Goal: Task Accomplishment & Management: Manage account settings

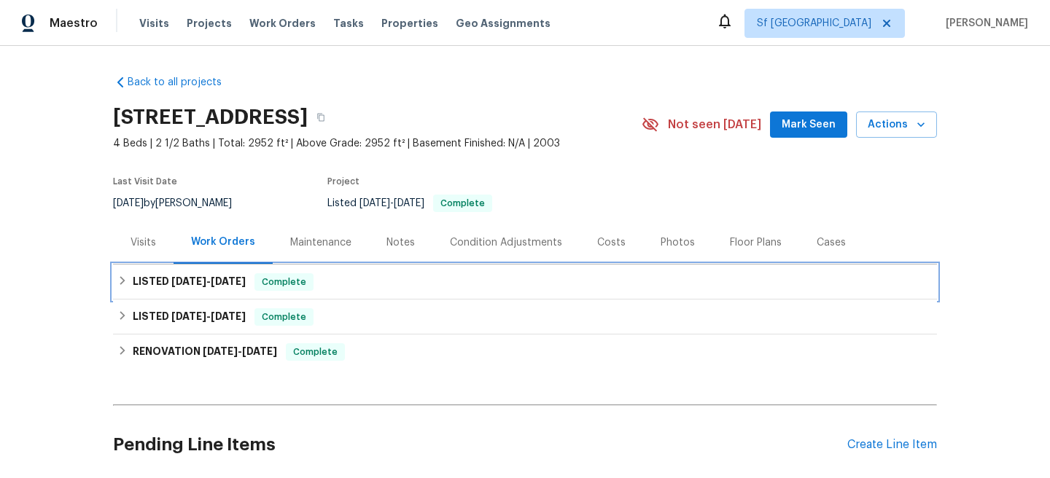
click at [369, 276] on div "LISTED 7/25/25 - 7/28/25 Complete" at bounding box center [524, 281] width 815 height 17
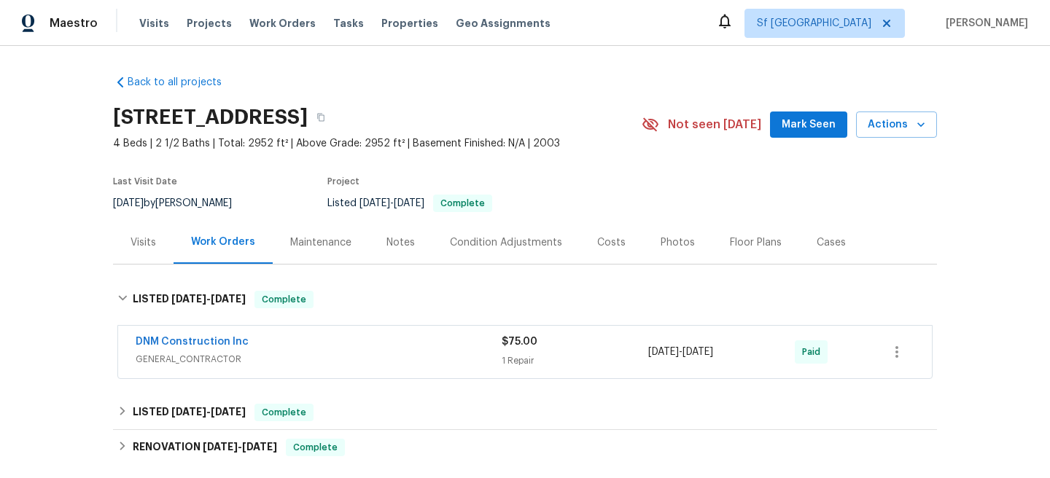
click at [370, 351] on div "DNM Construction Inc" at bounding box center [319, 343] width 366 height 17
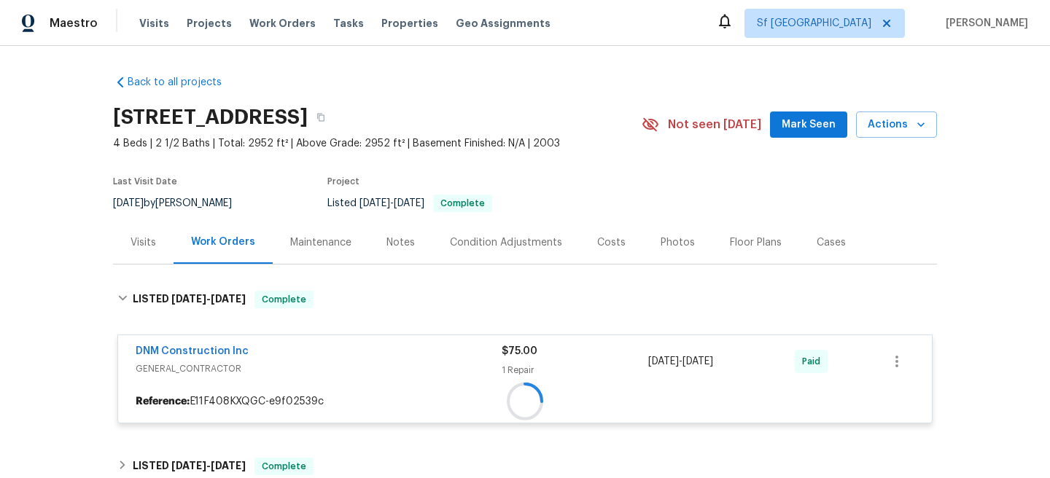
scroll to position [148, 0]
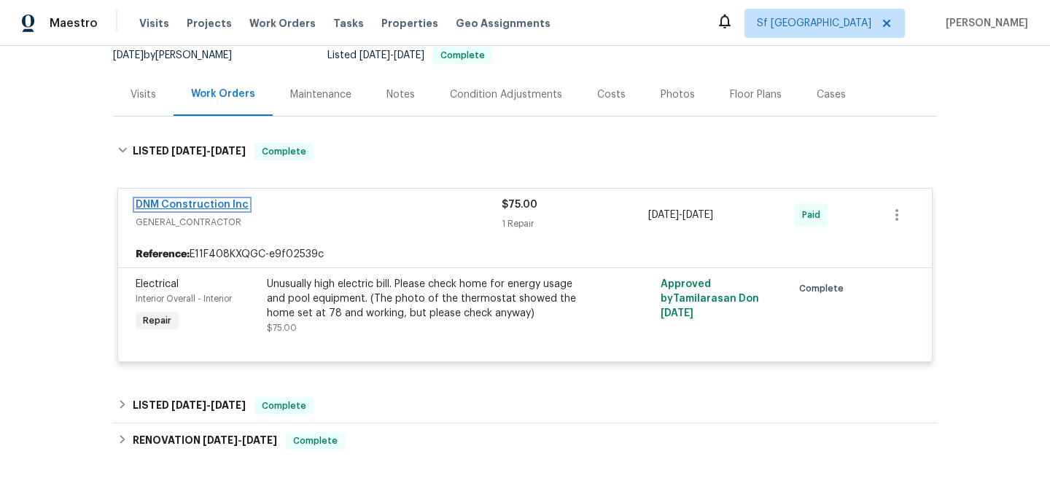
click at [211, 206] on link "DNM Construction Inc" at bounding box center [192, 205] width 113 height 10
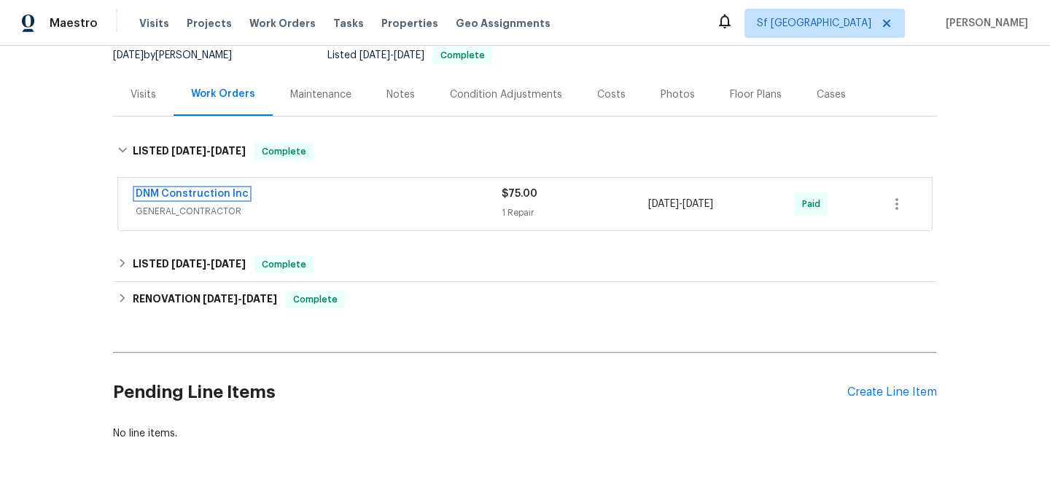
scroll to position [50, 0]
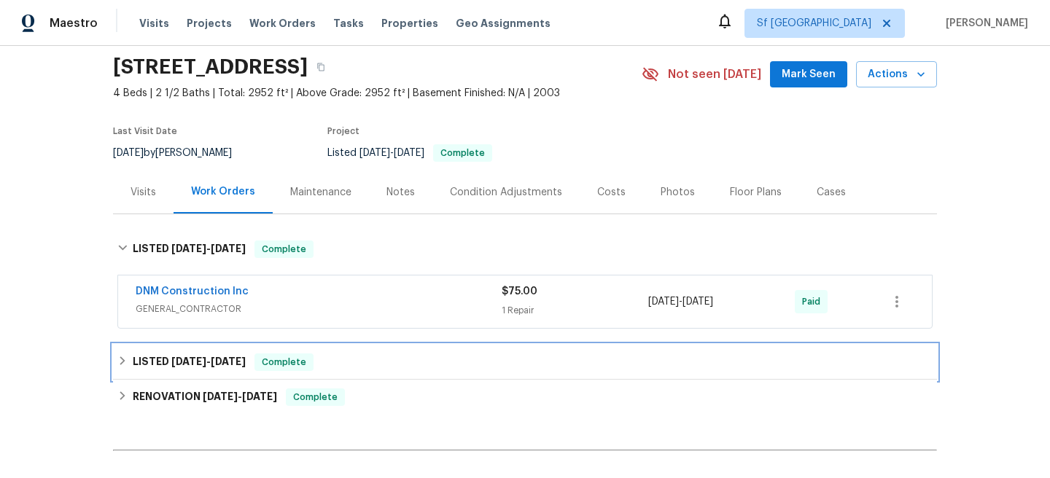
click at [401, 349] on div "LISTED 5/9/25 - 5/10/25 Complete" at bounding box center [525, 362] width 824 height 35
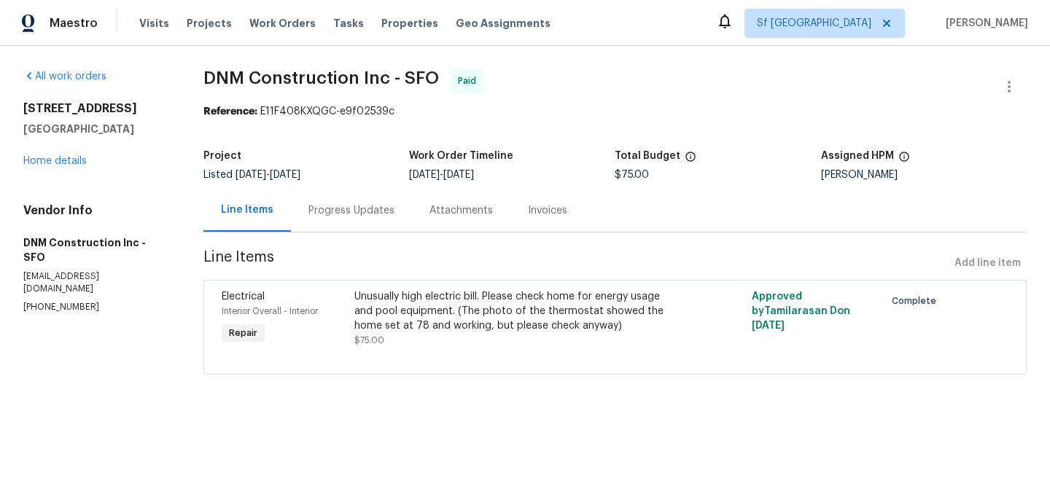
click at [333, 217] on div "Progress Updates" at bounding box center [351, 210] width 86 height 15
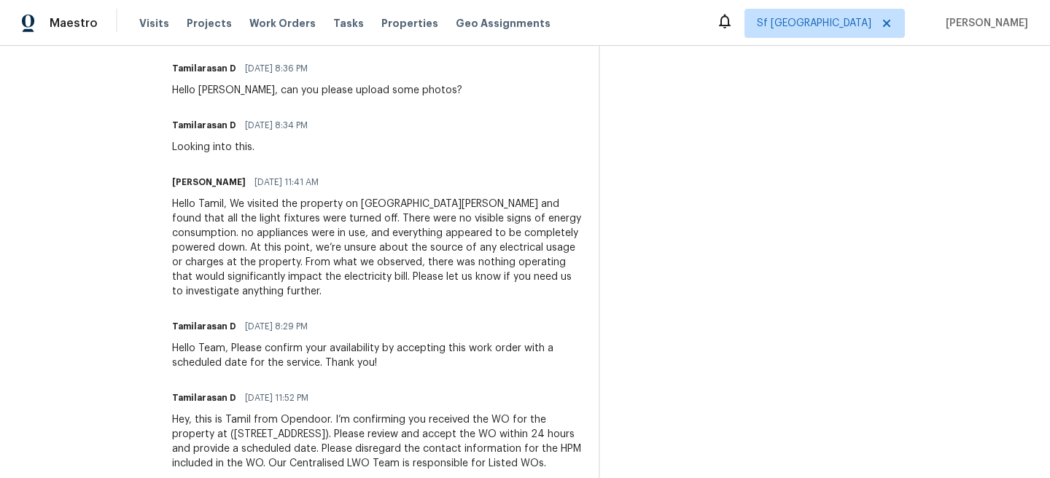
scroll to position [511, 0]
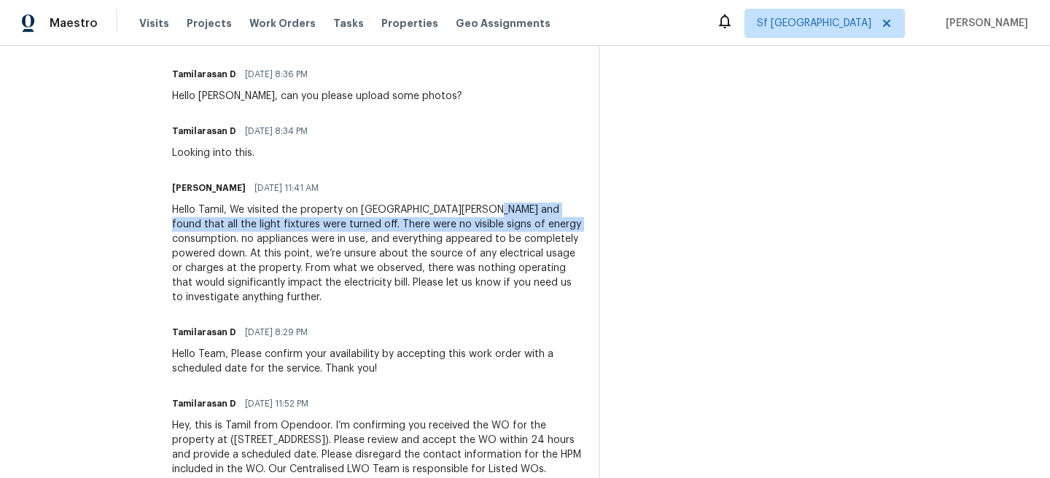
drag, startPoint x: 508, startPoint y: 209, endPoint x: 583, endPoint y: 225, distance: 76.6
click at [581, 225] on div "Hello Tamil, We visited the property on [GEOGRAPHIC_DATA][PERSON_NAME] and foun…" at bounding box center [376, 254] width 409 height 102
click at [569, 216] on div "Hello Tamil, We visited the property on [GEOGRAPHIC_DATA][PERSON_NAME] and foun…" at bounding box center [376, 254] width 409 height 102
drag, startPoint x: 561, startPoint y: 208, endPoint x: 588, endPoint y: 230, distance: 35.2
click at [581, 230] on div "Hello Tamil, We visited the property on [GEOGRAPHIC_DATA][PERSON_NAME] and foun…" at bounding box center [376, 254] width 409 height 102
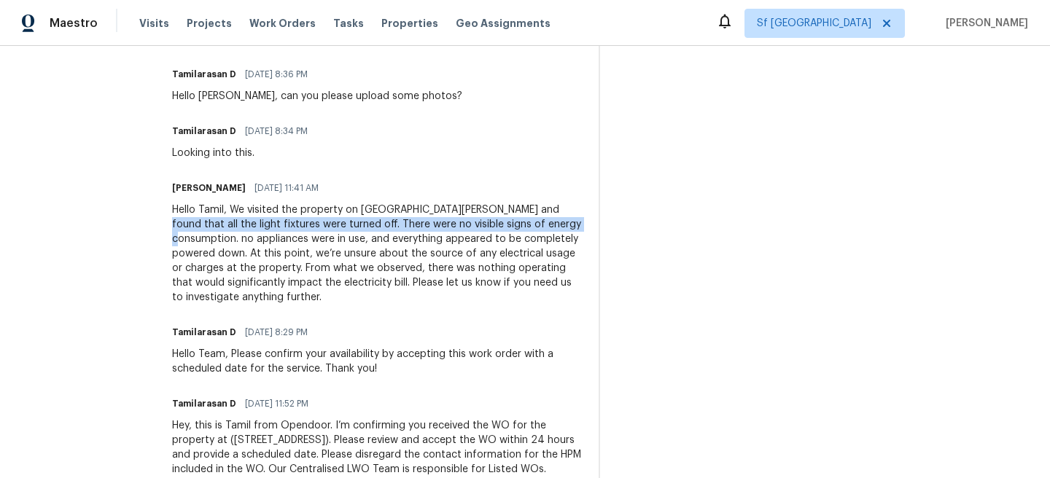
copy div "all the light fixtures were turned off. There were no visible signs of energy c…"
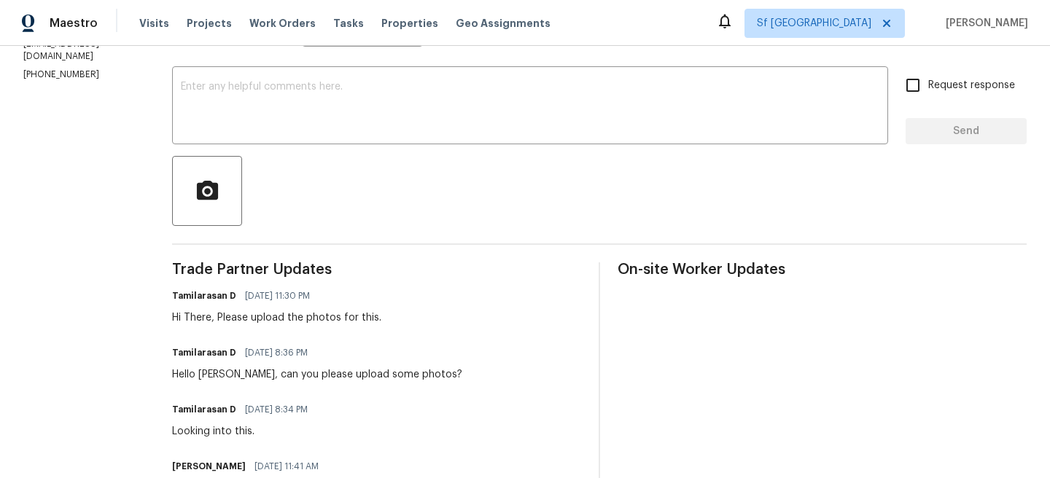
scroll to position [179, 0]
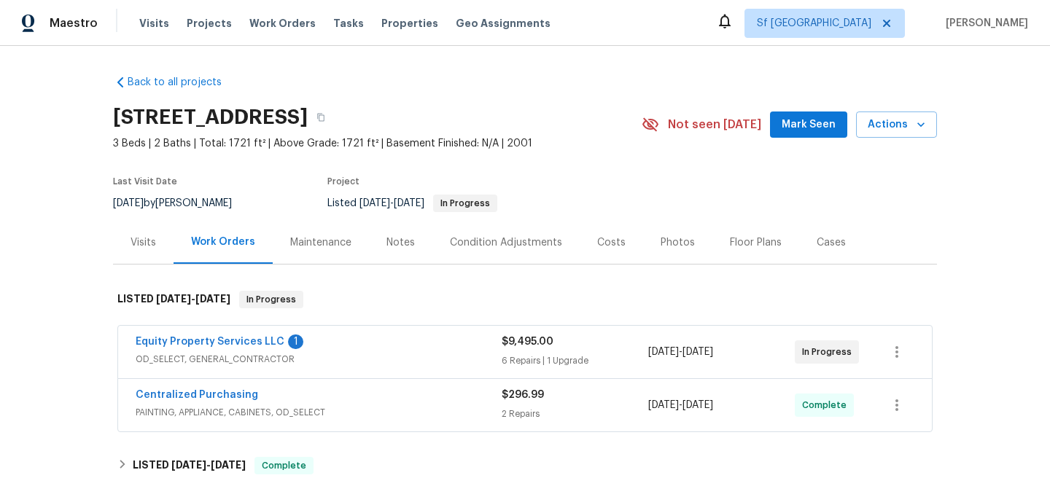
click at [396, 354] on span "OD_SELECT, GENERAL_CONTRACTOR" at bounding box center [319, 359] width 366 height 15
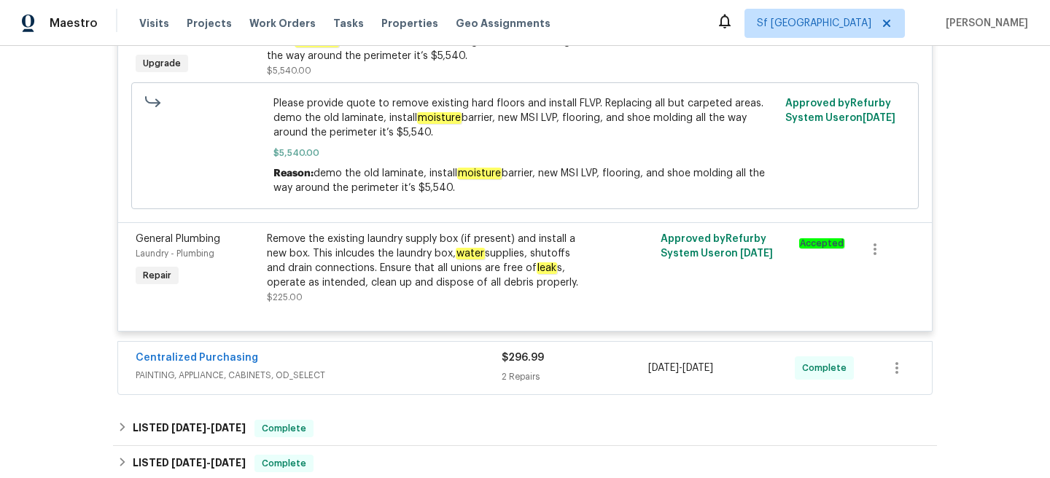
scroll to position [1390, 0]
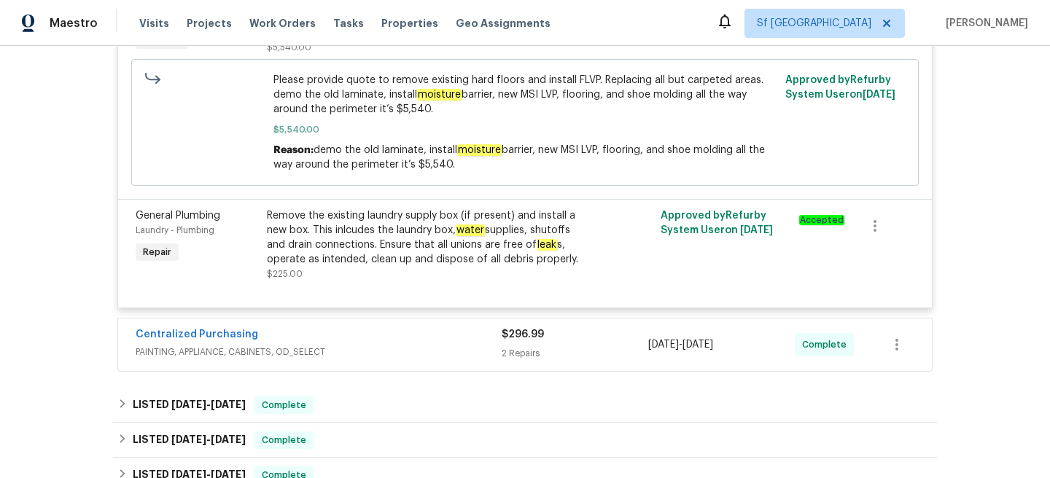
click at [396, 354] on span "PAINTING, APPLIANCE, CABINETS, OD_SELECT" at bounding box center [319, 352] width 366 height 15
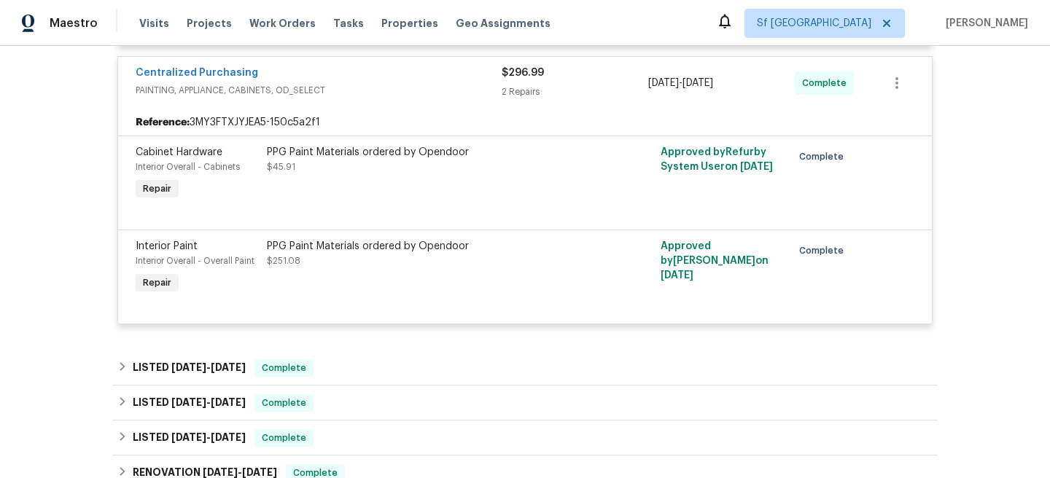
scroll to position [1656, 0]
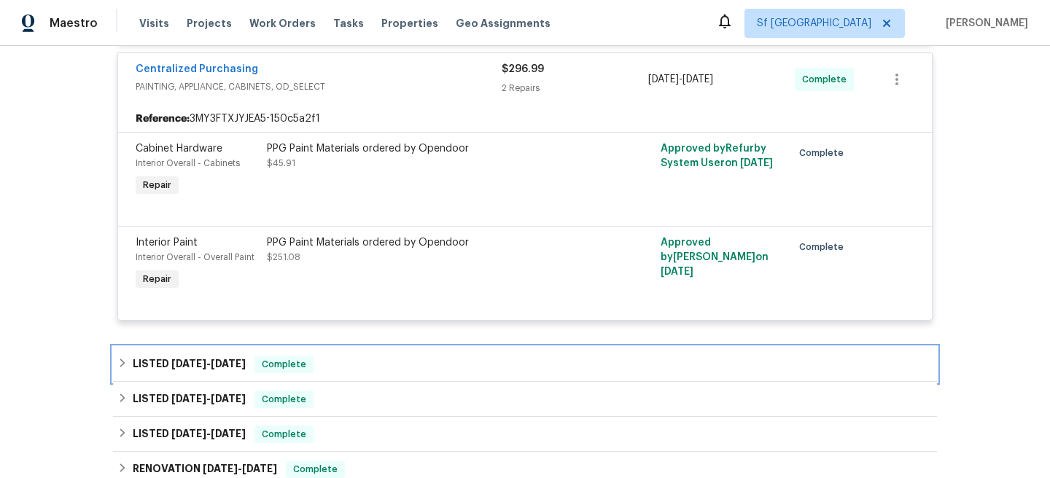
click at [396, 365] on div "LISTED 4/25/25 - 5/9/25 Complete" at bounding box center [524, 364] width 815 height 17
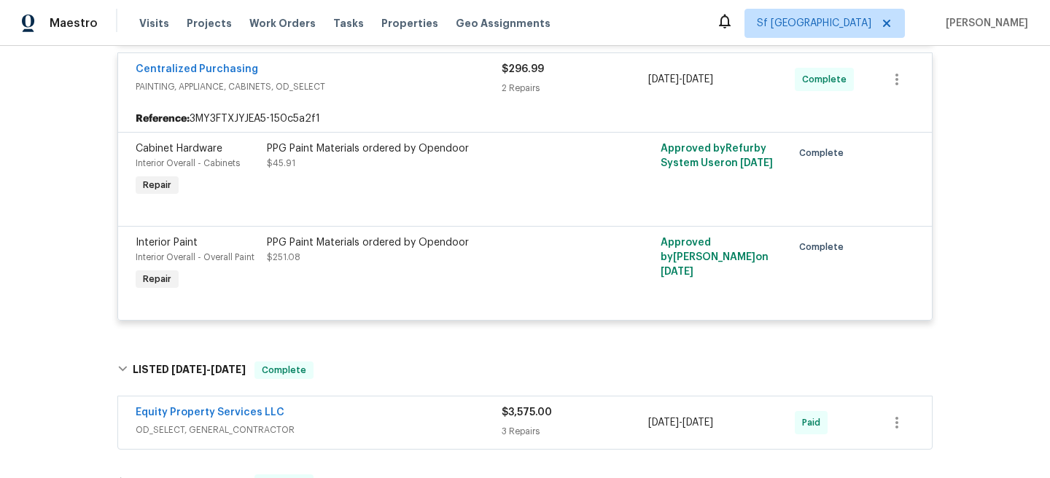
click at [407, 416] on div "Equity Property Services LLC" at bounding box center [319, 413] width 366 height 17
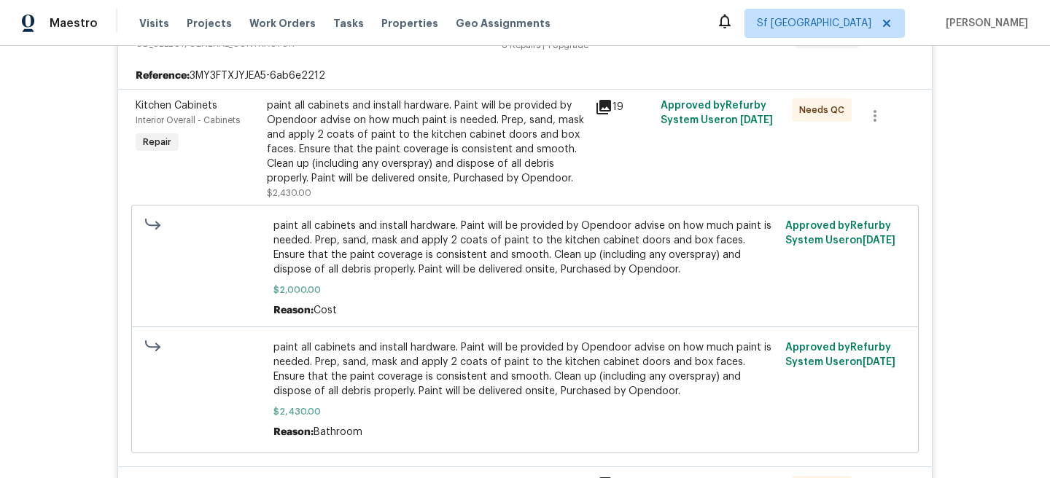
scroll to position [0, 0]
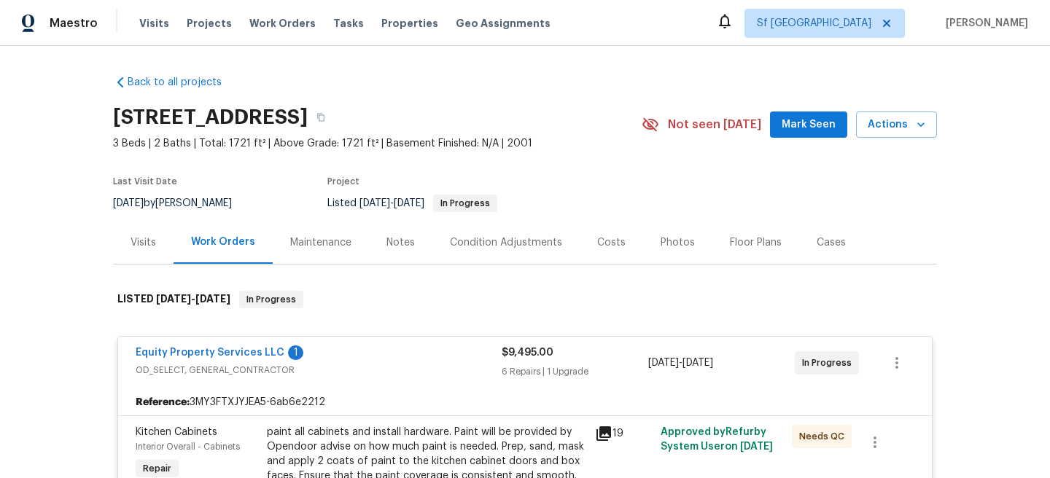
click at [133, 248] on div "Visits" at bounding box center [144, 242] width 26 height 15
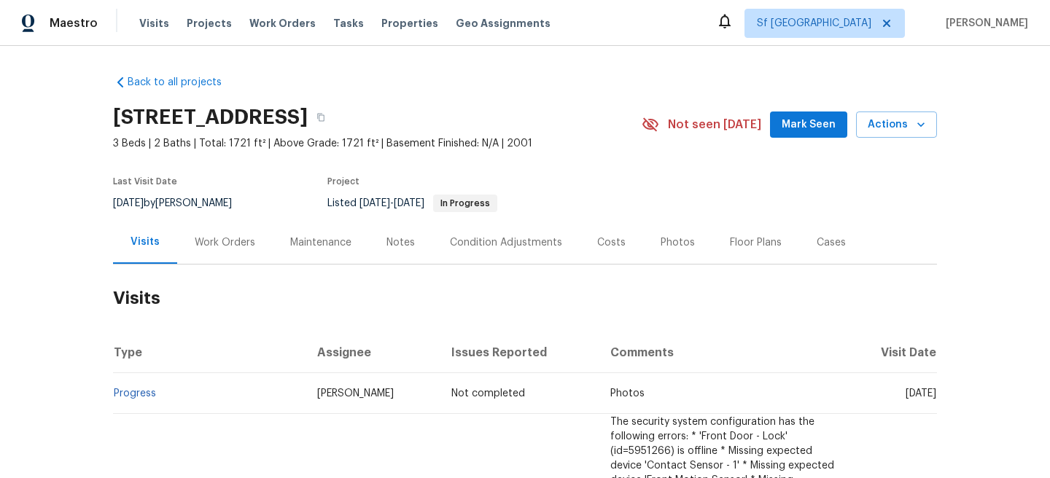
click at [217, 256] on div "Work Orders" at bounding box center [225, 242] width 96 height 43
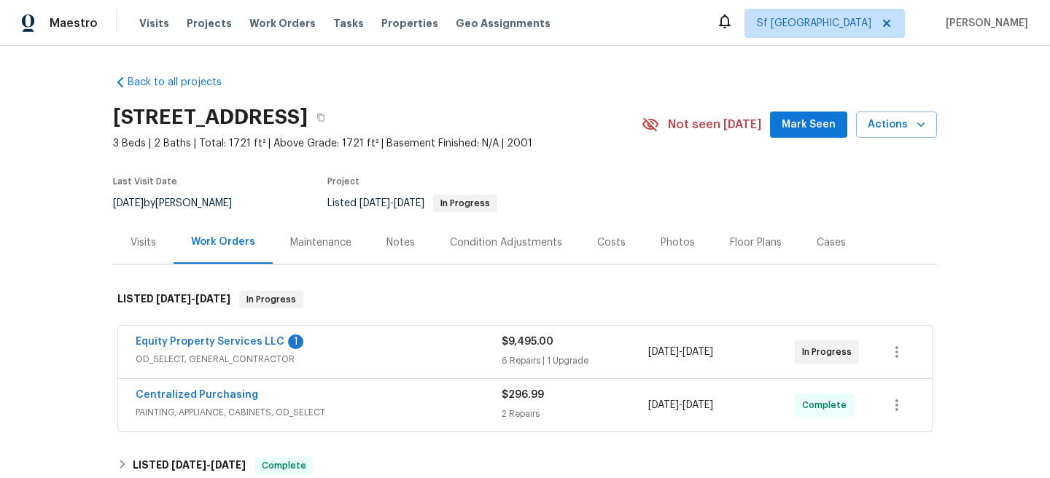
scroll to position [200, 0]
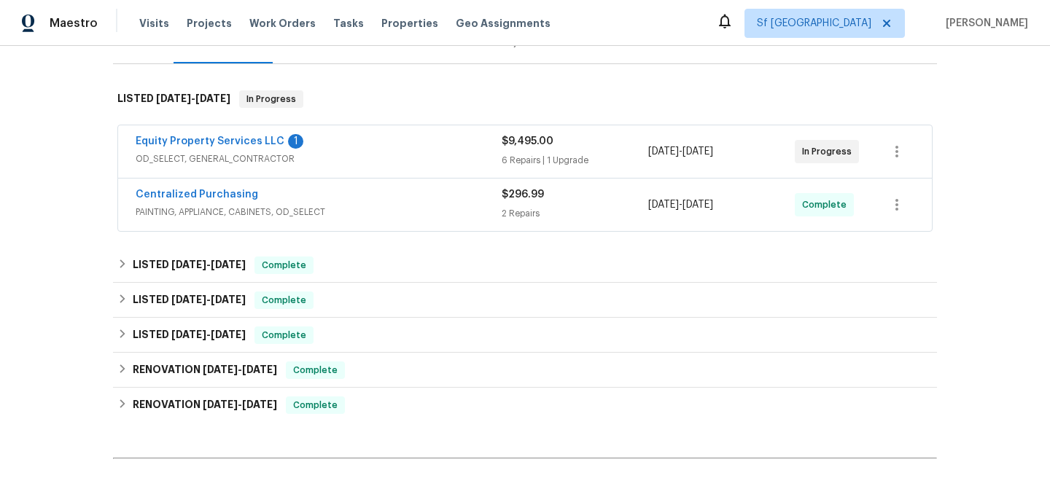
click at [354, 155] on span "OD_SELECT, GENERAL_CONTRACTOR" at bounding box center [319, 159] width 366 height 15
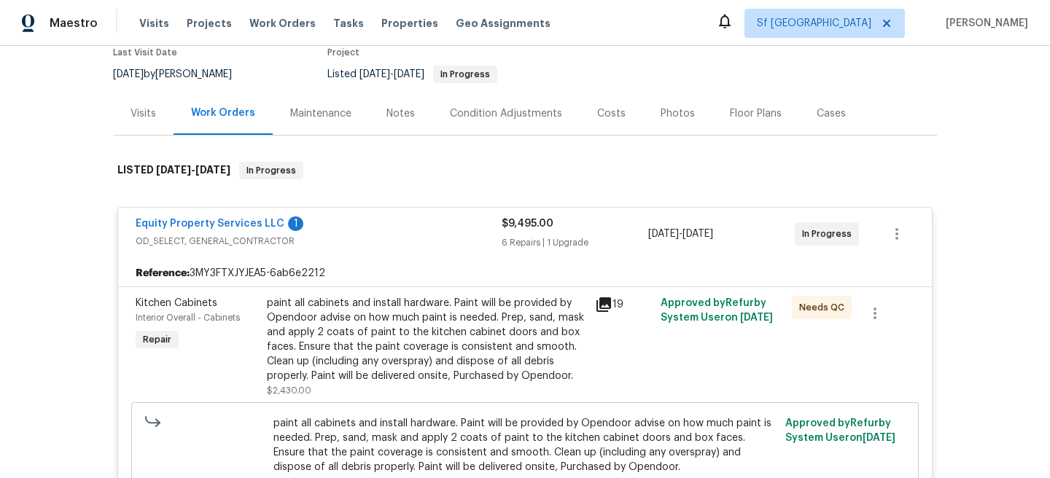
scroll to position [123, 0]
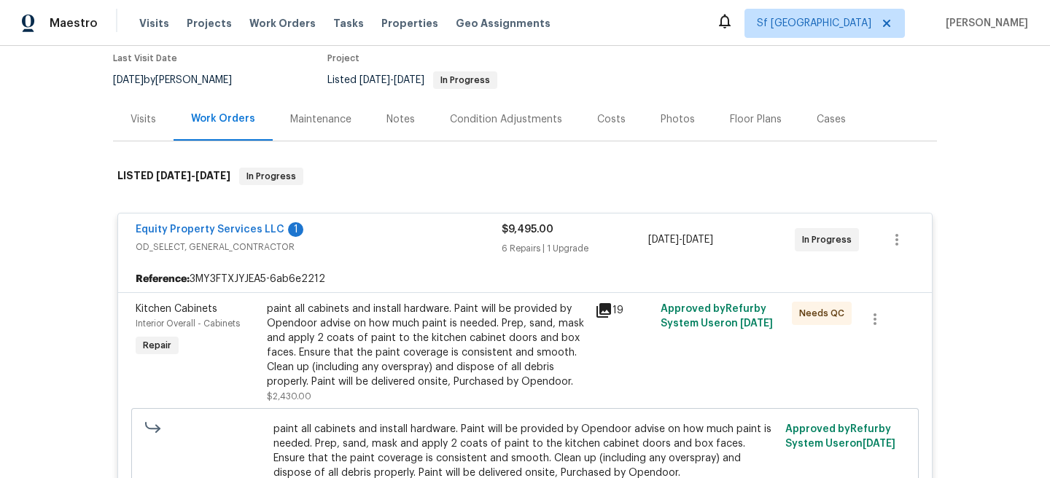
click at [149, 122] on div "Visits" at bounding box center [144, 119] width 26 height 15
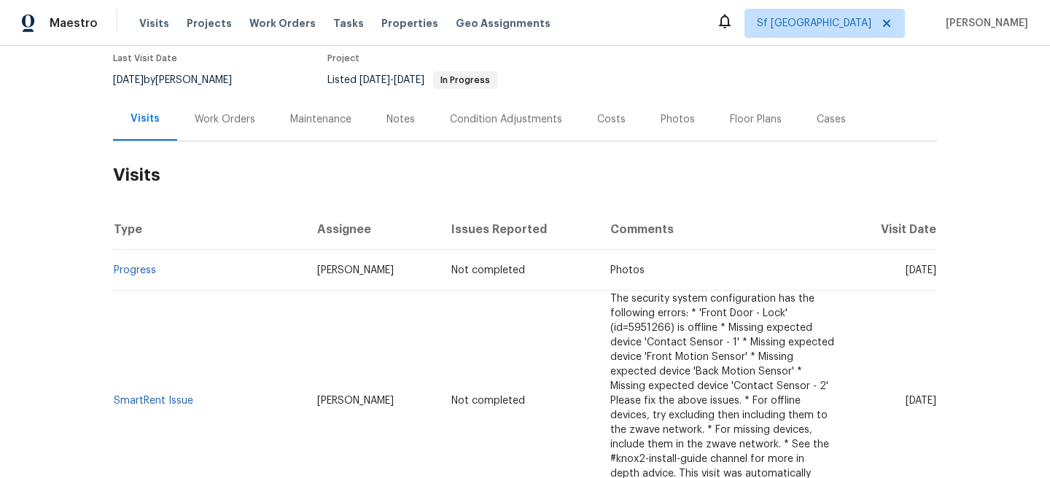
click at [232, 110] on div "Work Orders" at bounding box center [225, 119] width 96 height 43
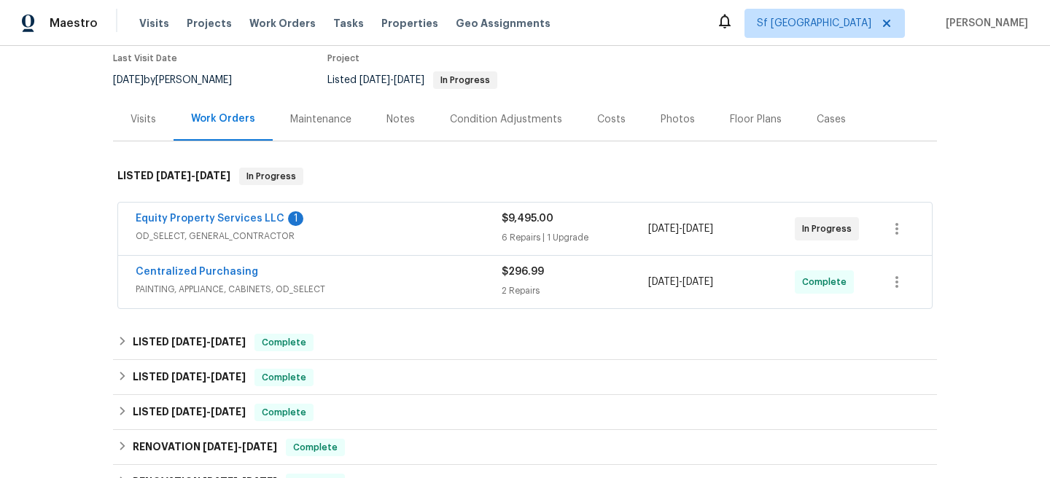
click at [344, 225] on div "Equity Property Services LLC 1" at bounding box center [319, 219] width 366 height 17
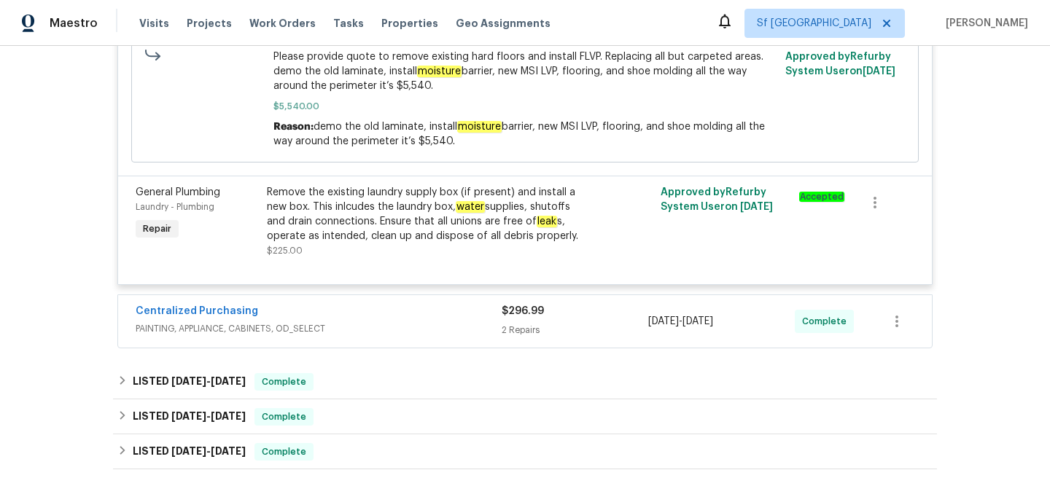
scroll to position [1422, 0]
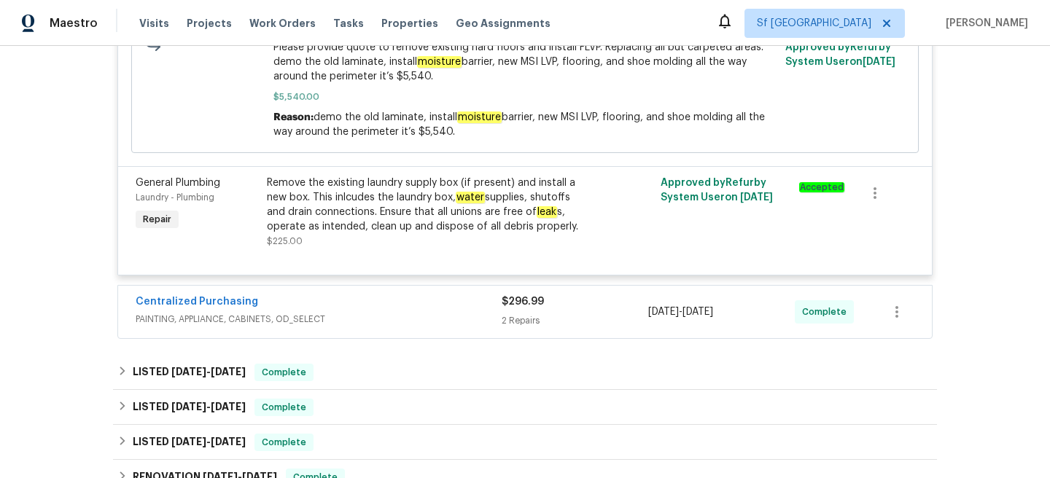
click at [344, 225] on div "Remove the existing laundry supply box (if present) and install a new box. This…" at bounding box center [426, 205] width 319 height 58
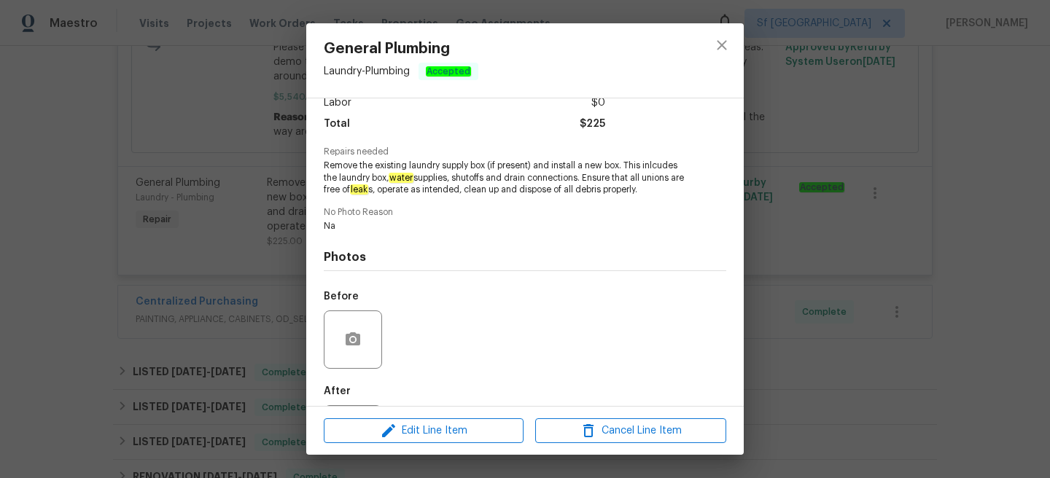
scroll to position [181, 0]
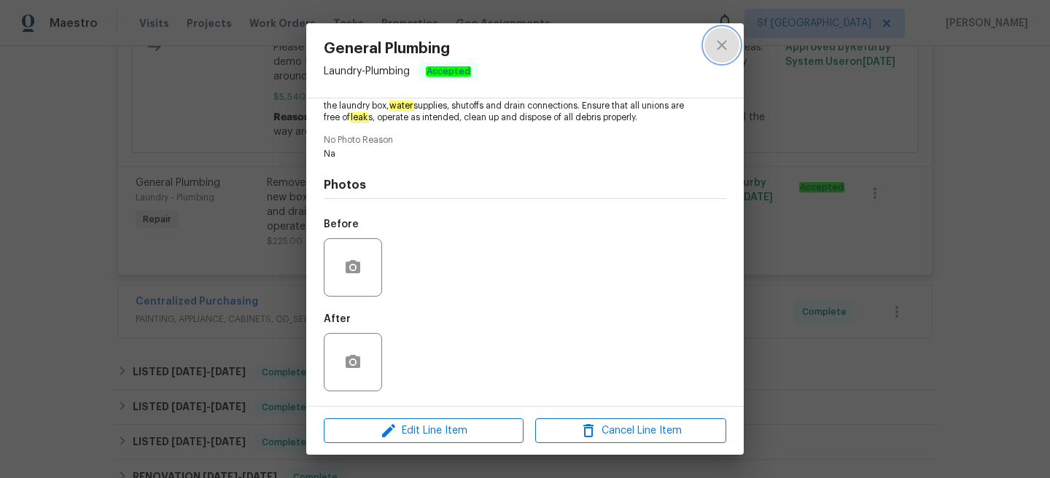
click at [726, 43] on icon "close" at bounding box center [721, 44] width 17 height 17
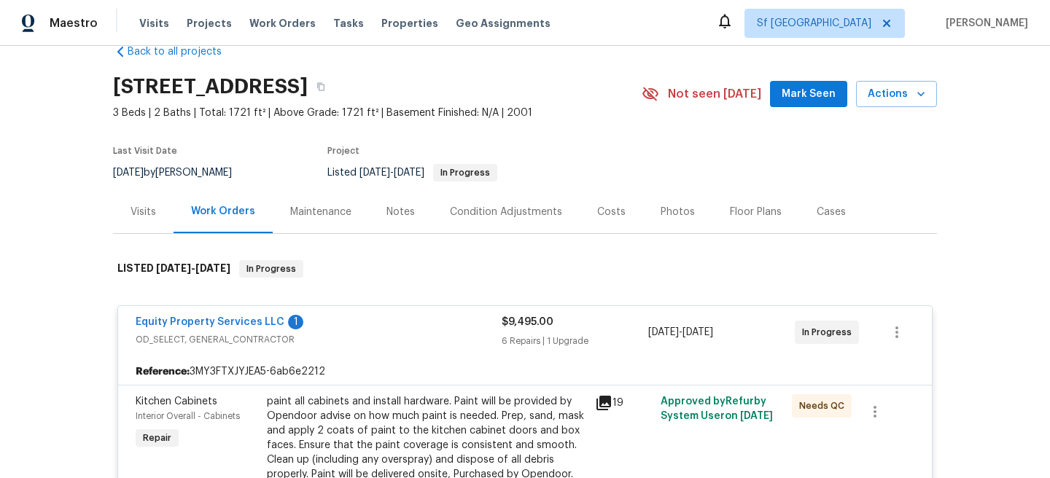
scroll to position [0, 0]
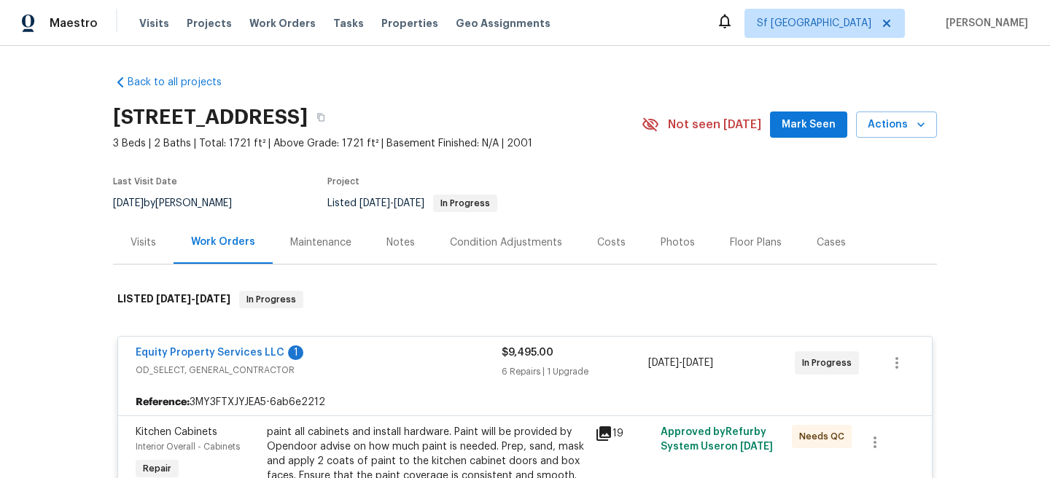
click at [155, 244] on div "Visits" at bounding box center [143, 242] width 61 height 43
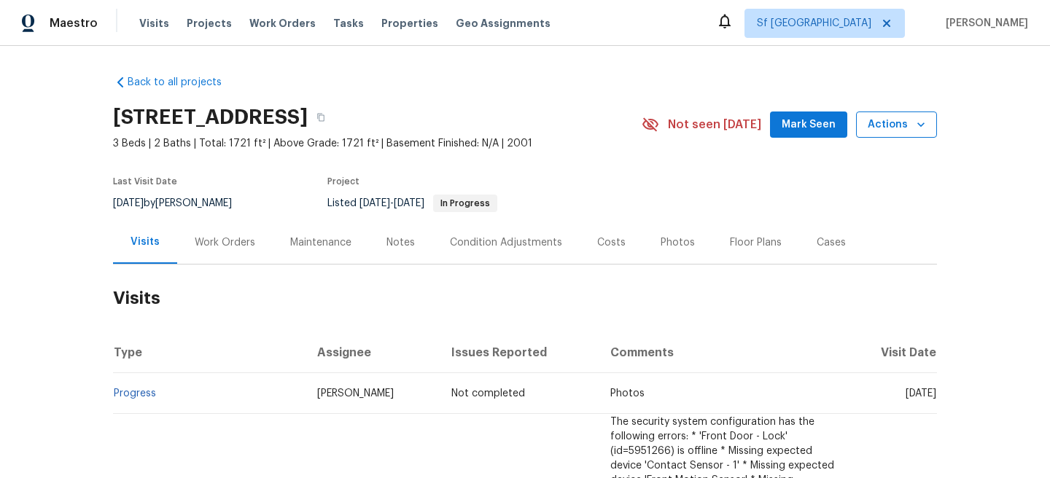
click at [897, 120] on span "Actions" at bounding box center [897, 125] width 58 height 18
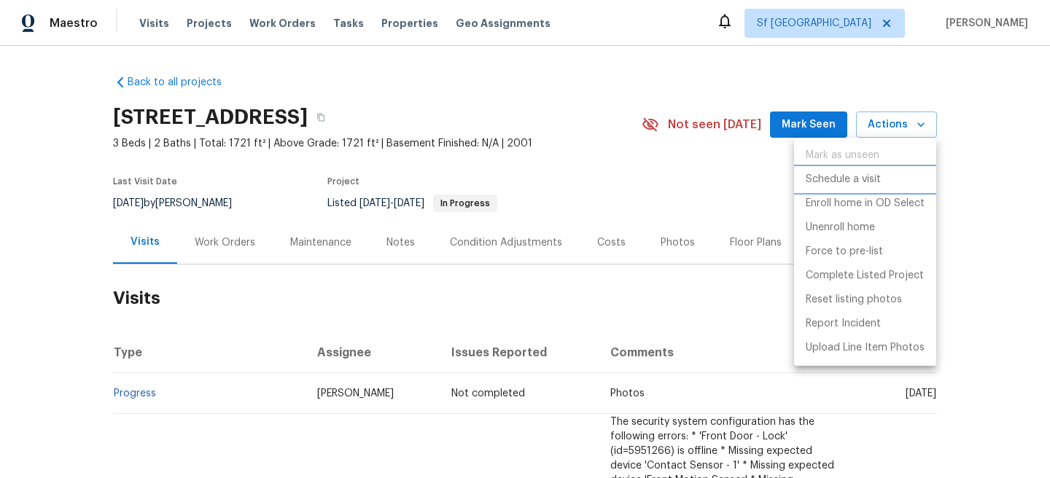
click at [881, 172] on li "Schedule a visit" at bounding box center [865, 180] width 142 height 24
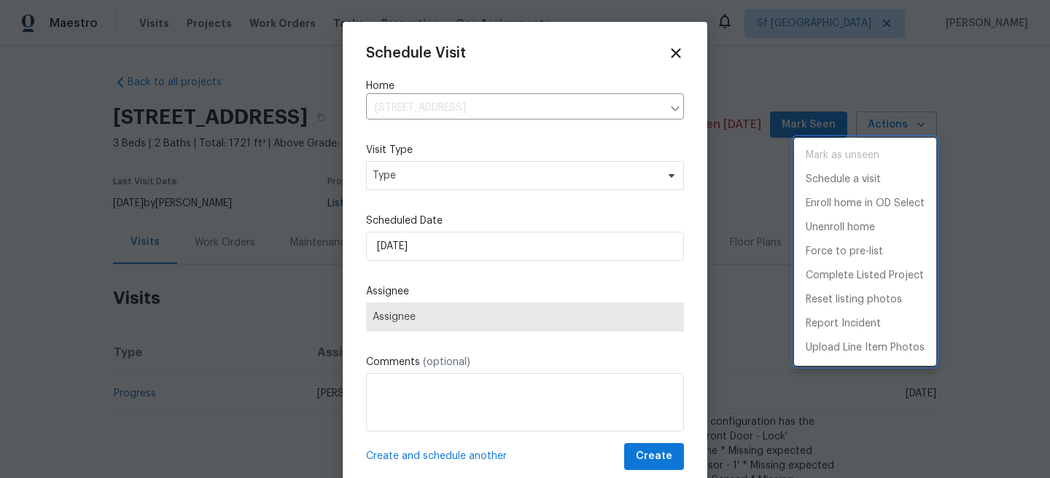
click at [517, 176] on div at bounding box center [525, 239] width 1050 height 478
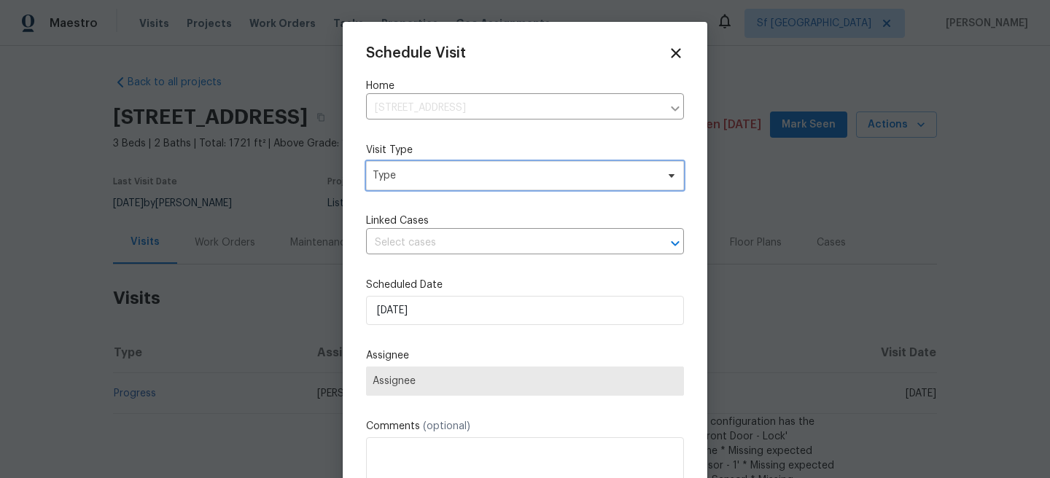
click at [517, 176] on span "Type" at bounding box center [515, 175] width 284 height 15
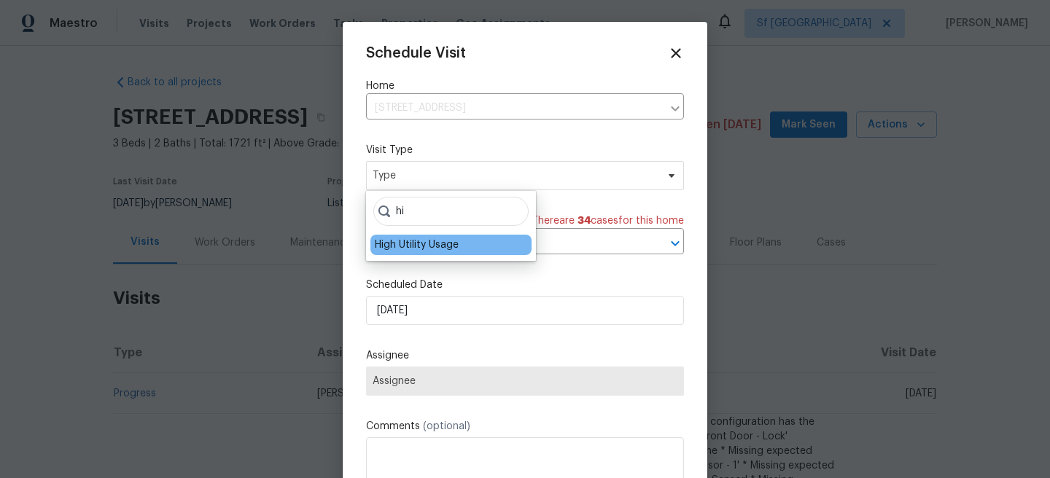
type input "hi"
click at [450, 250] on div "High Utility Usage" at bounding box center [417, 245] width 84 height 15
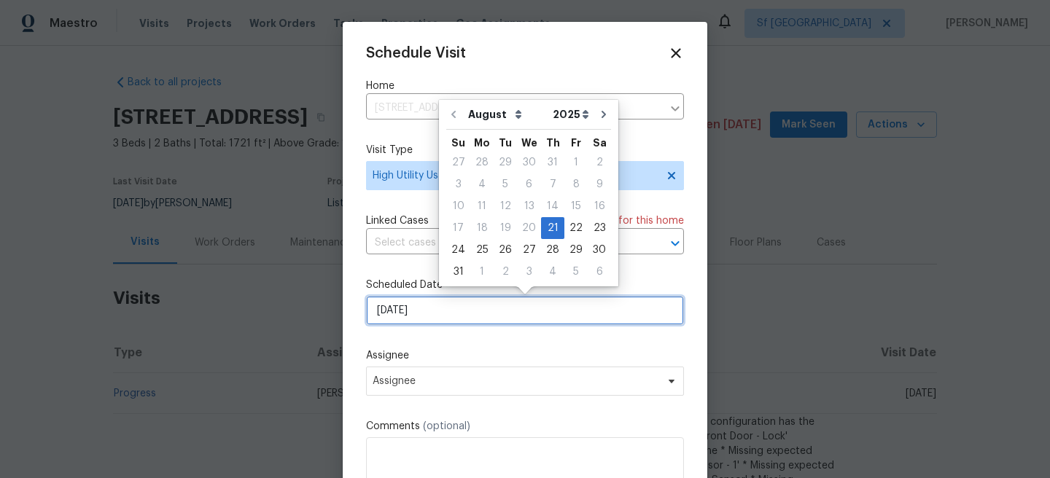
click at [430, 315] on input "21/08/2025" at bounding box center [525, 310] width 318 height 29
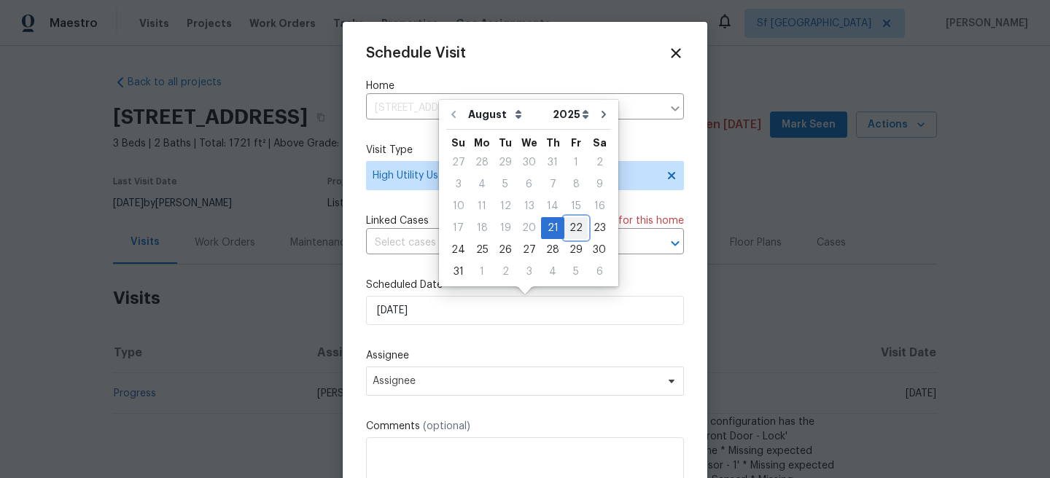
click at [564, 226] on div "22" at bounding box center [575, 228] width 23 height 20
type input "22/08/2025"
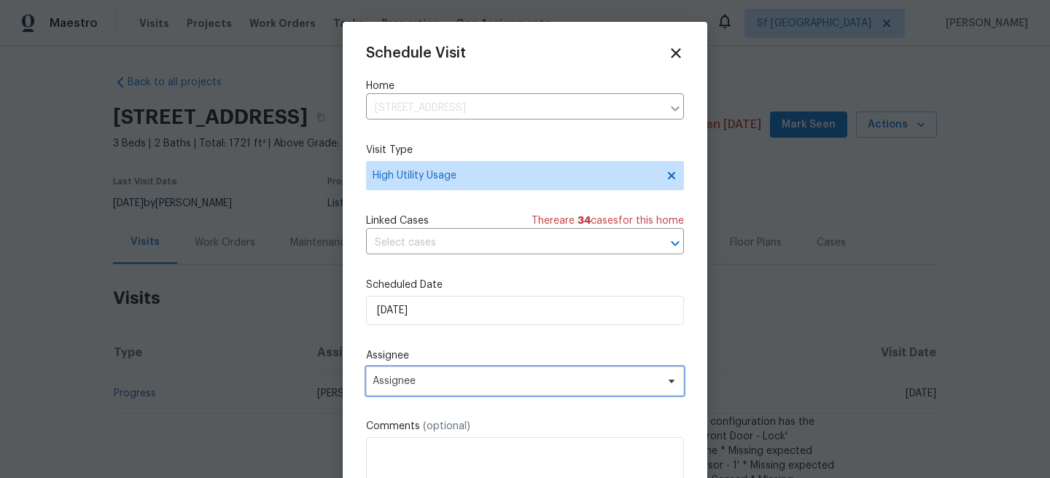
click at [440, 376] on span "Assignee" at bounding box center [516, 381] width 286 height 12
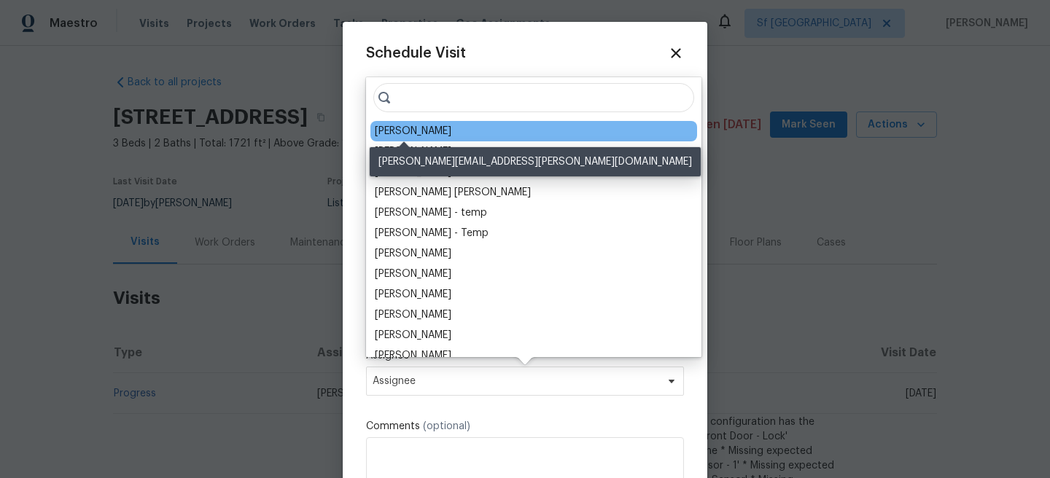
click at [421, 132] on div "Nick Pulliam" at bounding box center [413, 131] width 77 height 15
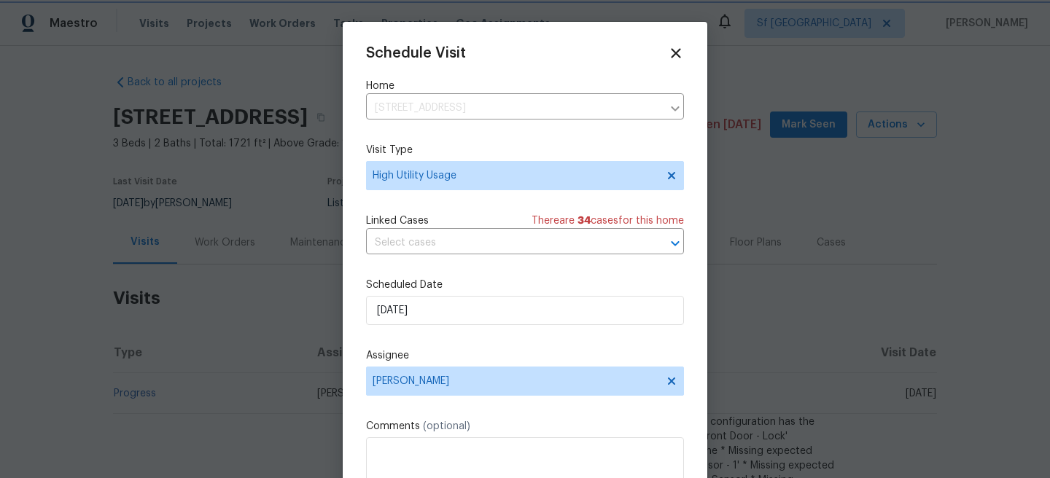
scroll to position [26, 0]
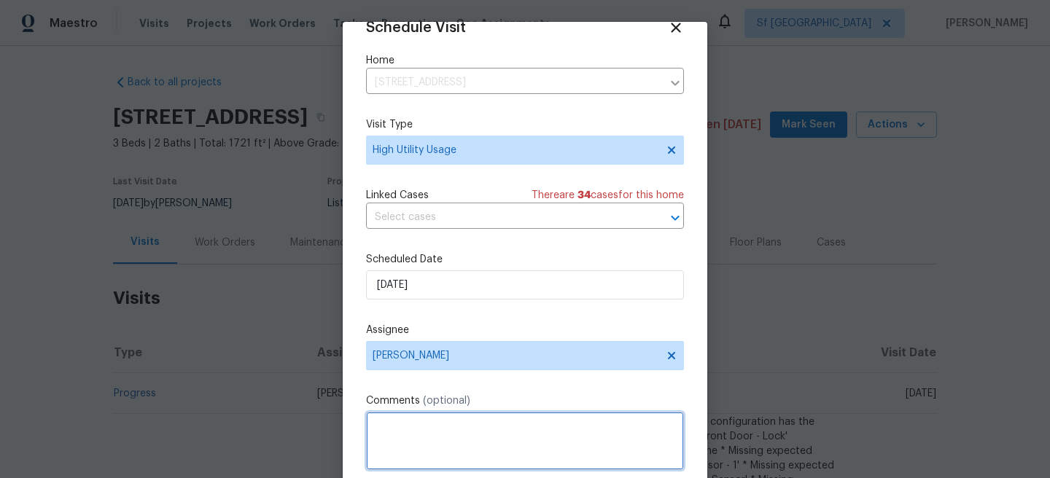
click at [410, 431] on textarea at bounding box center [525, 441] width 318 height 58
paste textarea "Hi team, we received a high usage of Water bill from a utility company for this…"
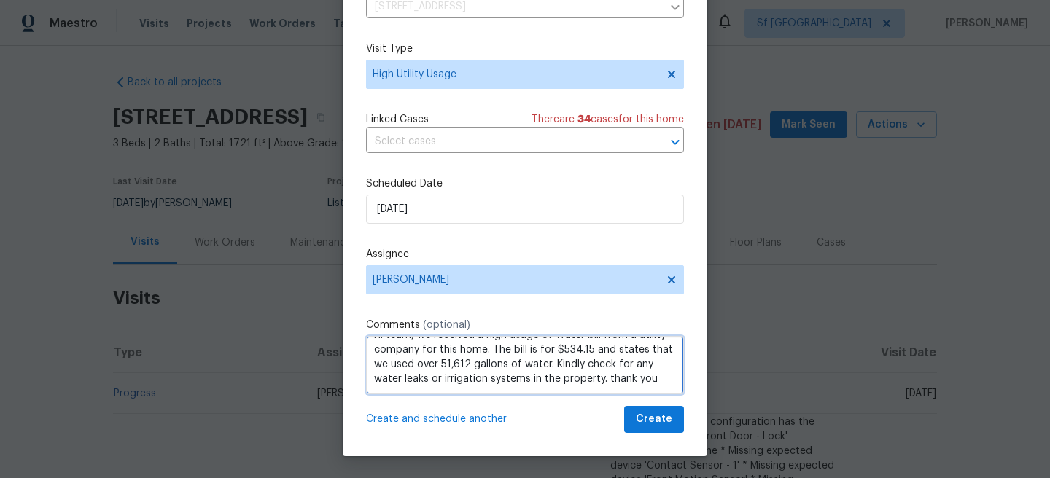
scroll to position [0, 0]
click at [0, 0] on div "We" at bounding box center [0, 0] width 0 height 0
click at [0, 0] on qb-div "Replace with water" at bounding box center [0, 0] width 0 height 0
type textarea "Hi team, we received a high usage water bill from a utility company for this ho…"
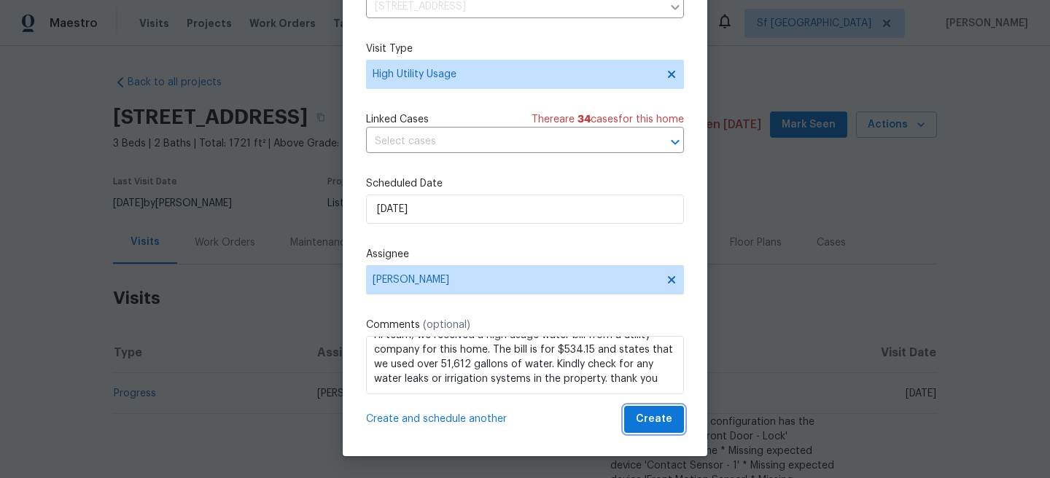
click at [649, 413] on span "Create" at bounding box center [654, 419] width 36 height 18
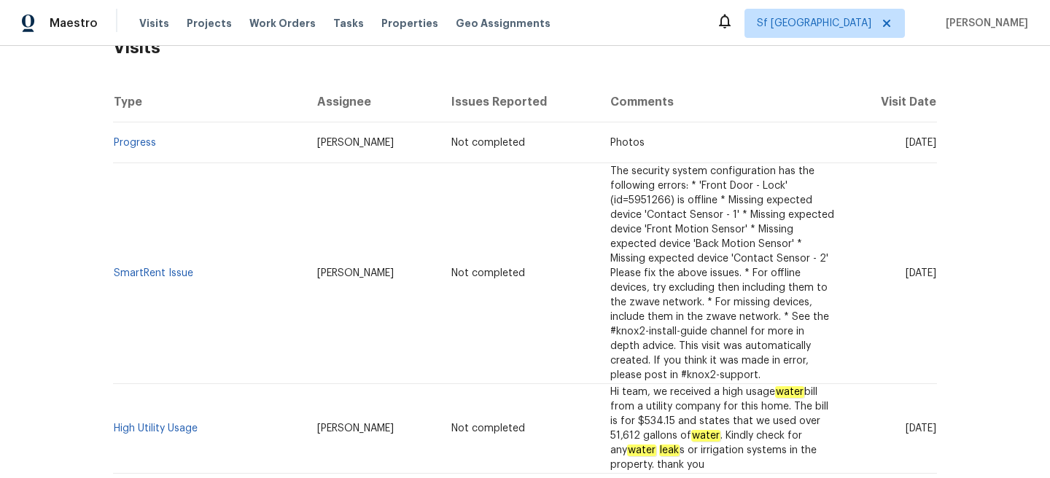
scroll to position [254, 0]
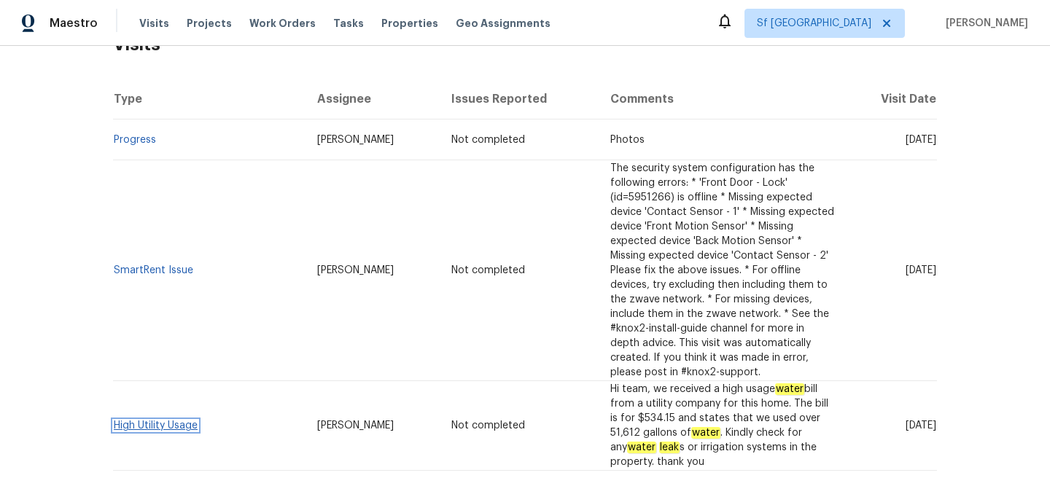
click at [171, 421] on link "High Utility Usage" at bounding box center [156, 426] width 84 height 10
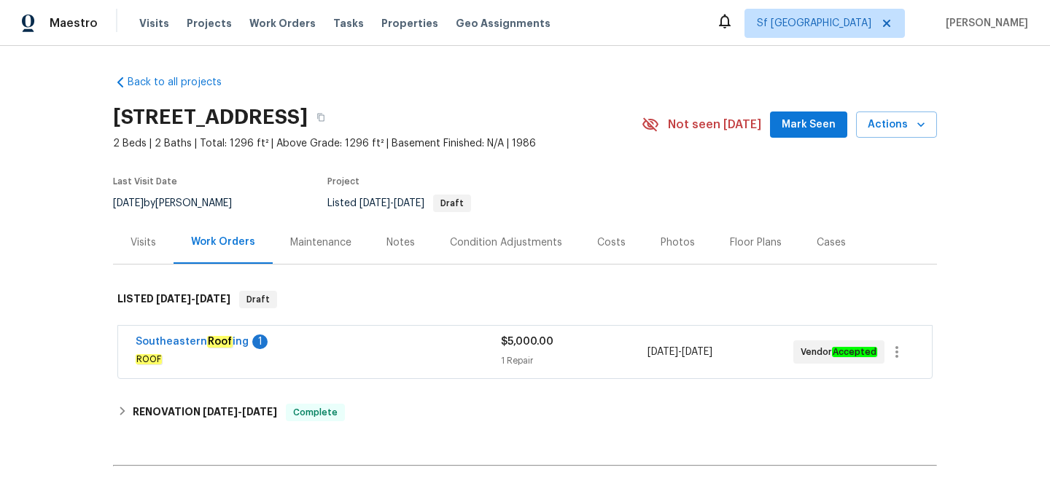
click at [332, 347] on div "Southeastern Roof ing 1" at bounding box center [318, 343] width 365 height 17
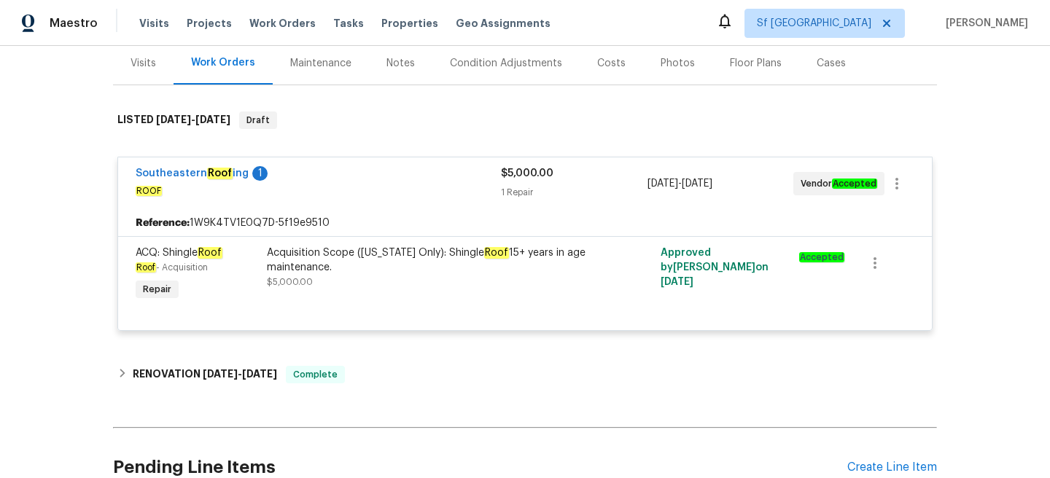
scroll to position [181, 0]
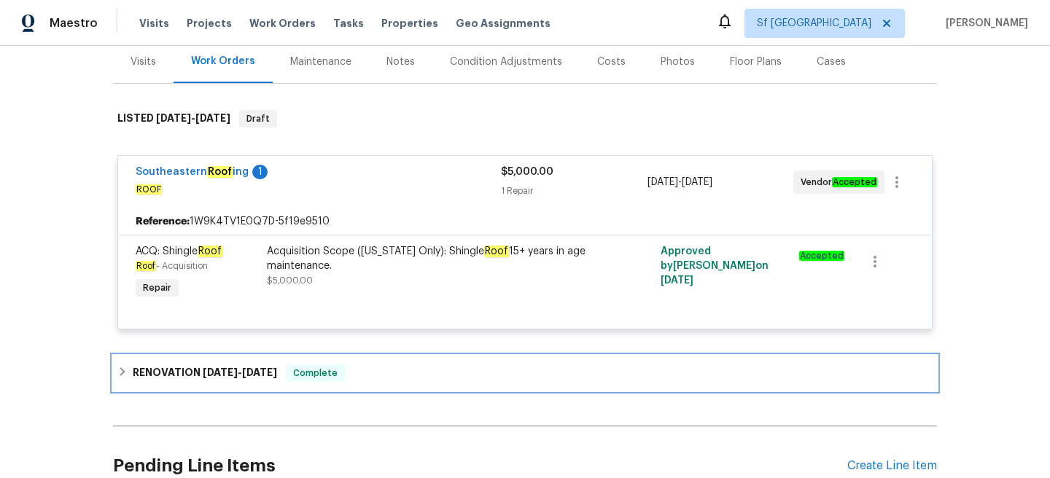
click at [355, 370] on div "RENOVATION 2/28/25 - 3/3/25 Complete" at bounding box center [524, 373] width 815 height 17
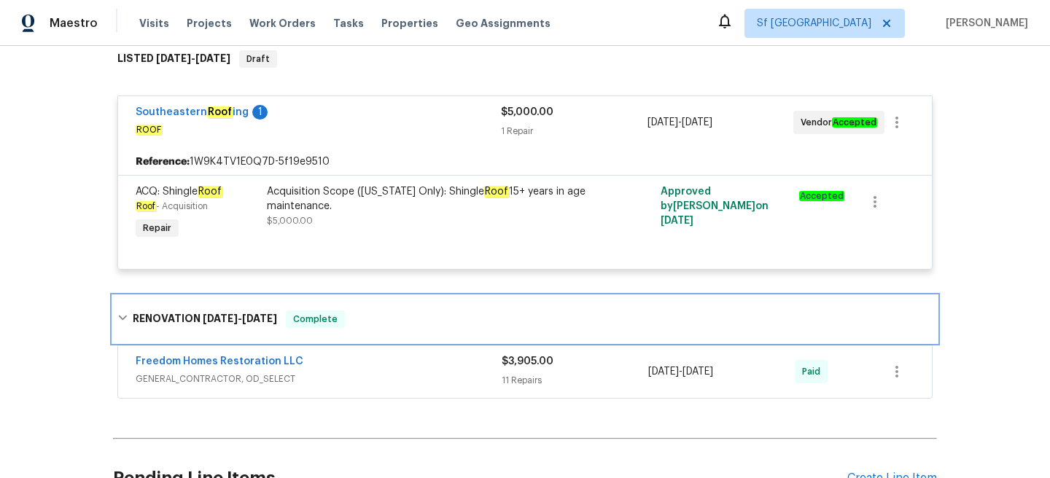
scroll to position [259, 0]
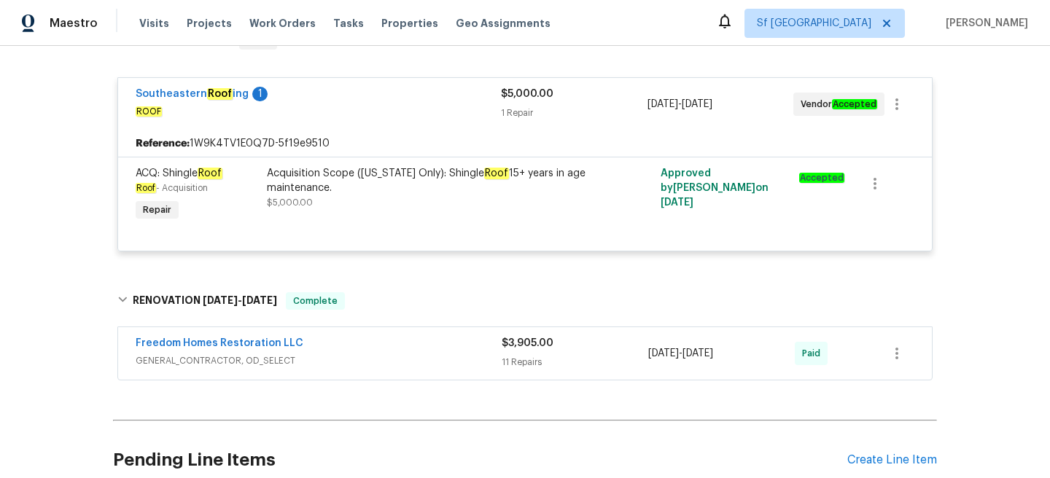
click at [355, 370] on div "Freedom Homes Restoration LLC GENERAL_CONTRACTOR, OD_SELECT" at bounding box center [319, 353] width 366 height 35
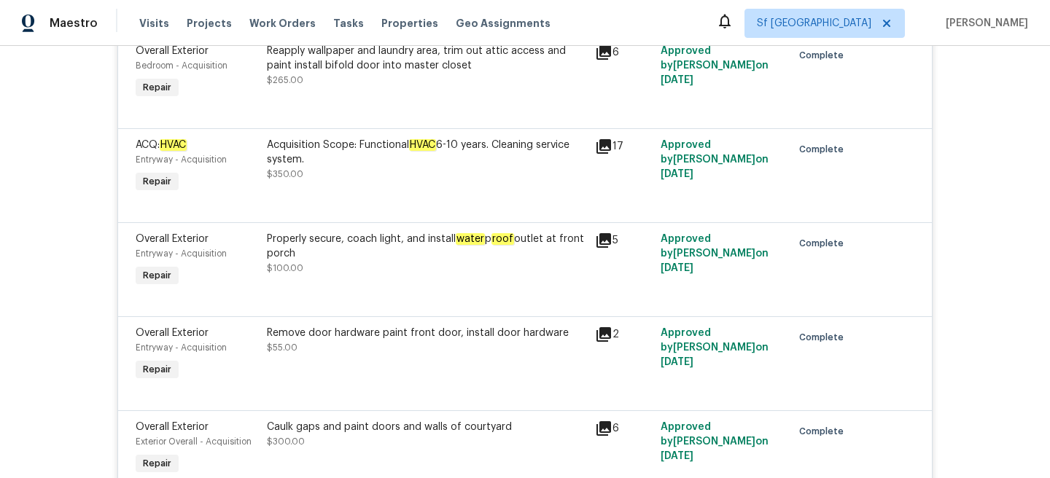
scroll to position [0, 0]
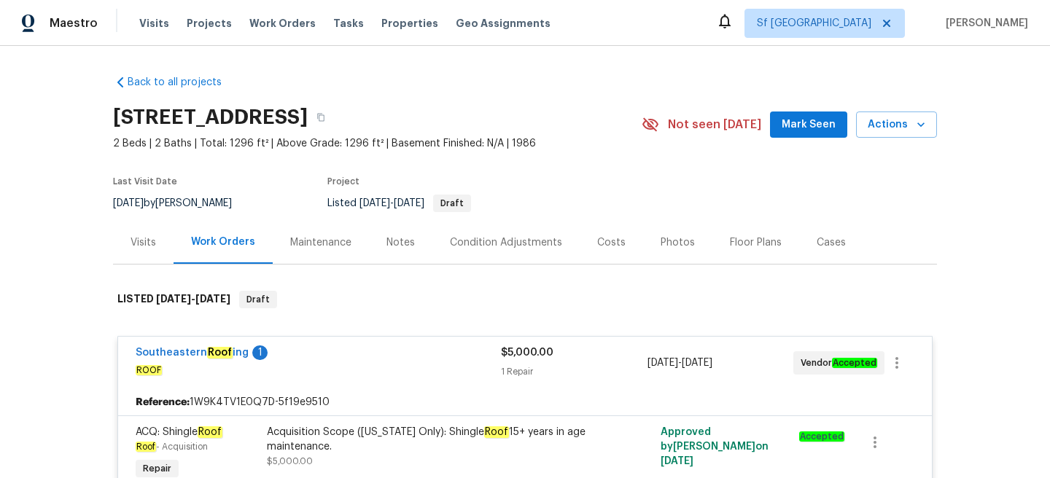
click at [155, 240] on div "Visits" at bounding box center [144, 242] width 26 height 15
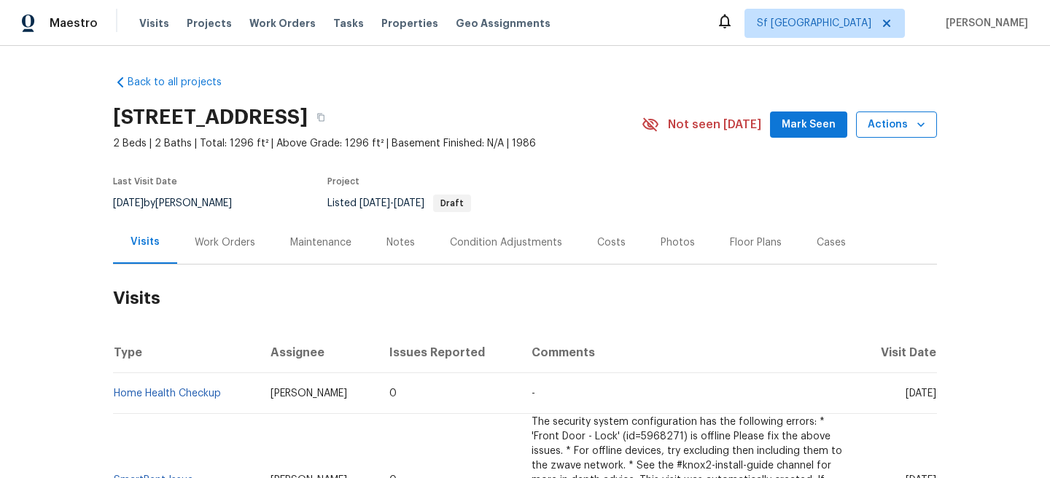
click at [881, 129] on span "Actions" at bounding box center [897, 125] width 58 height 18
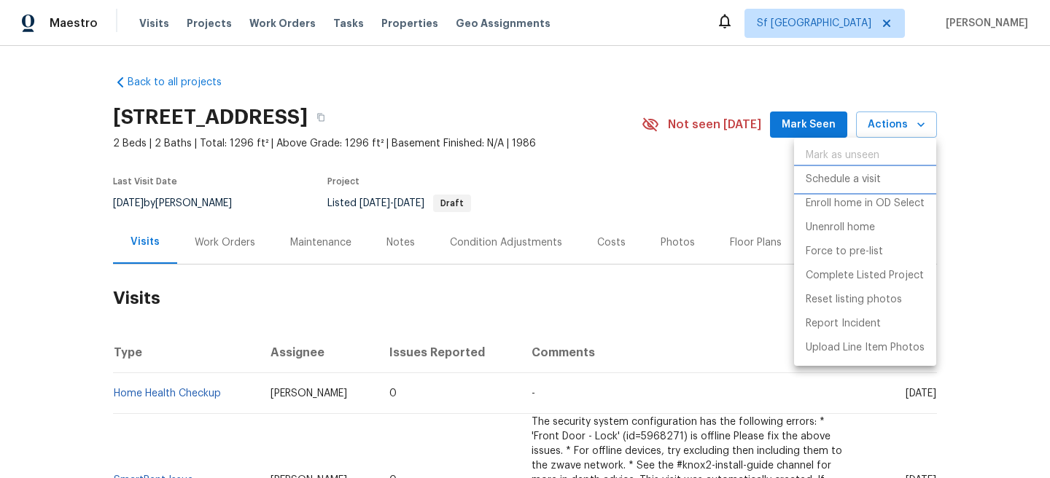
click at [863, 171] on li "Schedule a visit" at bounding box center [865, 180] width 142 height 24
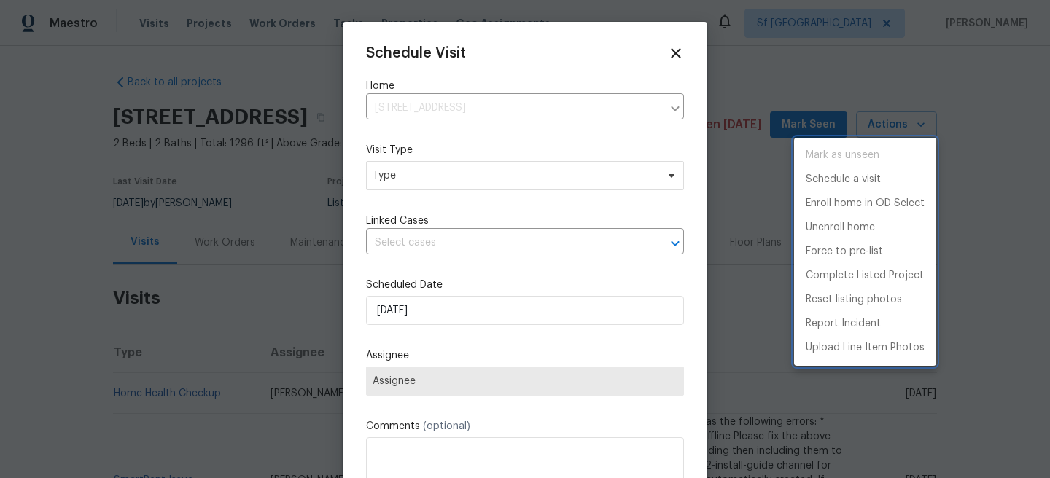
click at [522, 187] on div at bounding box center [525, 239] width 1050 height 478
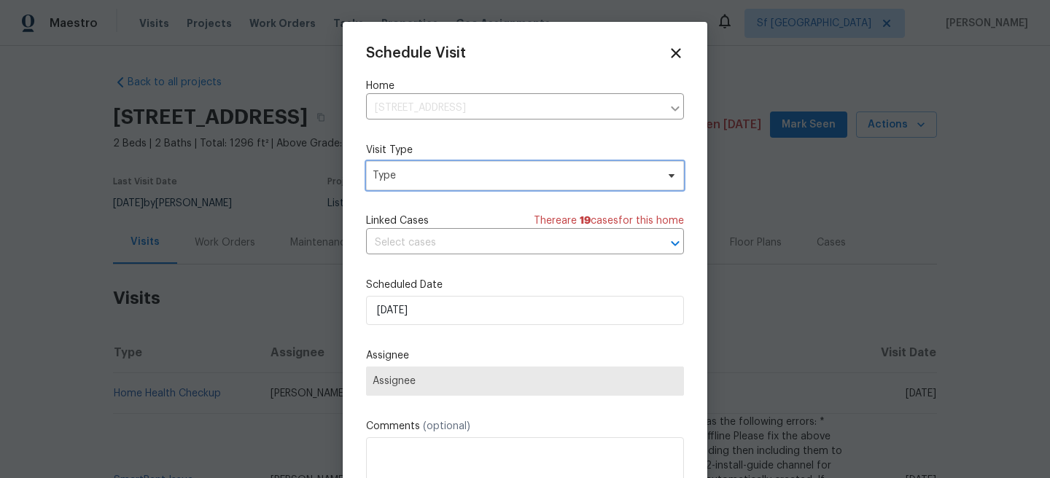
click at [515, 186] on span "Type" at bounding box center [525, 175] width 318 height 29
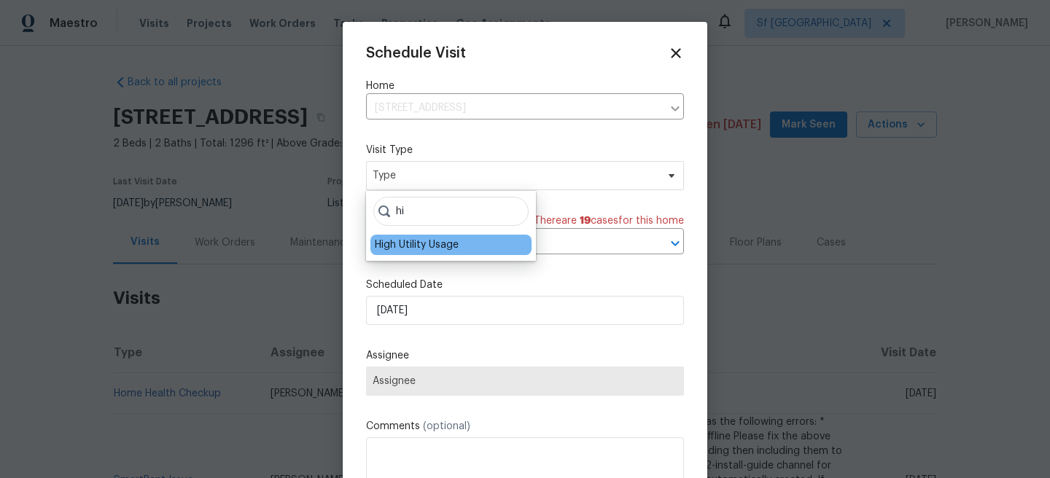
type input "hi"
click at [413, 245] on div "High Utility Usage" at bounding box center [417, 245] width 84 height 15
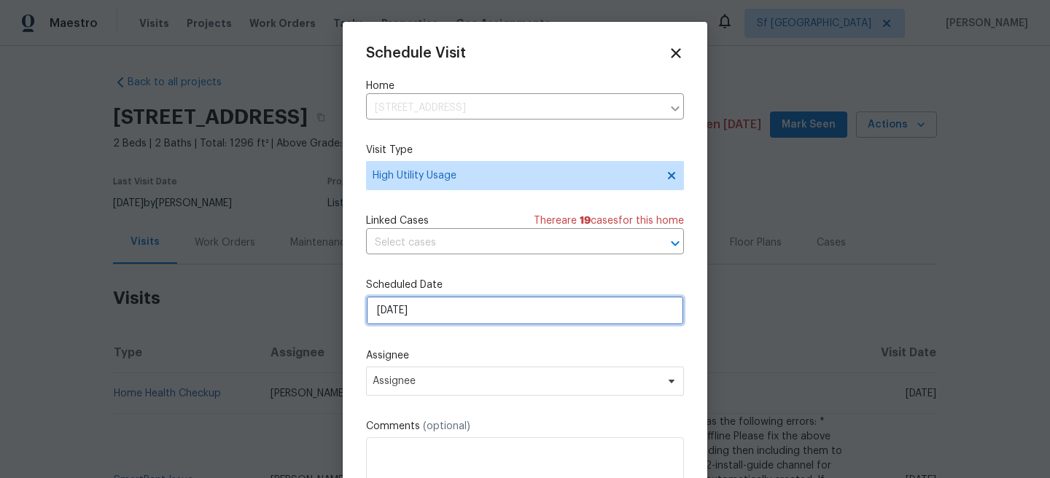
click at [423, 311] on input "21/08/2025" at bounding box center [525, 310] width 318 height 29
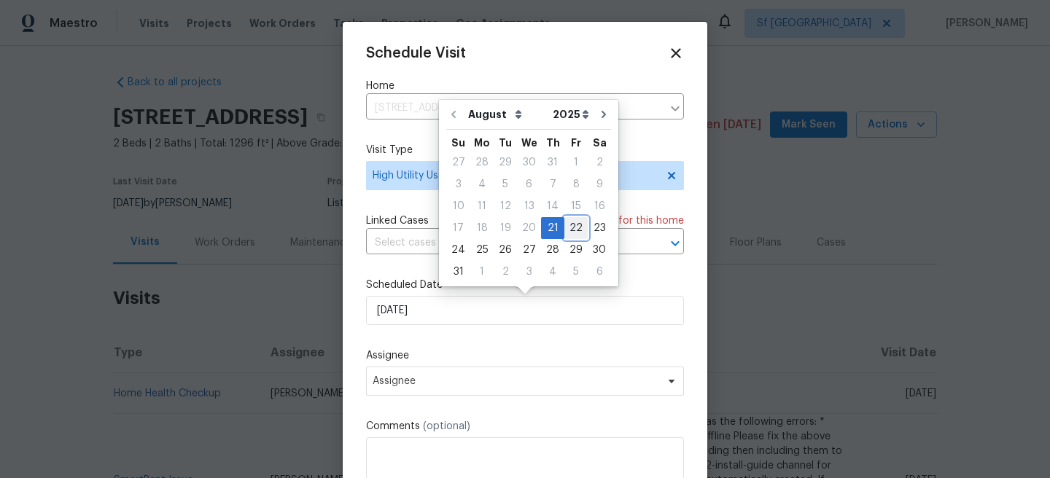
click at [564, 236] on div "22" at bounding box center [575, 228] width 23 height 20
type input "22/08/2025"
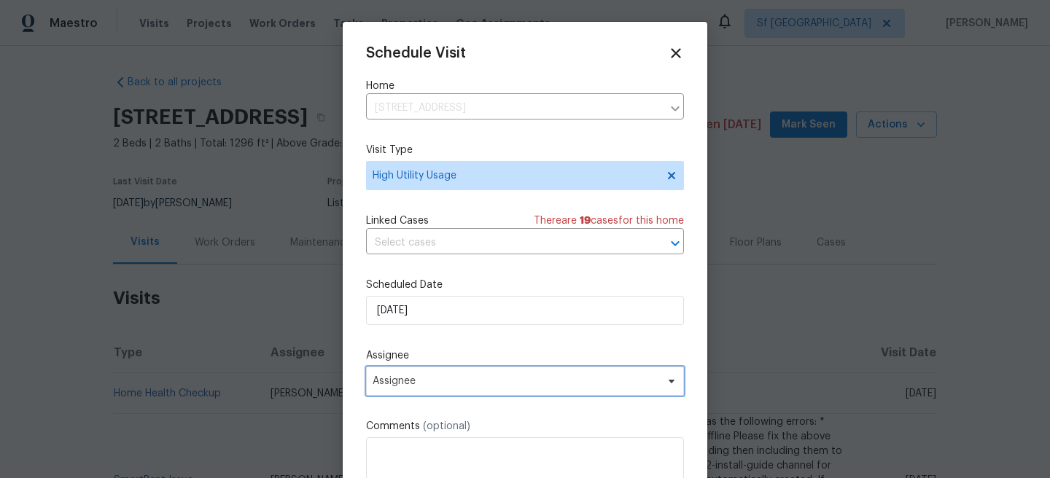
click at [437, 370] on span "Assignee" at bounding box center [525, 381] width 318 height 29
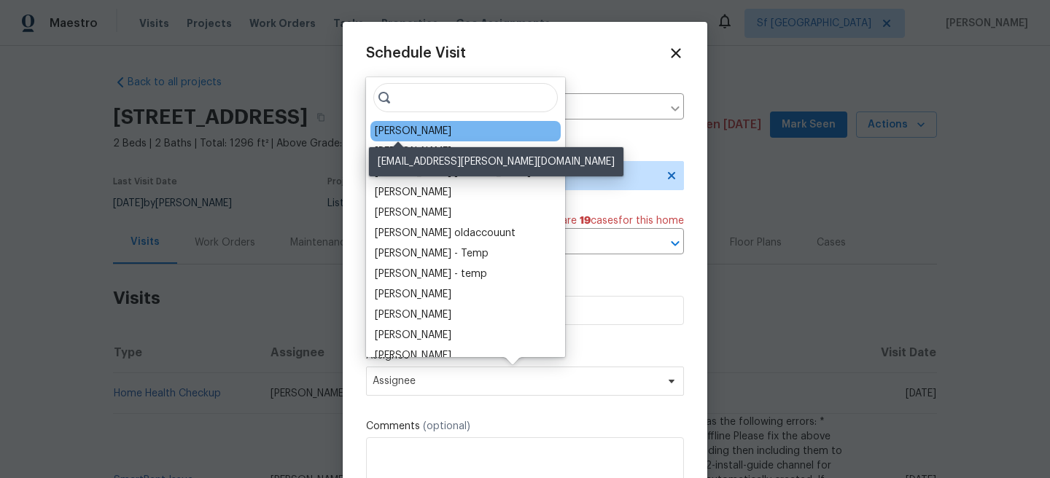
click at [410, 131] on div "Mat Smith" at bounding box center [413, 131] width 77 height 15
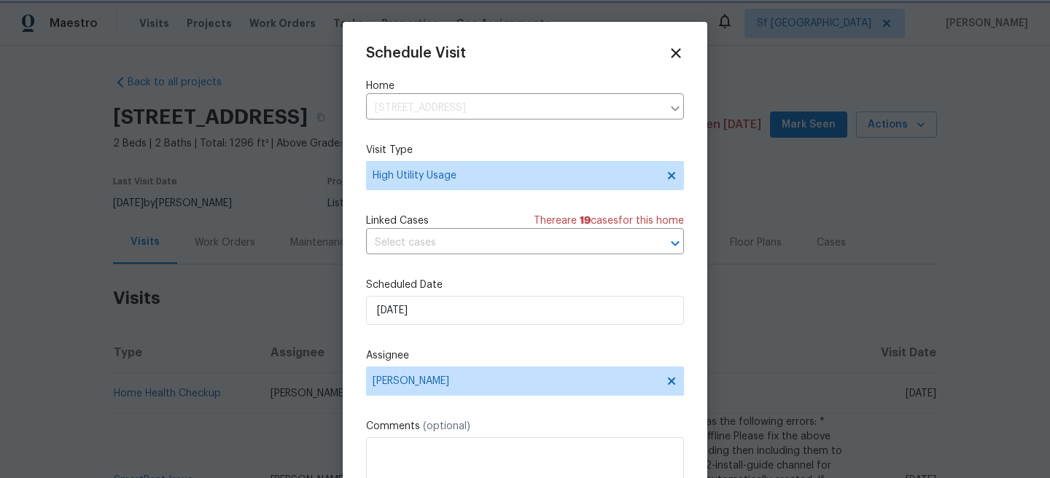
scroll to position [26, 0]
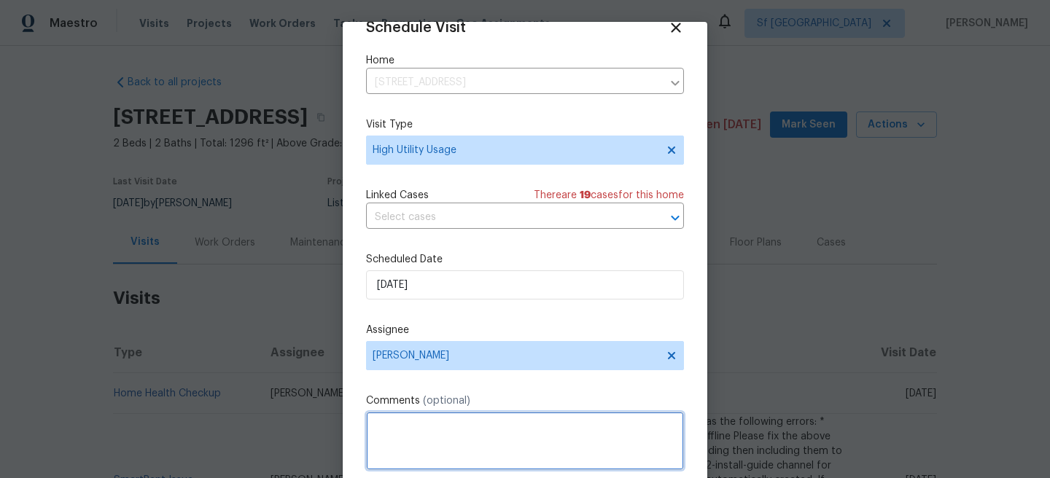
click at [434, 433] on textarea at bounding box center [525, 441] width 318 height 58
paste textarea "Hi team, we received a high usage of Water bill from a utility company for this…"
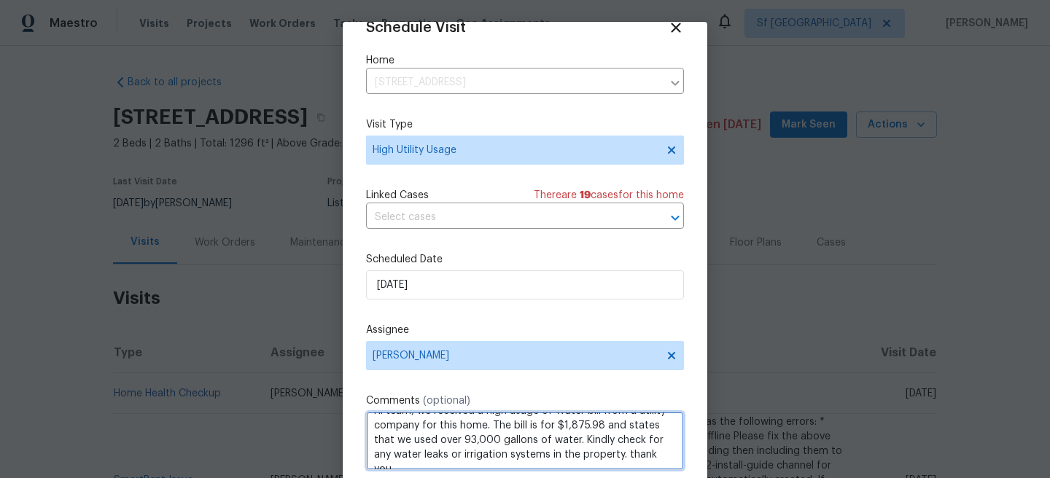
scroll to position [76, 0]
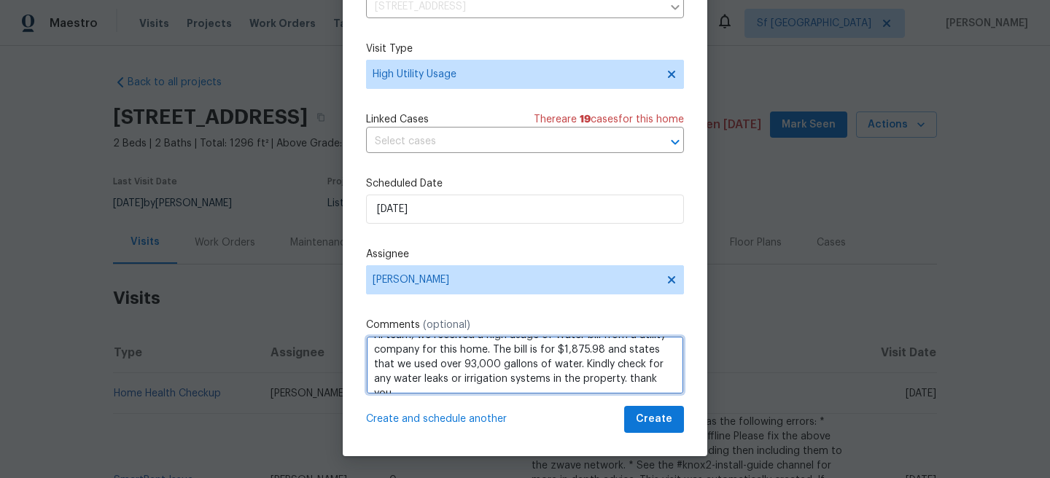
type textarea "Hi team, we received a high usage of Water bill from a utility company for this…"
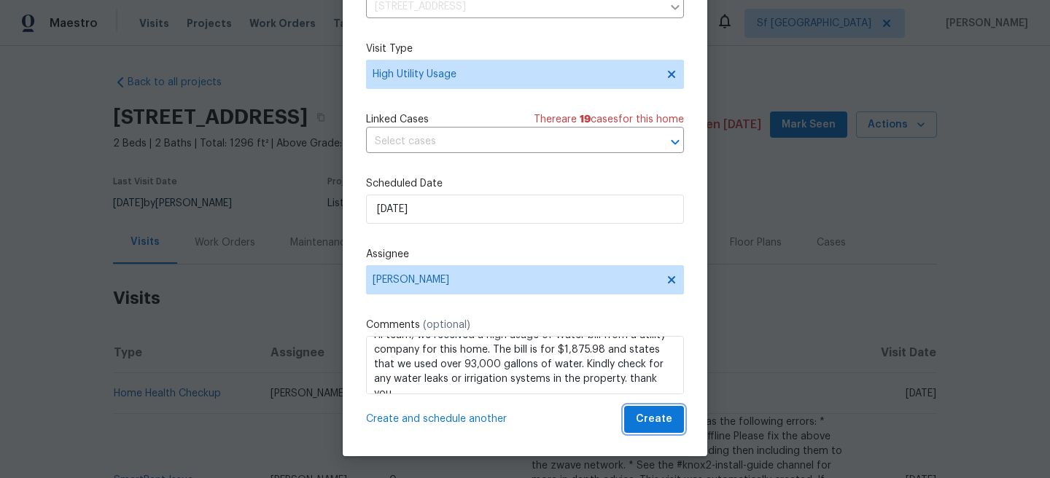
click at [653, 421] on span "Create" at bounding box center [654, 419] width 36 height 18
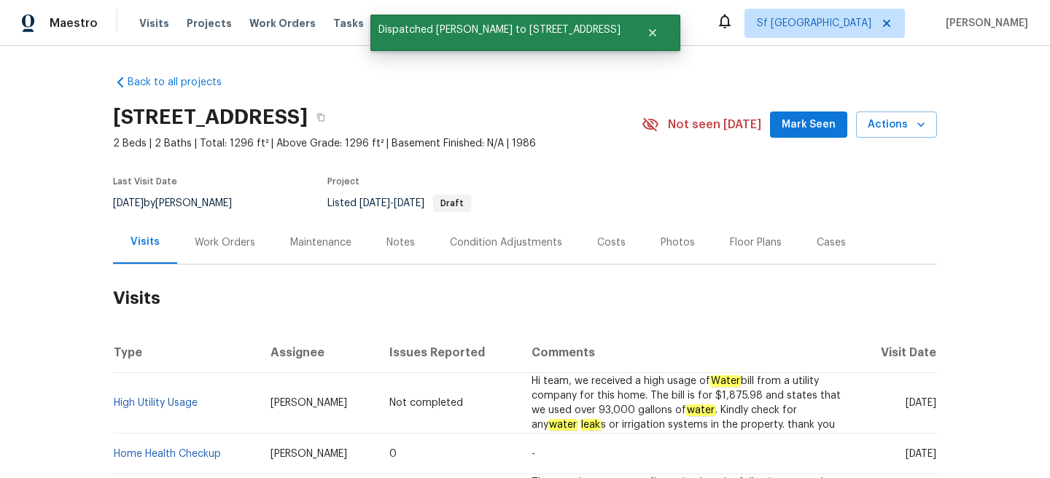
scroll to position [0, 0]
click at [153, 405] on link "High Utility Usage" at bounding box center [156, 403] width 84 height 10
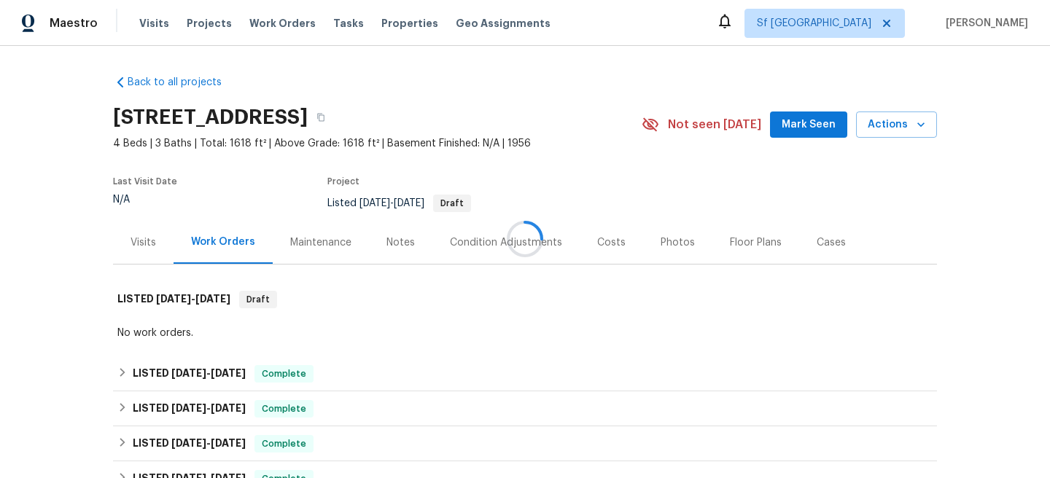
click at [360, 292] on div at bounding box center [525, 239] width 1050 height 478
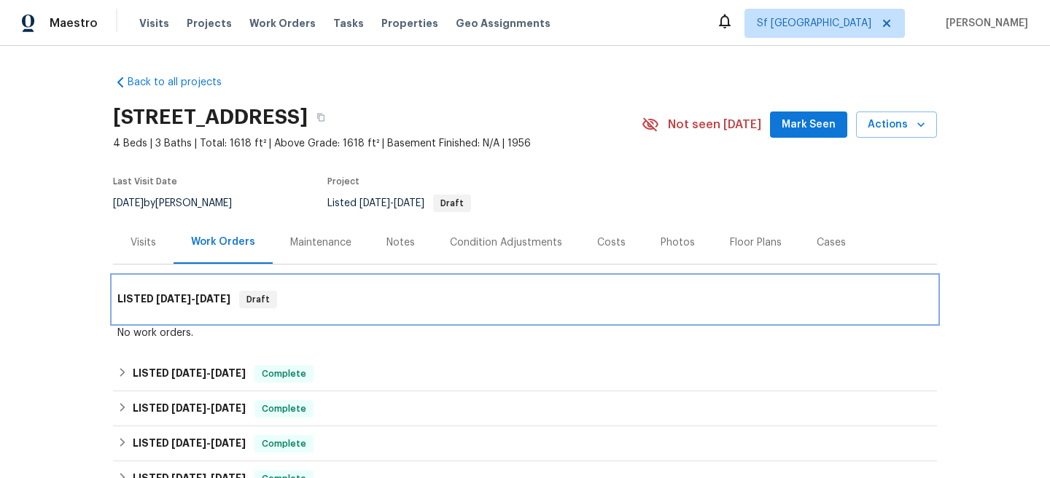
click at [351, 284] on div "LISTED 5/19/25 - 5/23/25 Draft" at bounding box center [525, 299] width 824 height 47
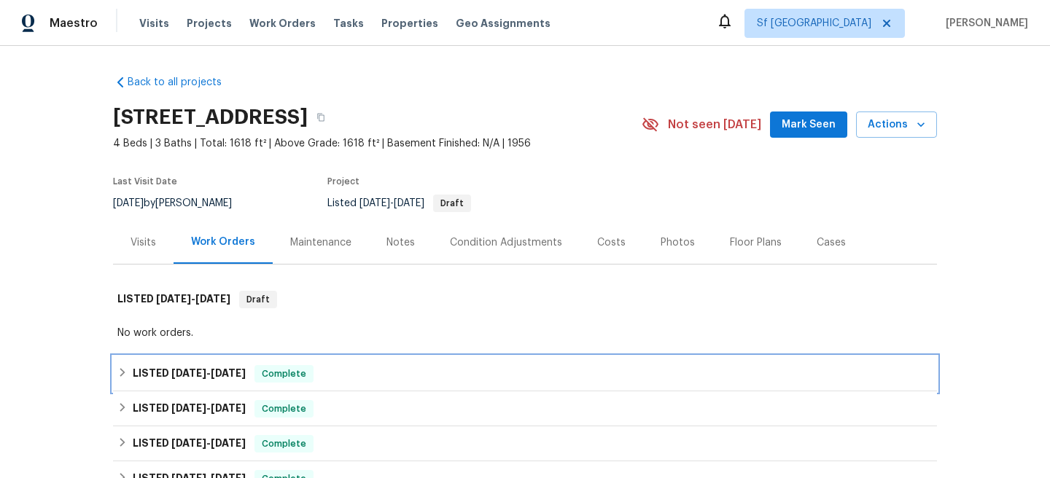
click at [375, 374] on div "LISTED 9/30/24 - 11/30/24 Complete" at bounding box center [524, 373] width 815 height 17
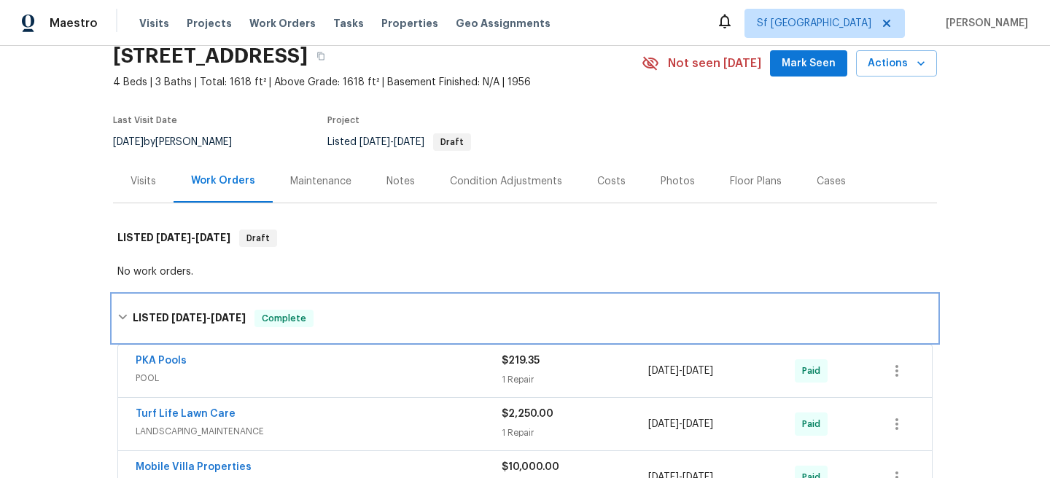
scroll to position [28, 0]
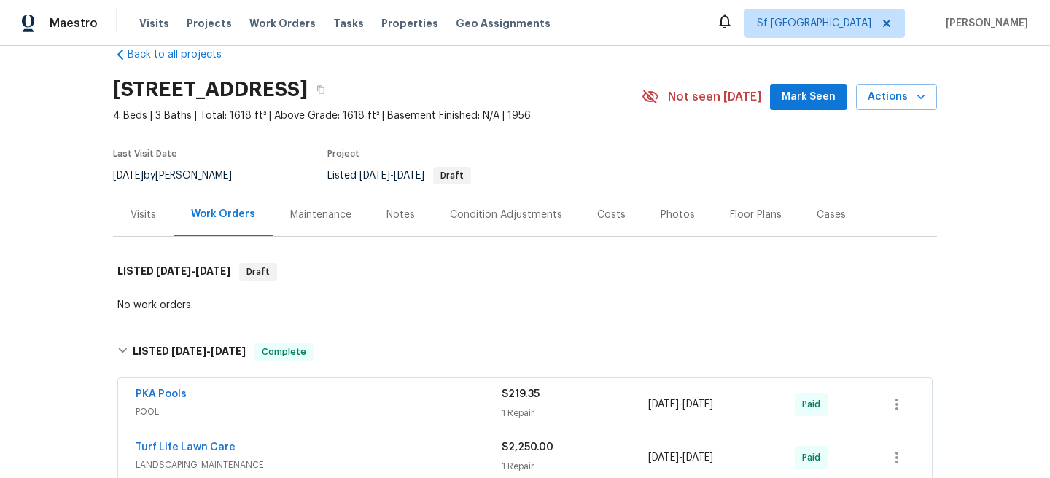
click at [152, 204] on div "Visits" at bounding box center [143, 214] width 61 height 43
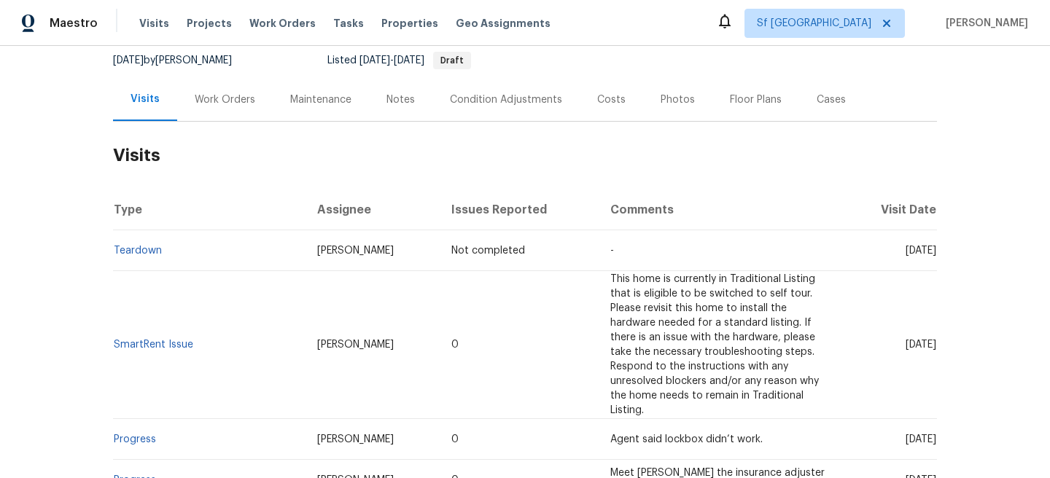
click at [389, 109] on div "Notes" at bounding box center [400, 99] width 63 height 43
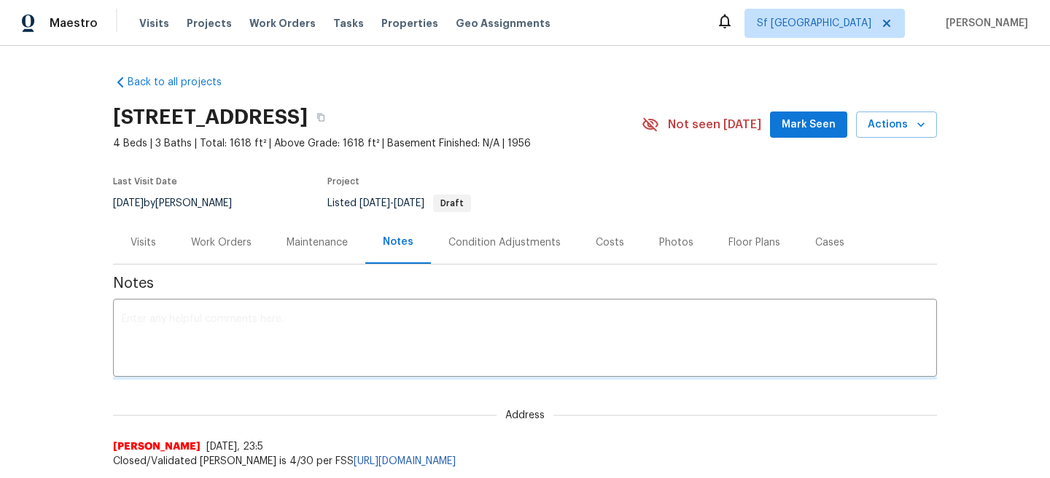
click at [240, 254] on div "Work Orders" at bounding box center [222, 242] width 96 height 43
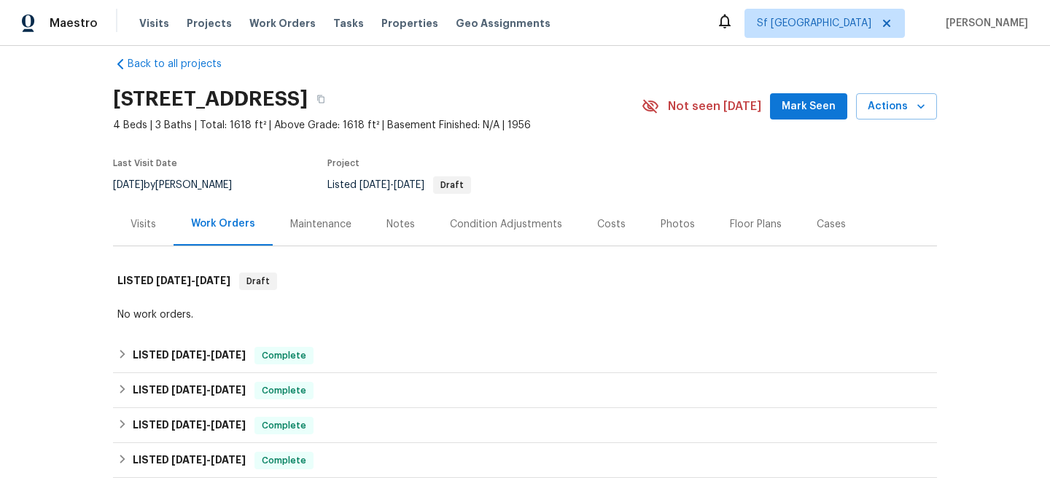
scroll to position [20, 0]
click at [147, 220] on div "Visits" at bounding box center [144, 223] width 26 height 15
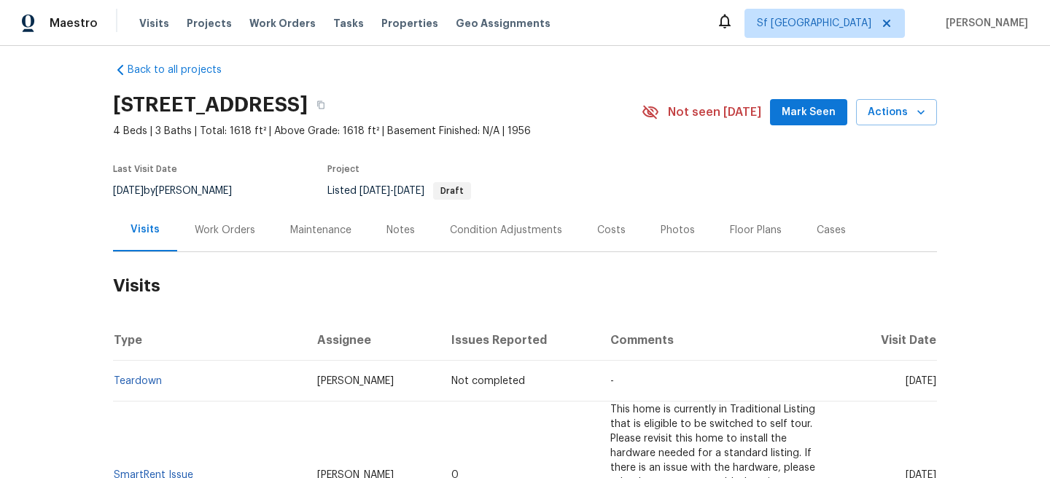
scroll to position [6, 0]
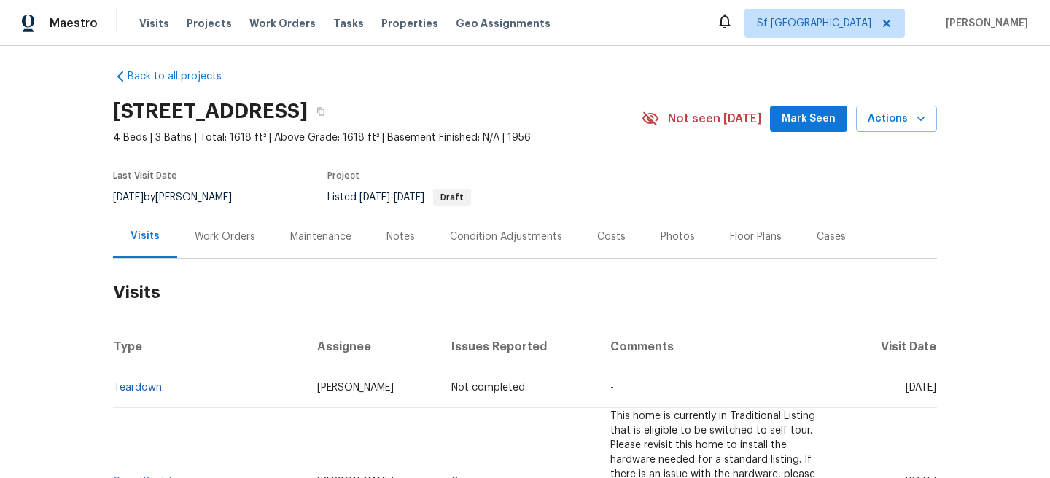
click at [381, 243] on div "Notes" at bounding box center [400, 236] width 63 height 43
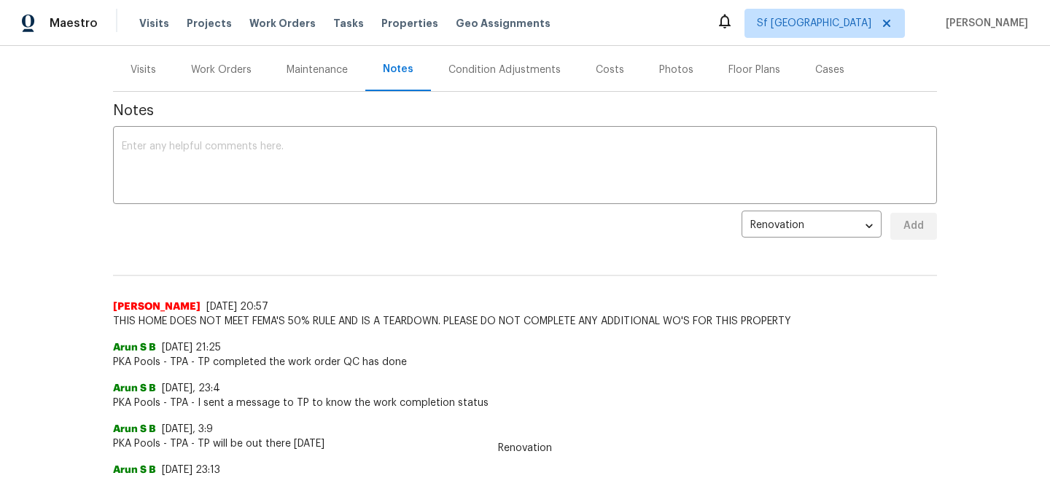
scroll to position [159, 0]
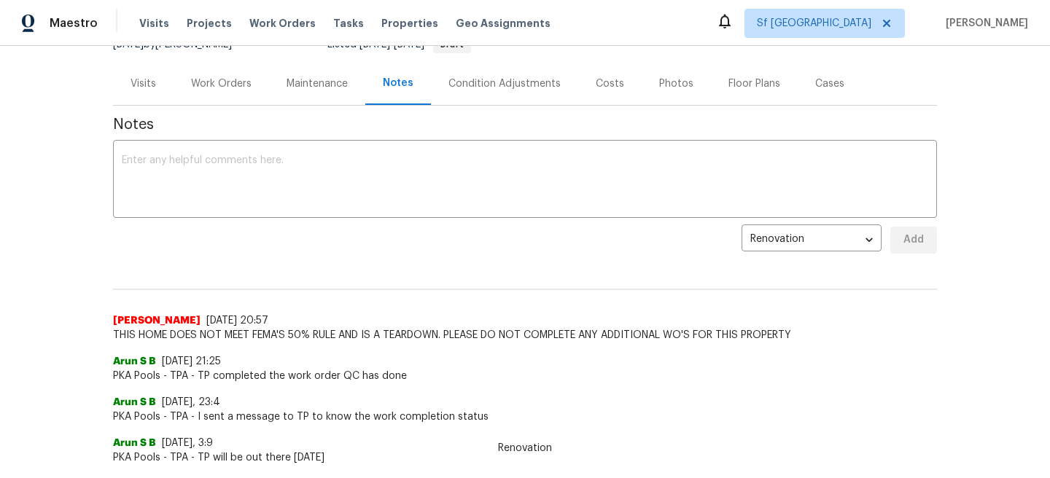
click at [222, 96] on div "Work Orders" at bounding box center [222, 83] width 96 height 43
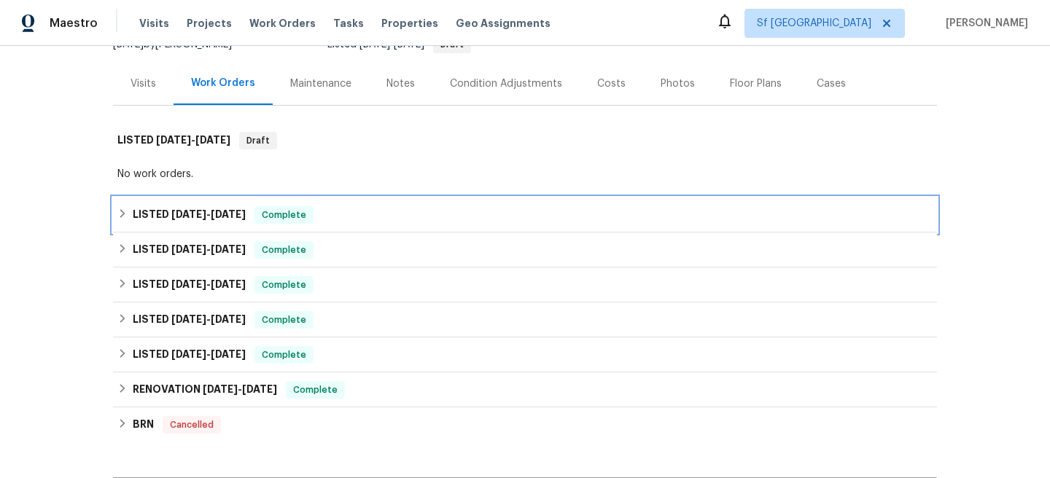
click at [206, 208] on h6 "LISTED 9/30/24 - 11/30/24" at bounding box center [189, 214] width 113 height 17
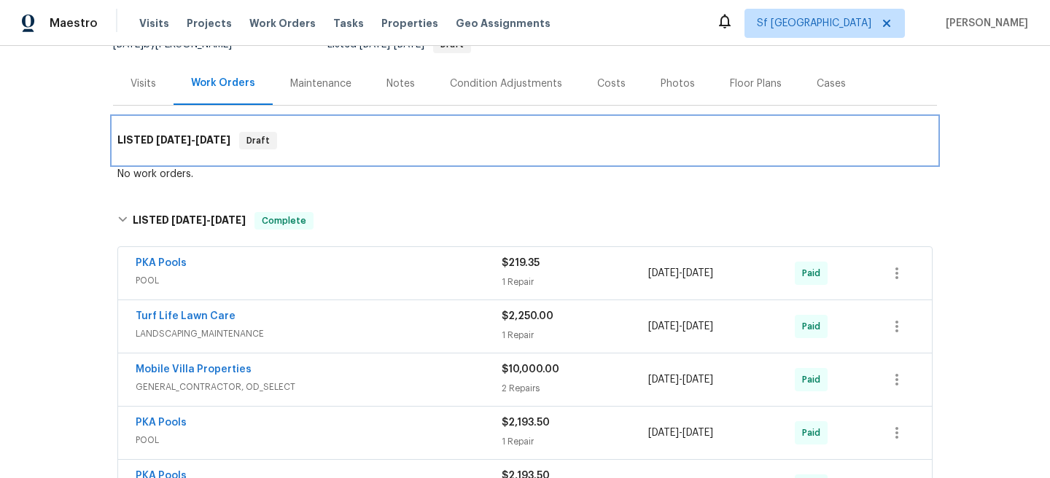
click at [181, 138] on span "5/19/25" at bounding box center [173, 140] width 35 height 10
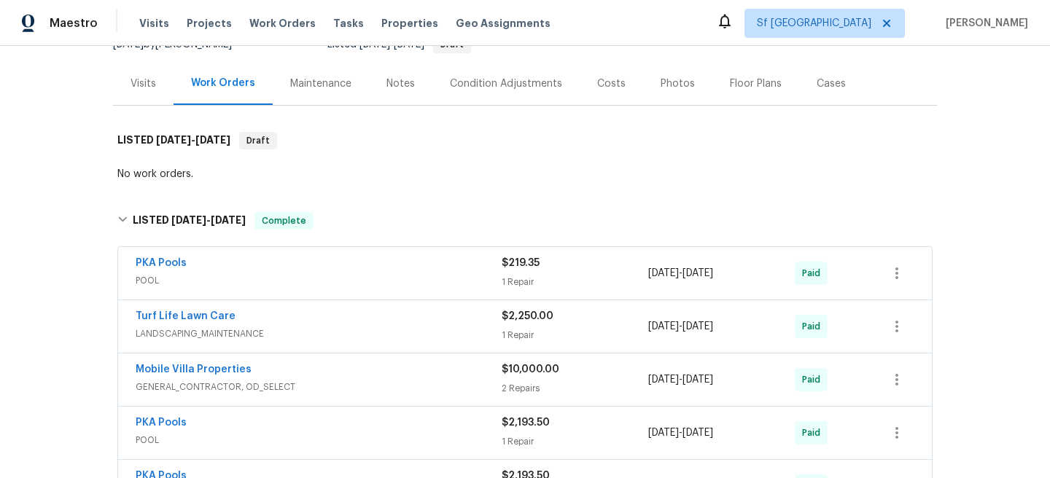
click at [127, 76] on div "Visits" at bounding box center [143, 83] width 61 height 43
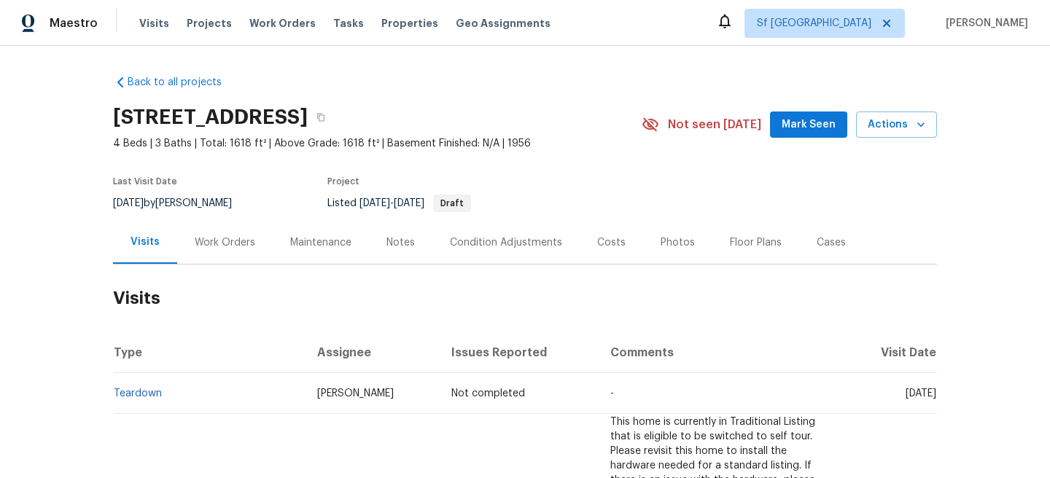
click at [235, 236] on div "Work Orders" at bounding box center [225, 242] width 61 height 15
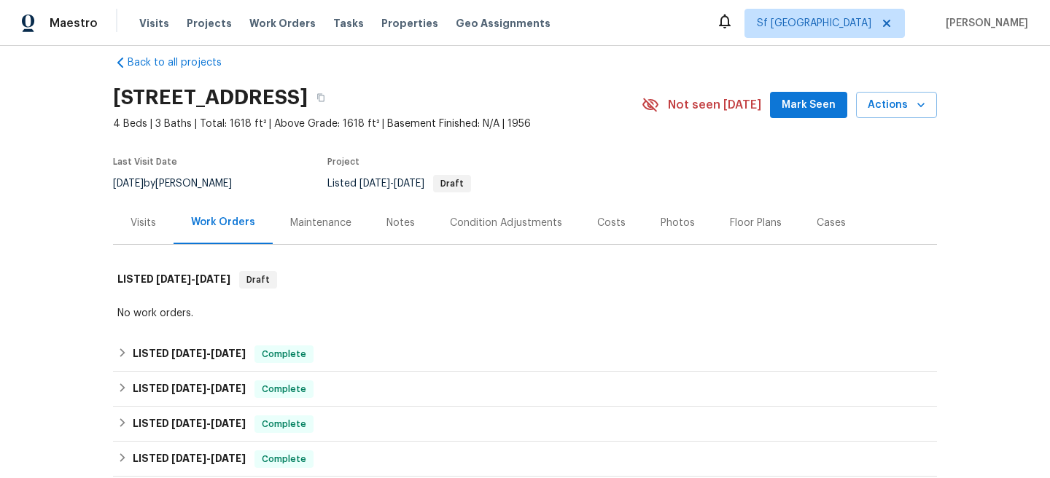
scroll to position [26, 0]
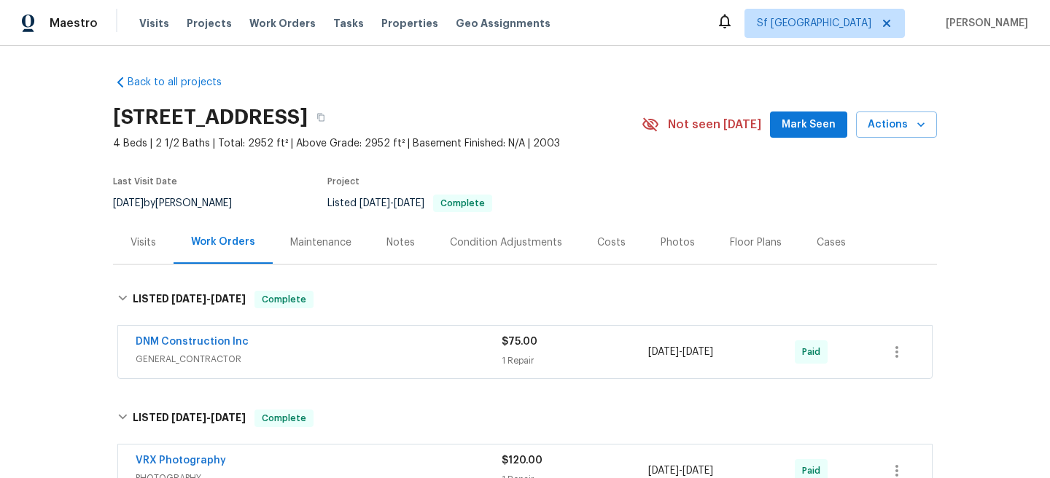
scroll to position [50, 0]
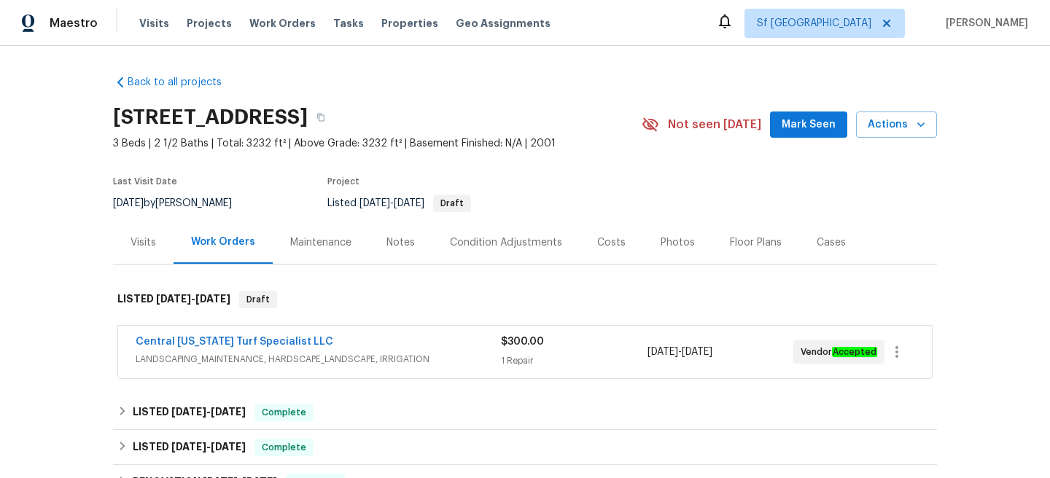
click at [402, 370] on div "Central [US_STATE] Turf Specialist LLC LANDSCAPING_MAINTENANCE, HARDSCAPE_LANDS…" at bounding box center [525, 352] width 814 height 52
click at [400, 361] on span "LANDSCAPING_MAINTENANCE, HARDSCAPE_LANDSCAPE, IRRIGATION" at bounding box center [318, 359] width 365 height 15
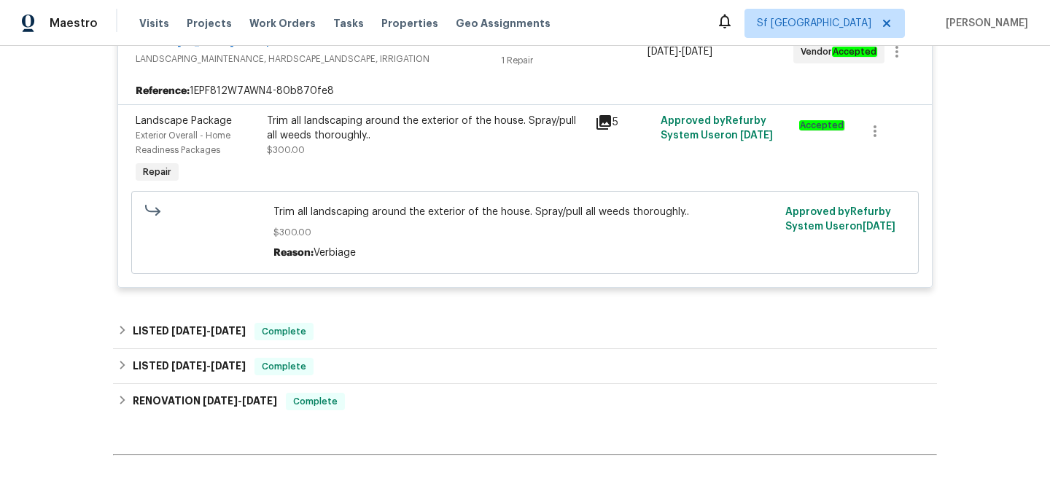
scroll to position [391, 0]
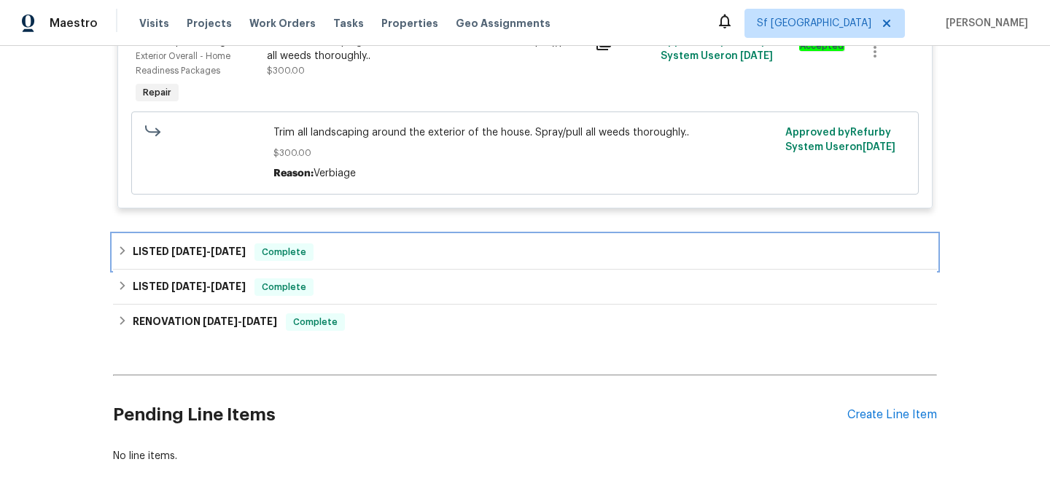
click at [368, 257] on div "LISTED 7/1/25 - 7/3/25 Complete" at bounding box center [524, 252] width 815 height 17
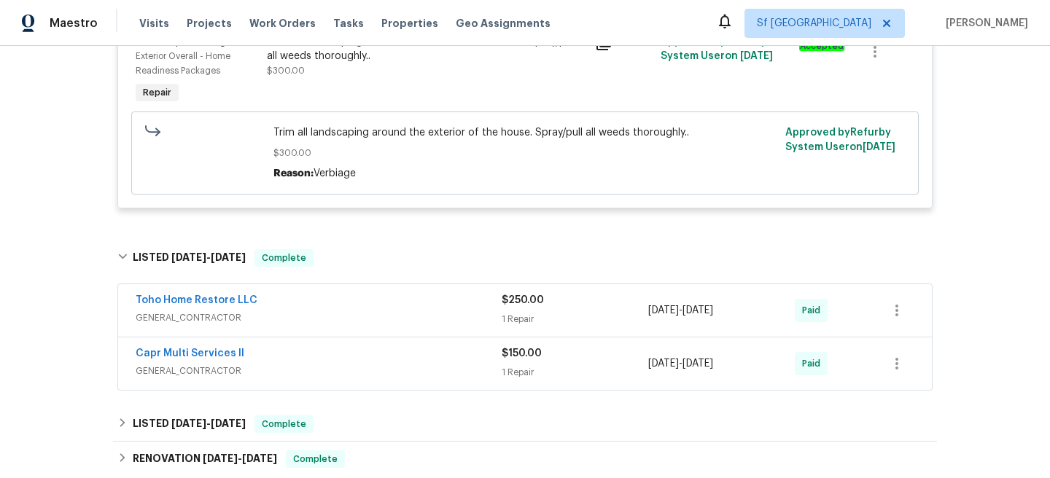
click at [377, 304] on div "Toho Home Restore LLC" at bounding box center [319, 301] width 366 height 17
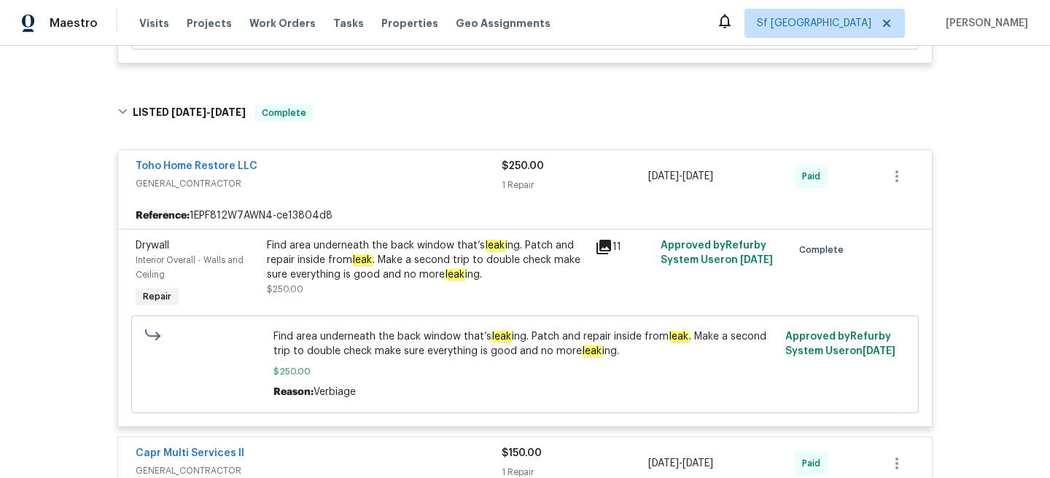
scroll to position [622, 0]
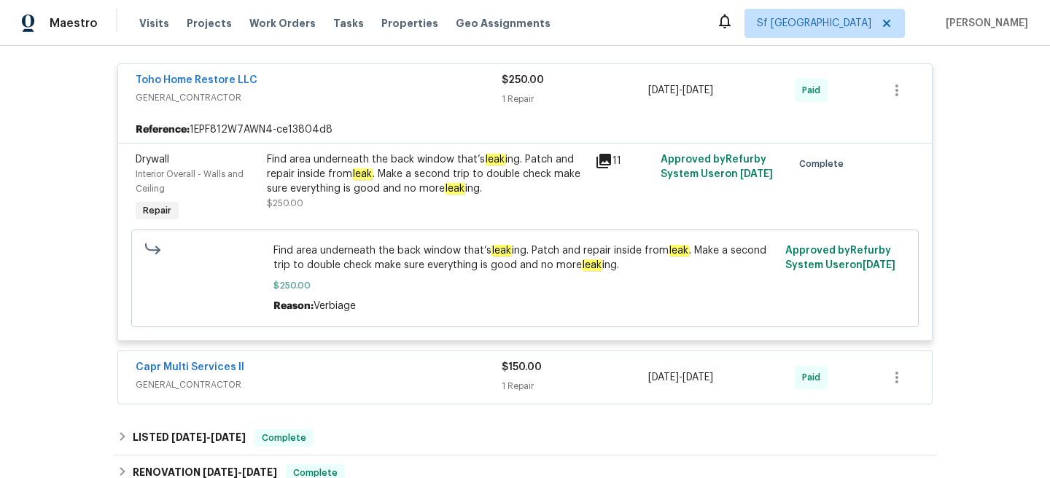
click at [386, 367] on div "Capr Multi Services ll" at bounding box center [319, 368] width 366 height 17
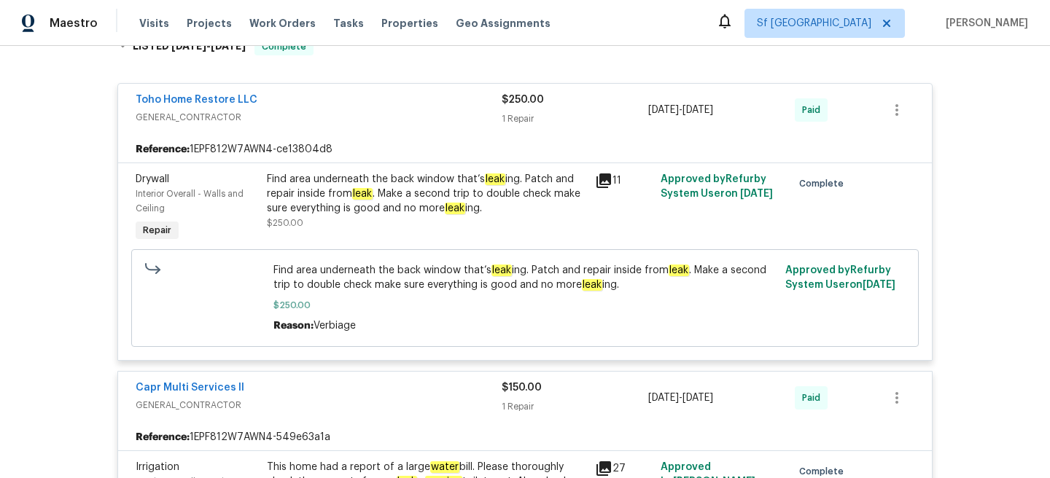
scroll to position [604, 0]
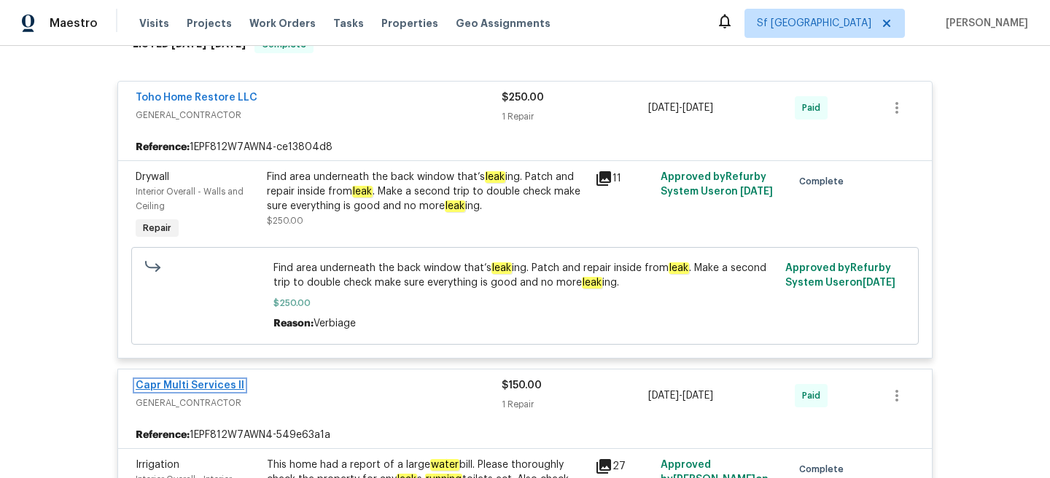
click at [214, 383] on link "Capr Multi Services ll" at bounding box center [190, 386] width 109 height 10
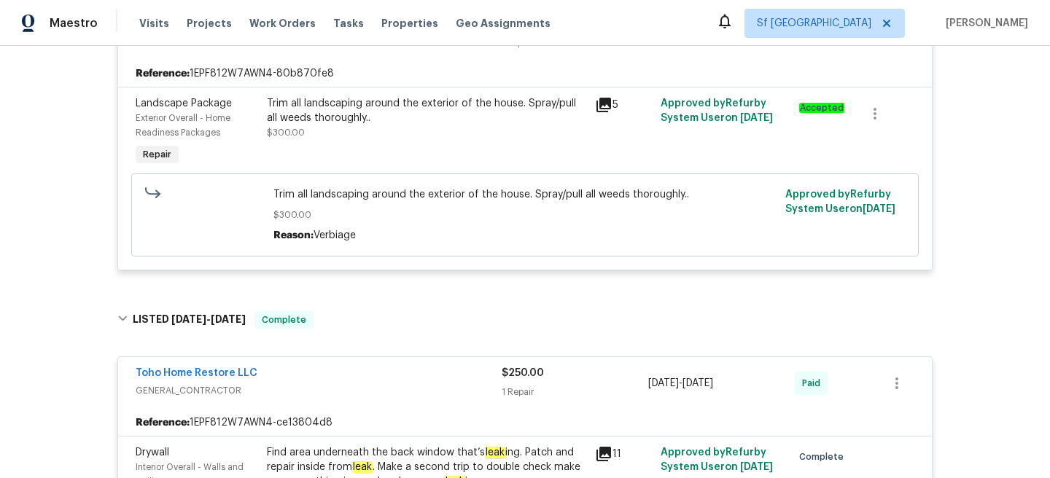
scroll to position [456, 0]
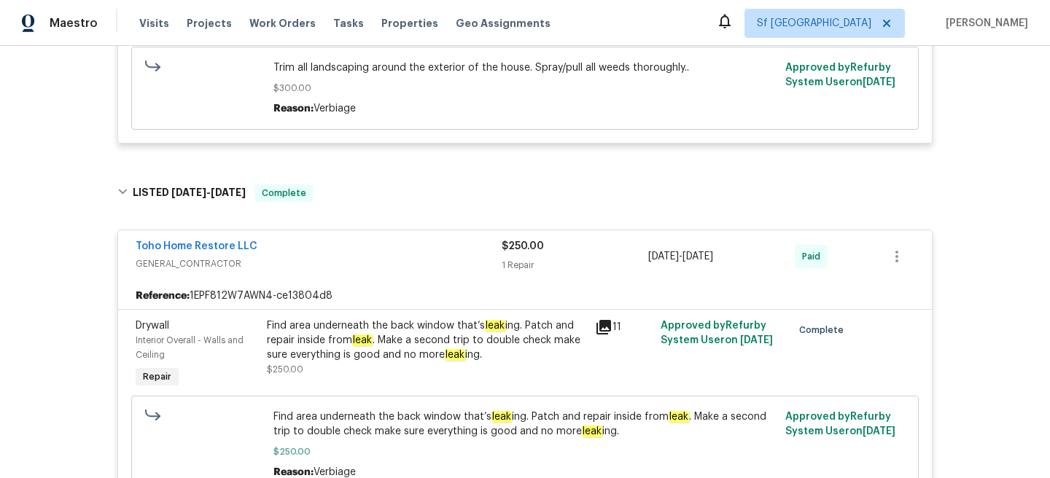
click at [381, 335] on div "Find area underneath the back window that’s leak ing. Patch and repair inside f…" at bounding box center [426, 341] width 319 height 44
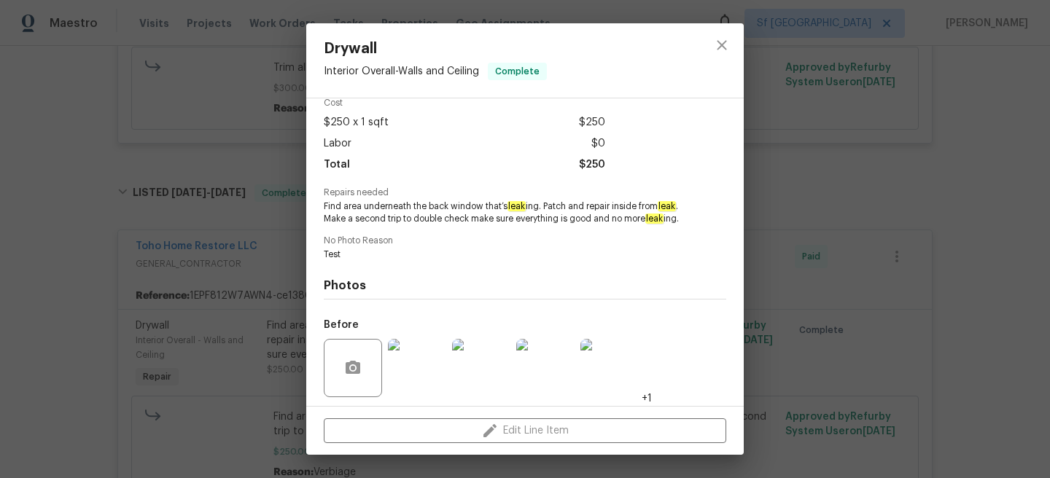
scroll to position [168, 0]
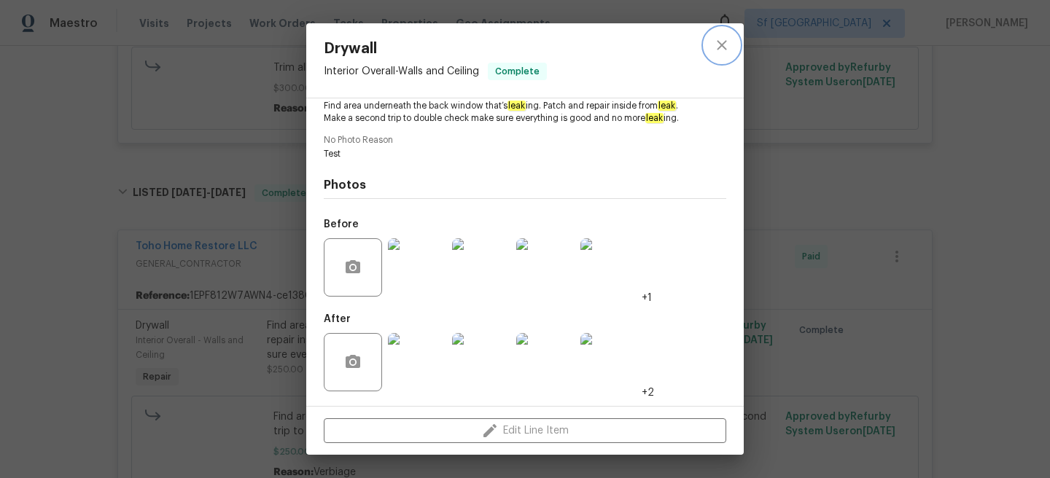
click at [712, 45] on button "close" at bounding box center [721, 45] width 35 height 35
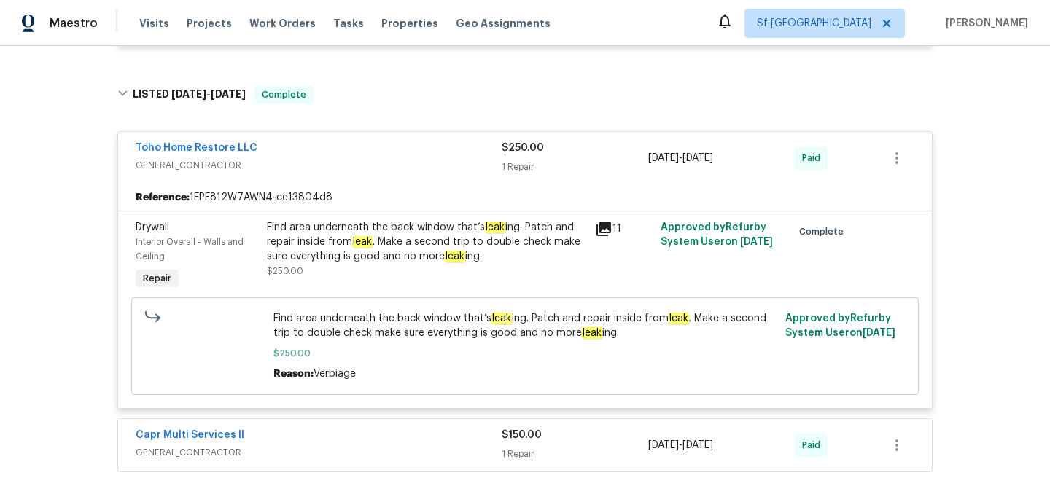
scroll to position [535, 0]
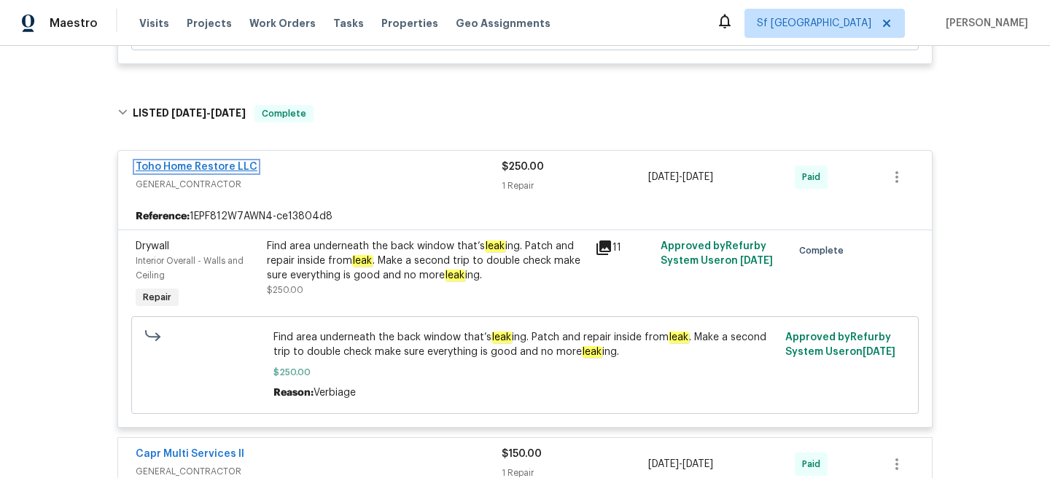
click at [215, 168] on link "Toho Home Restore LLC" at bounding box center [197, 167] width 122 height 10
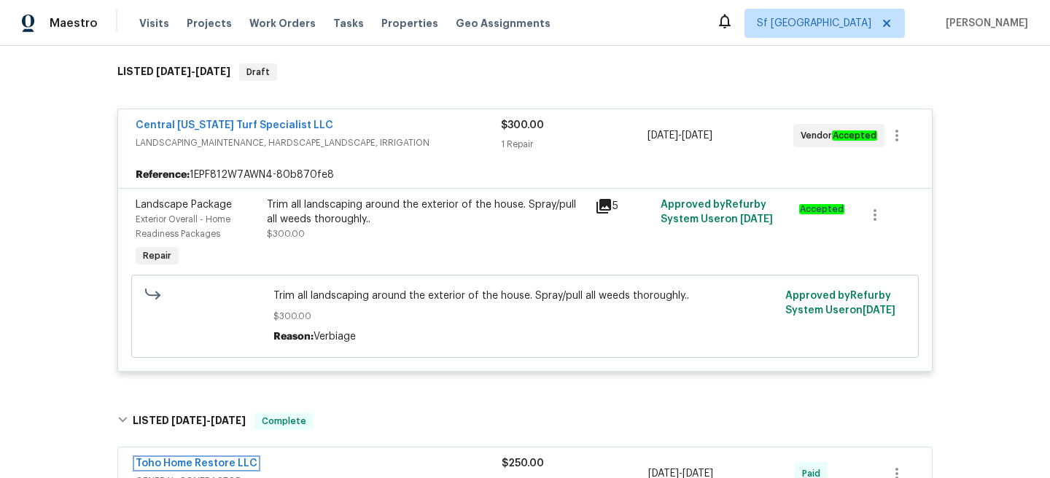
scroll to position [169, 0]
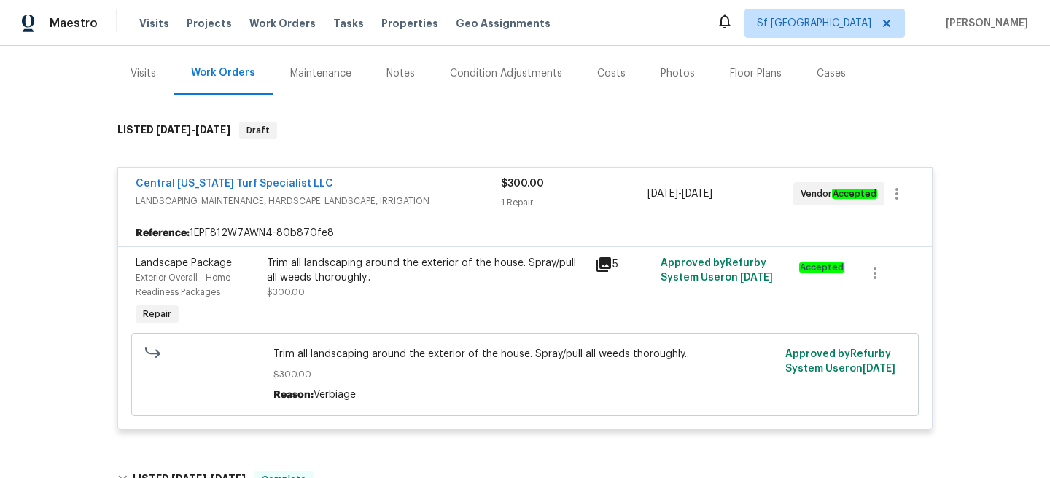
click at [155, 81] on div "Visits" at bounding box center [143, 73] width 61 height 43
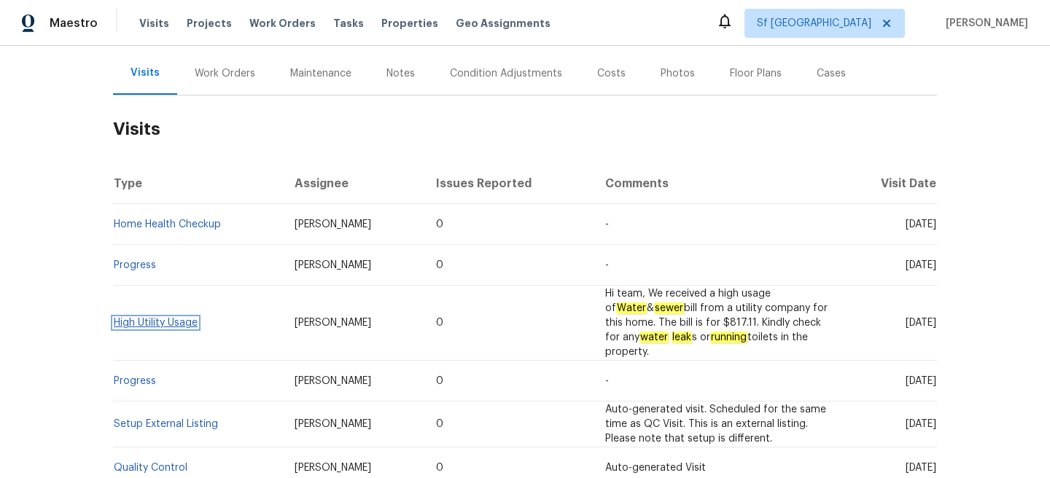
click at [155, 327] on link "High Utility Usage" at bounding box center [156, 323] width 84 height 10
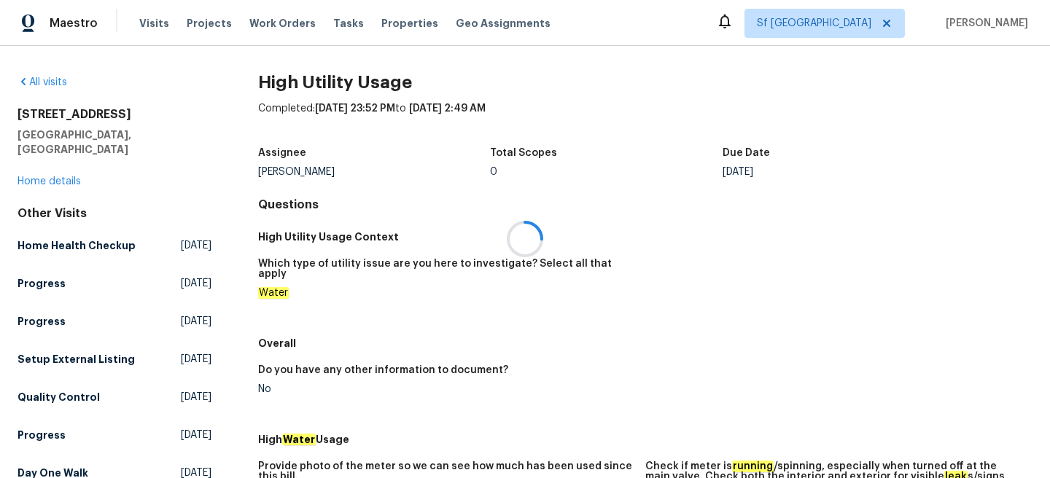
click at [564, 310] on div at bounding box center [525, 239] width 1050 height 478
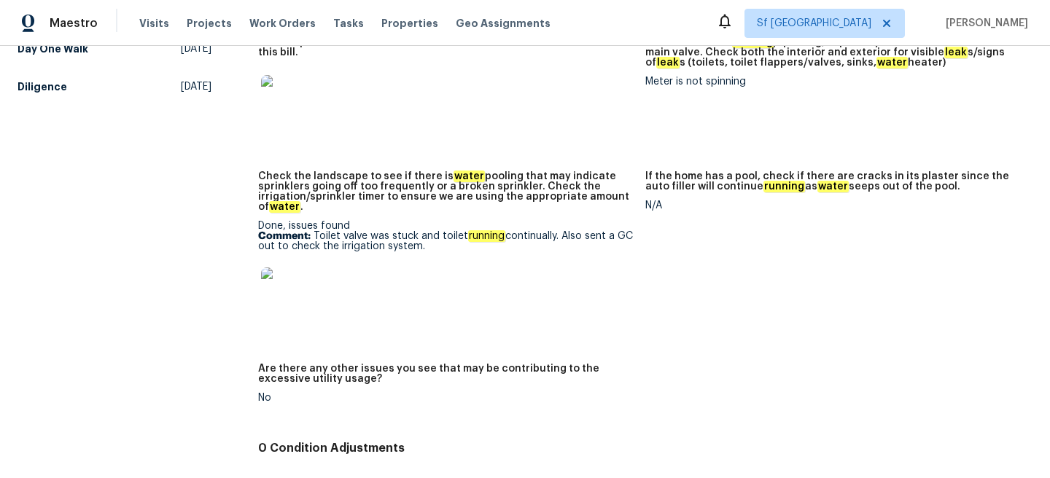
scroll to position [562, 0]
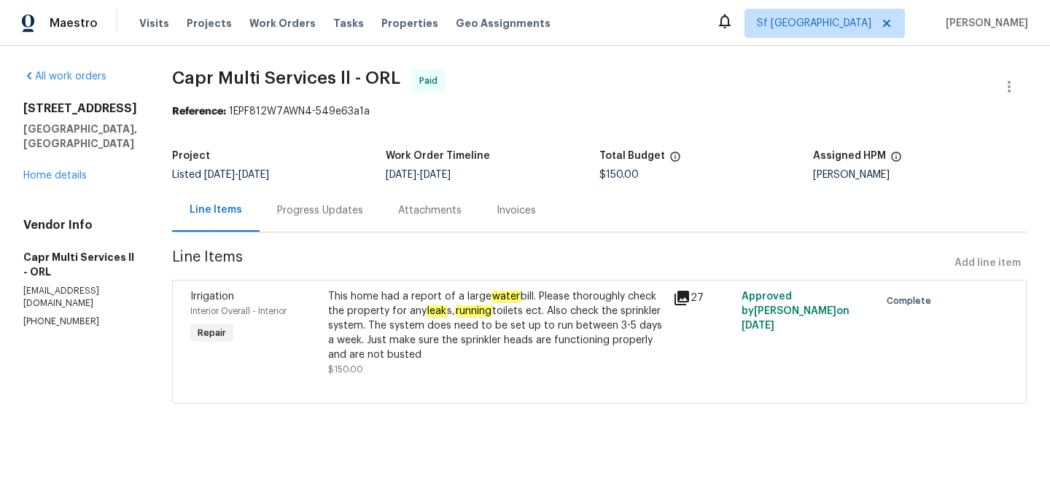
click at [260, 208] on div "Progress Updates" at bounding box center [320, 210] width 121 height 43
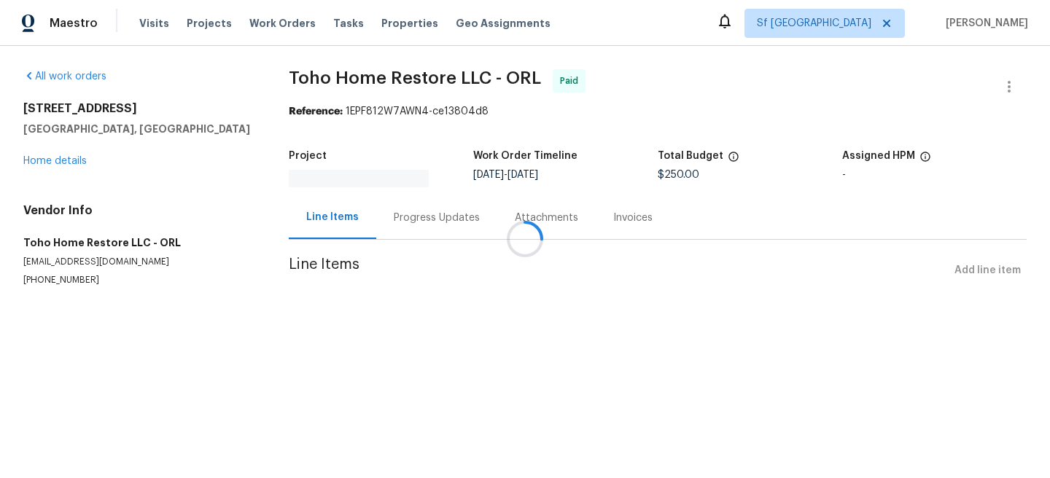
click at [416, 217] on div at bounding box center [525, 239] width 1050 height 478
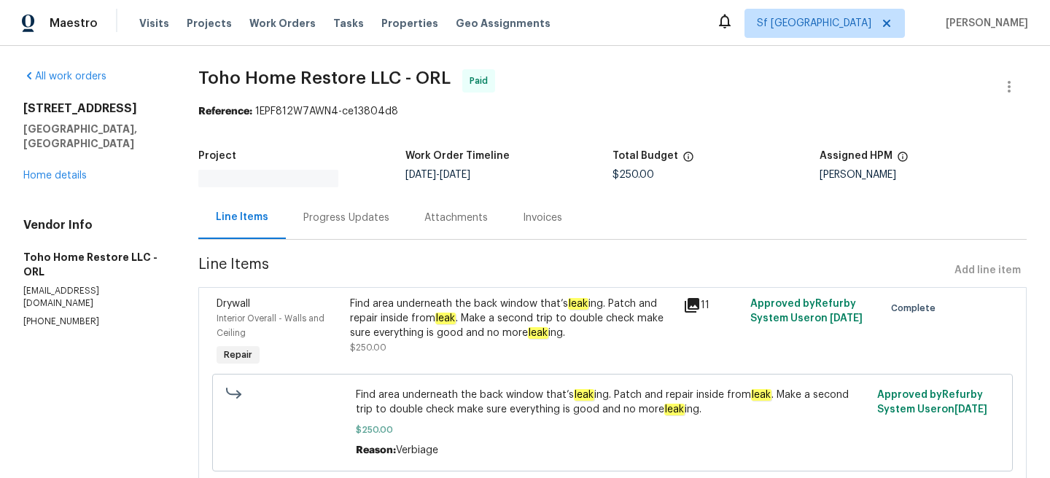
click at [352, 213] on div "Progress Updates" at bounding box center [346, 218] width 86 height 15
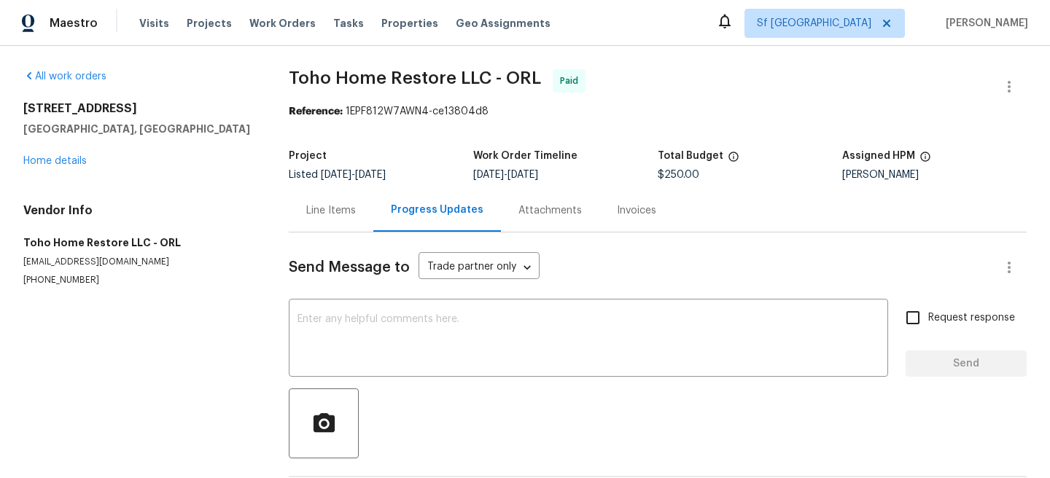
click at [345, 194] on div "Line Items" at bounding box center [331, 210] width 85 height 43
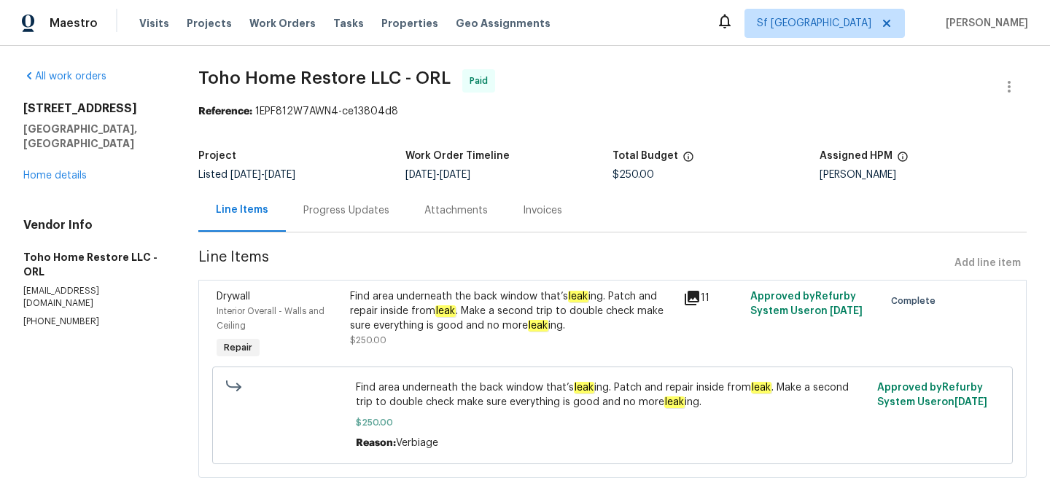
scroll to position [42, 0]
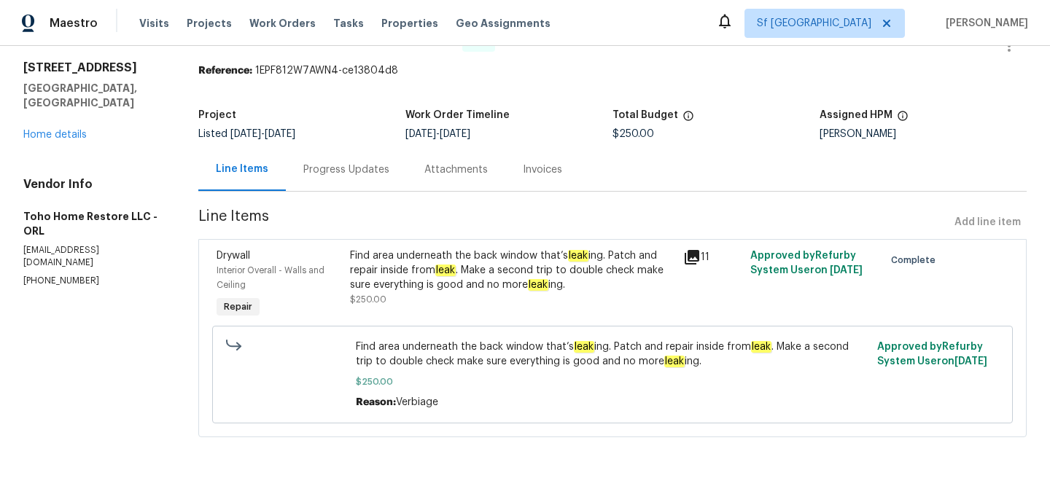
click at [334, 158] on div "Progress Updates" at bounding box center [346, 169] width 121 height 43
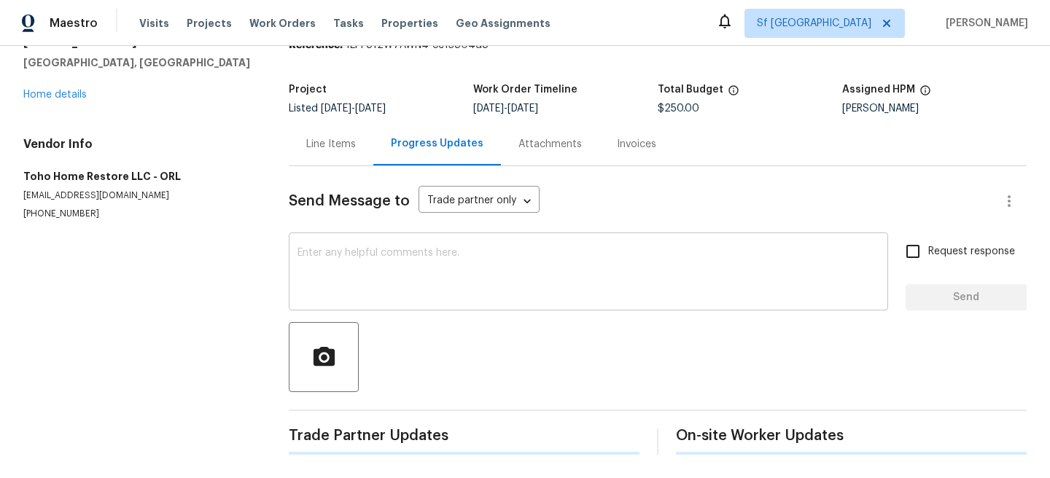
scroll to position [63, 0]
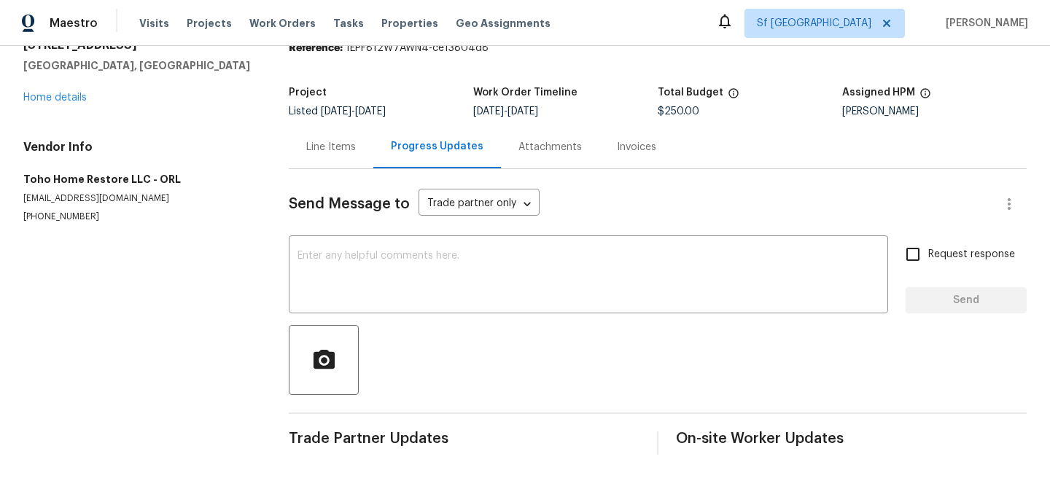
click at [335, 147] on div "Line Items" at bounding box center [331, 147] width 50 height 15
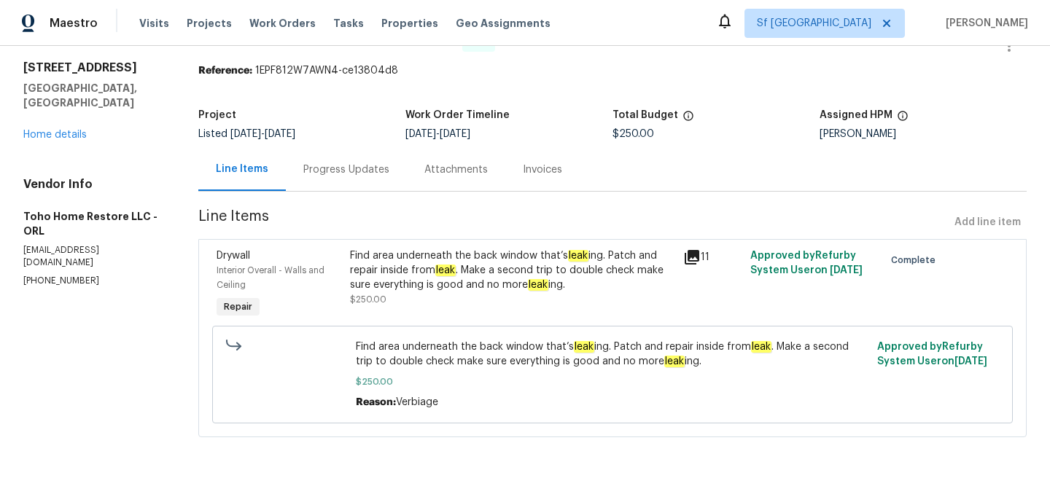
click at [523, 303] on div "Find area underneath the back window that’s leak ing. Patch and repair inside f…" at bounding box center [512, 278] width 325 height 58
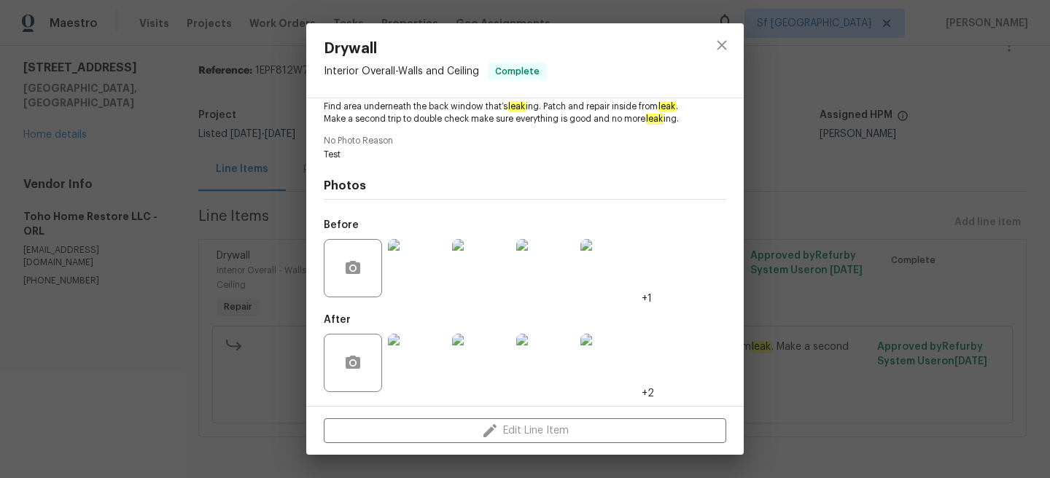
scroll to position [168, 0]
click at [394, 287] on img at bounding box center [417, 267] width 58 height 58
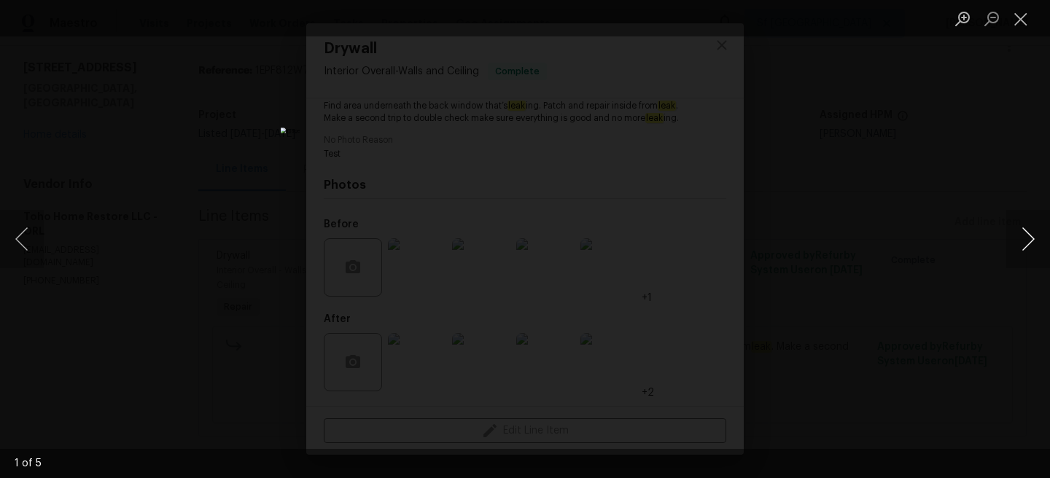
click at [1037, 225] on button "Next image" at bounding box center [1028, 239] width 44 height 58
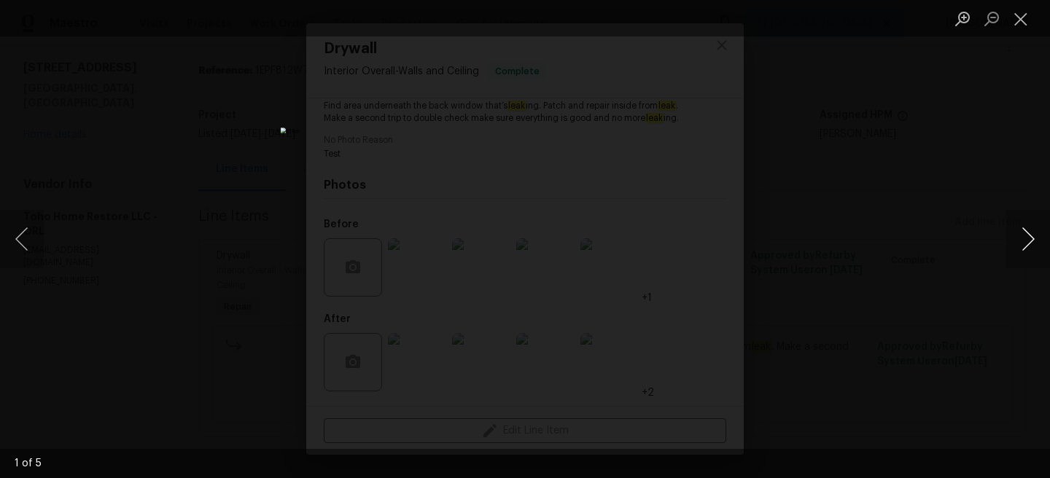
click at [1037, 225] on button "Next image" at bounding box center [1028, 239] width 44 height 58
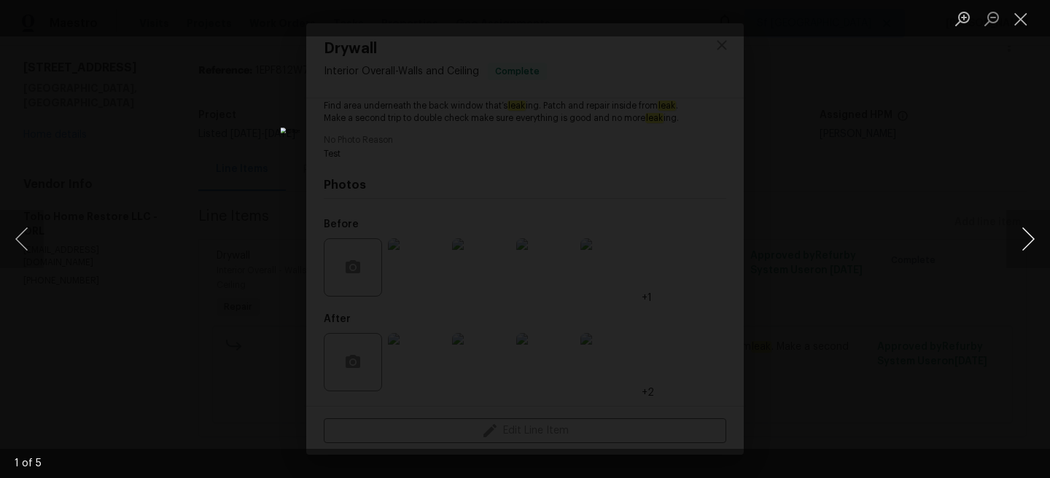
click at [1037, 225] on button "Next image" at bounding box center [1028, 239] width 44 height 58
click at [1027, 15] on button "Close lightbox" at bounding box center [1020, 19] width 29 height 26
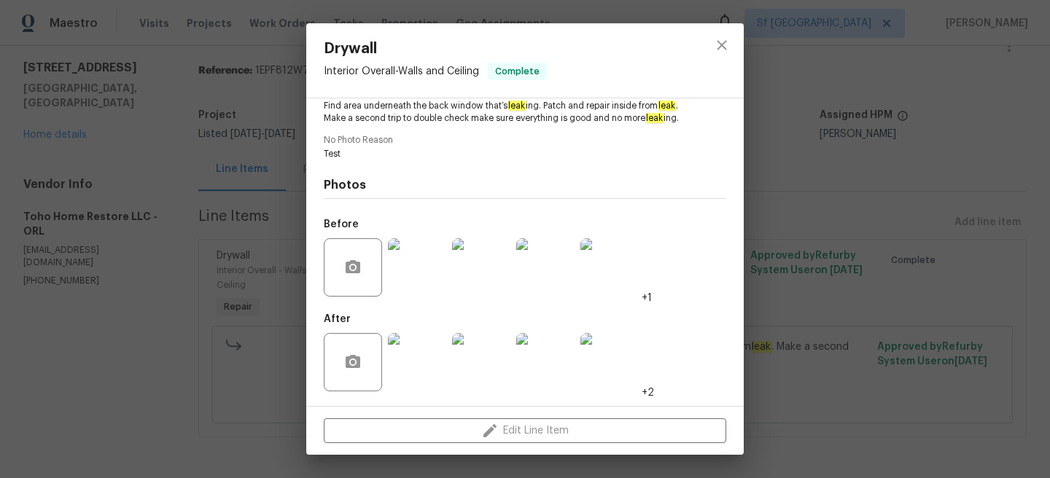
scroll to position [0, 0]
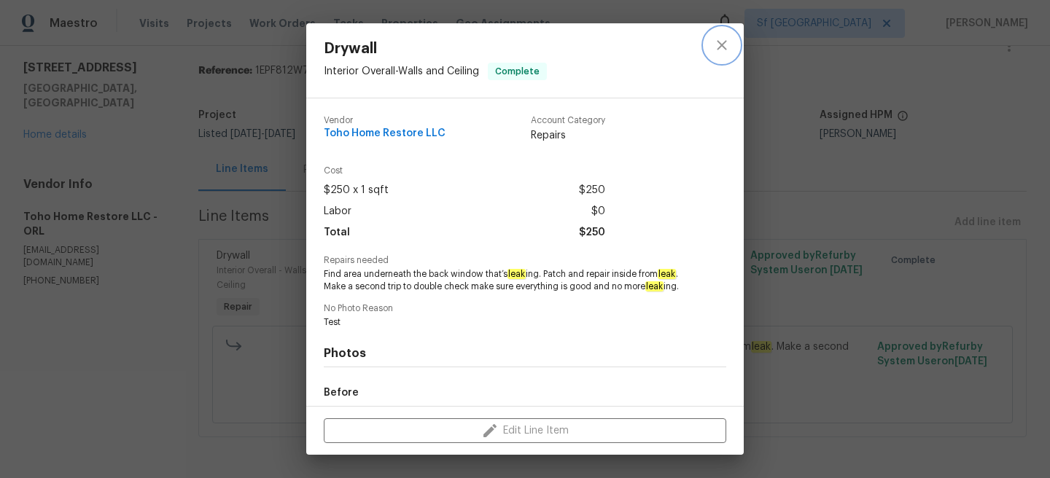
click at [725, 52] on icon "close" at bounding box center [721, 44] width 17 height 17
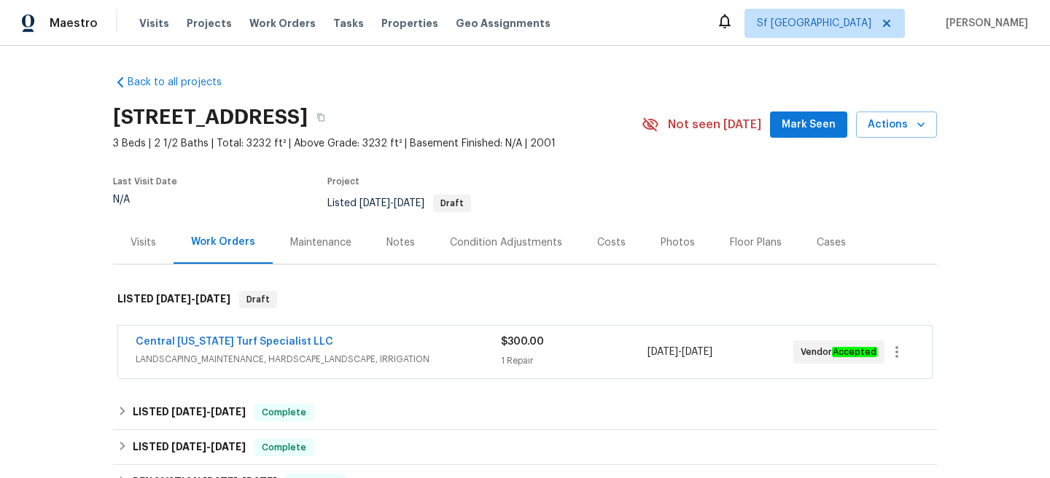
click at [148, 235] on div "Visits" at bounding box center [144, 242] width 26 height 15
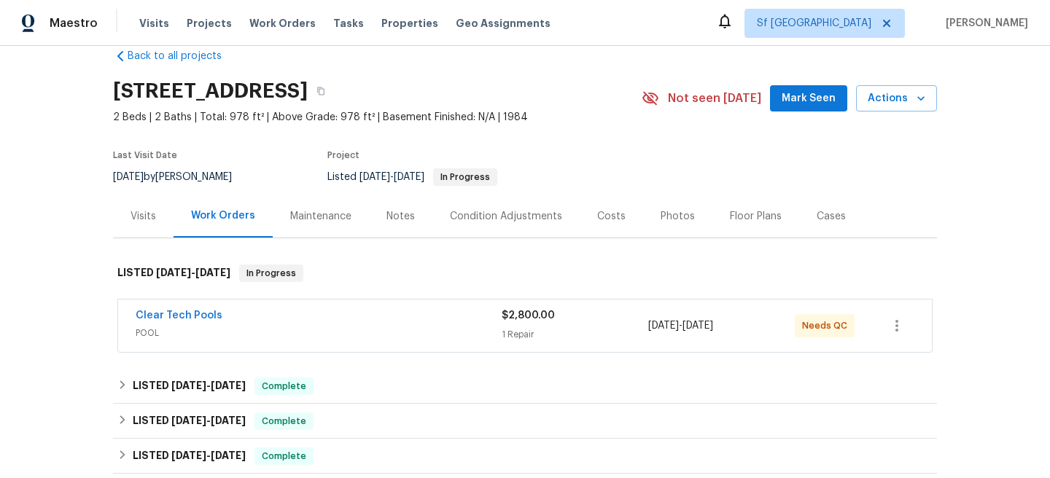
scroll to position [47, 0]
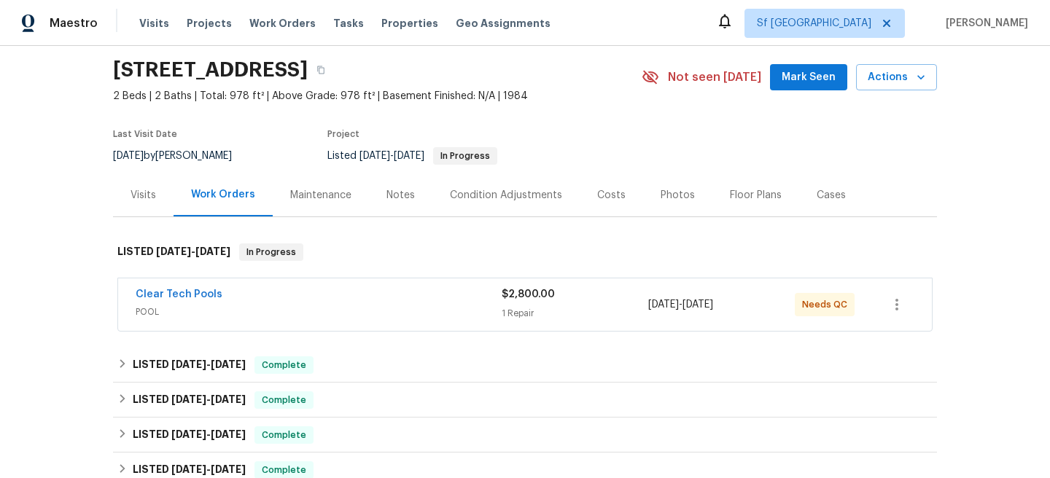
click at [327, 289] on div "Clear Tech Pools" at bounding box center [319, 295] width 366 height 17
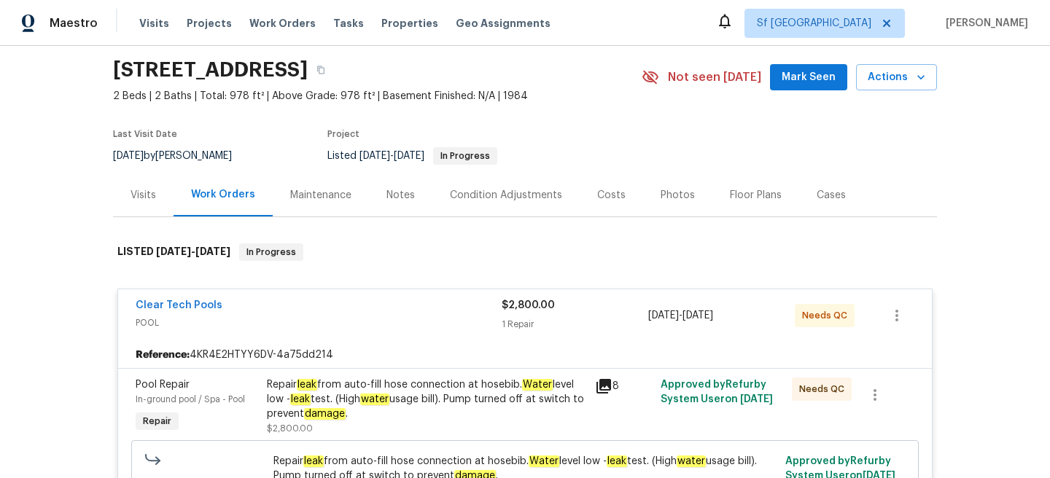
scroll to position [162, 0]
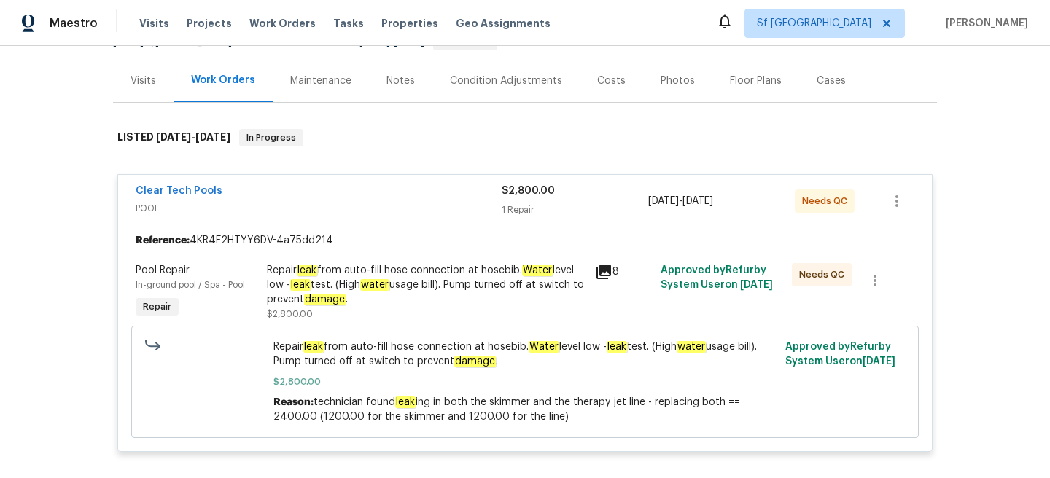
click at [156, 79] on div "Visits" at bounding box center [143, 80] width 61 height 43
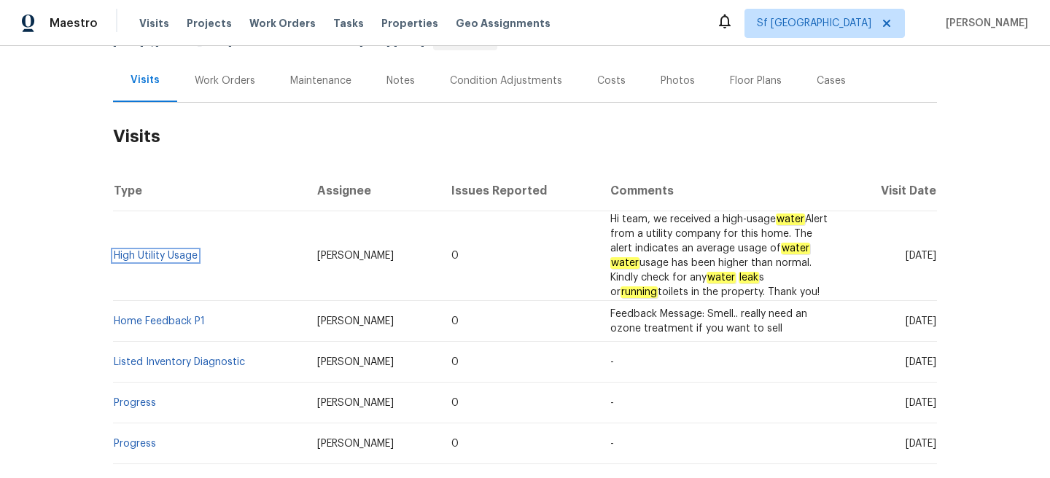
click at [163, 254] on link "High Utility Usage" at bounding box center [156, 256] width 84 height 10
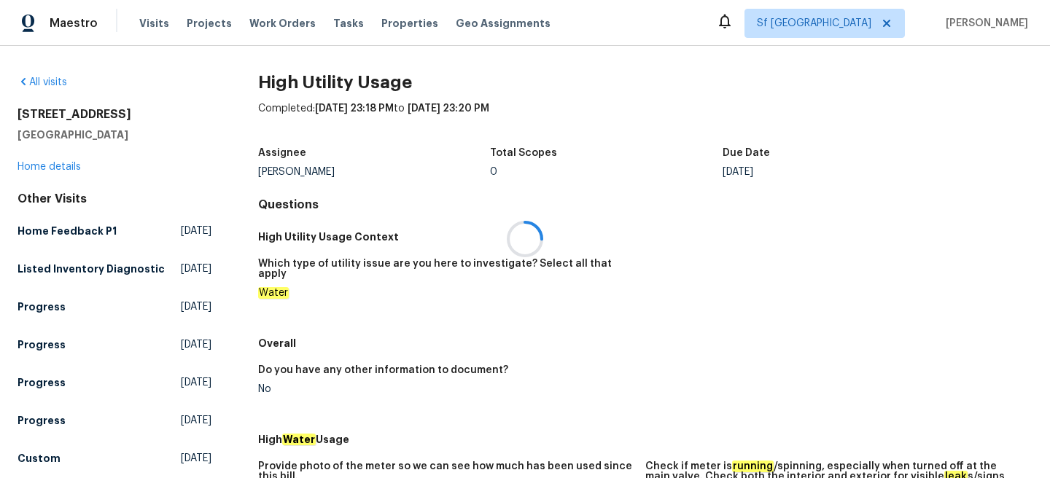
click at [484, 349] on div at bounding box center [525, 239] width 1050 height 478
click at [54, 166] on link "Home details" at bounding box center [48, 167] width 63 height 10
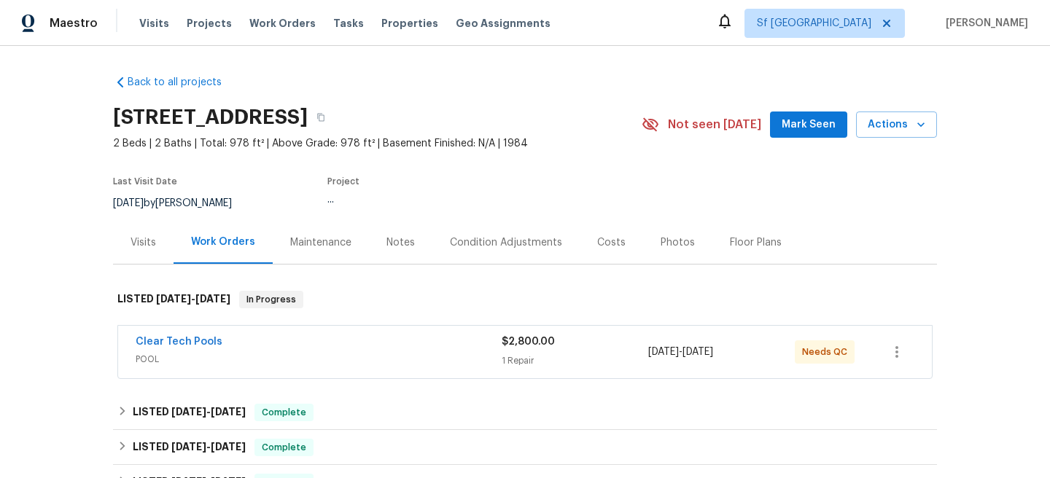
click at [293, 346] on div "Clear Tech Pools" at bounding box center [319, 343] width 366 height 17
